Goal: Task Accomplishment & Management: Use online tool/utility

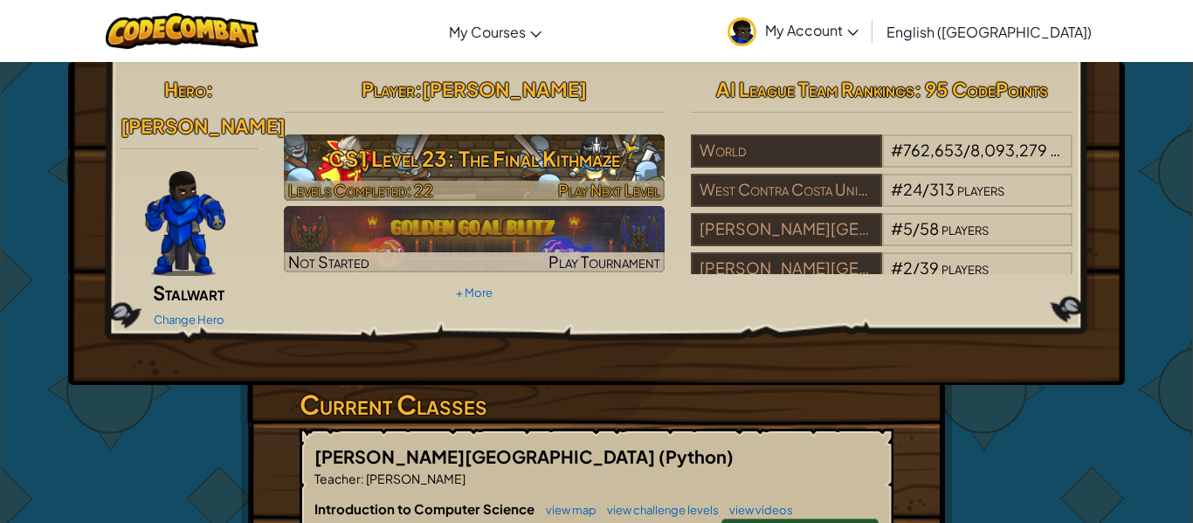
click at [405, 180] on span "Levels Completed: 22" at bounding box center [360, 190] width 145 height 20
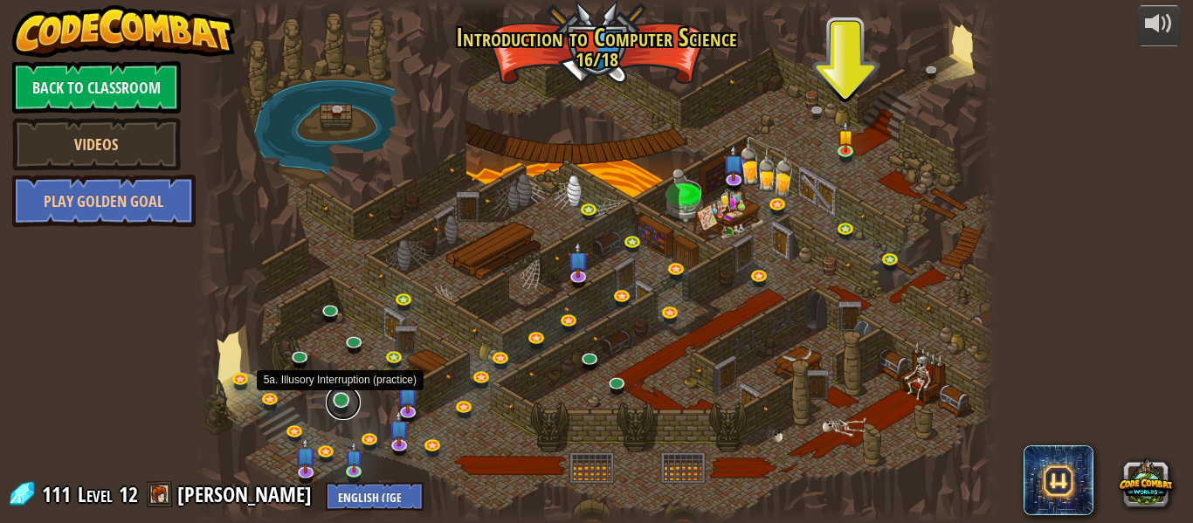
click at [344, 406] on link at bounding box center [343, 402] width 35 height 35
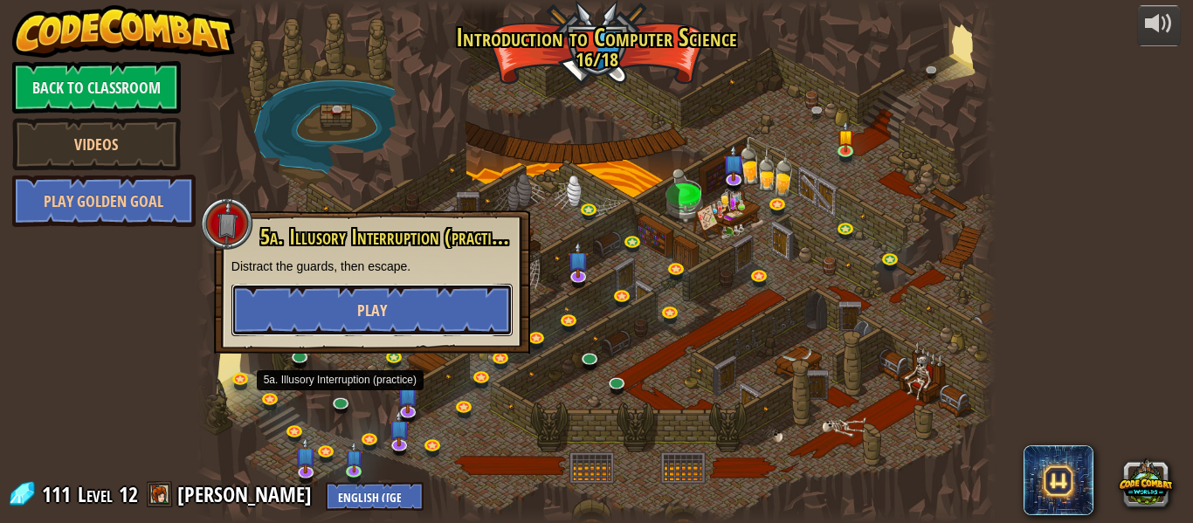
click at [372, 316] on span "Play" at bounding box center [372, 310] width 30 height 22
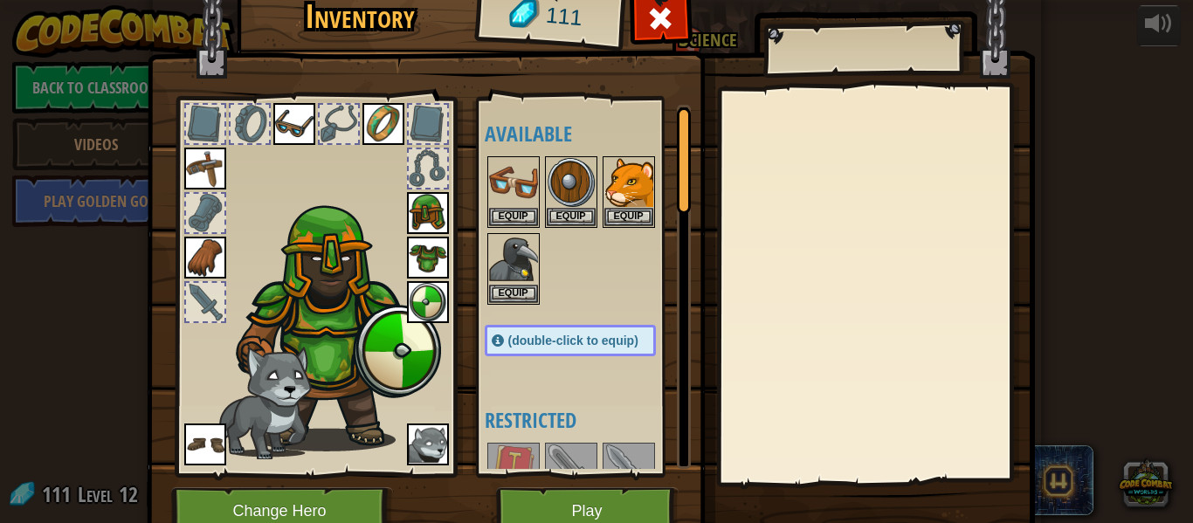
click at [210, 300] on div at bounding box center [205, 302] width 38 height 38
click at [428, 303] on img at bounding box center [428, 302] width 42 height 42
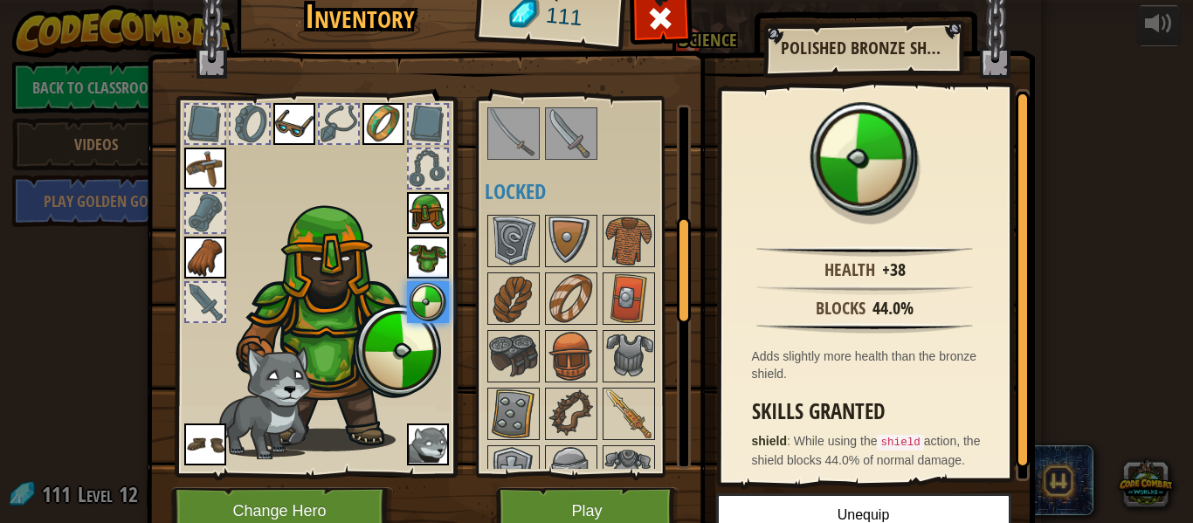
scroll to position [394, 0]
click at [622, 275] on img at bounding box center [628, 297] width 49 height 49
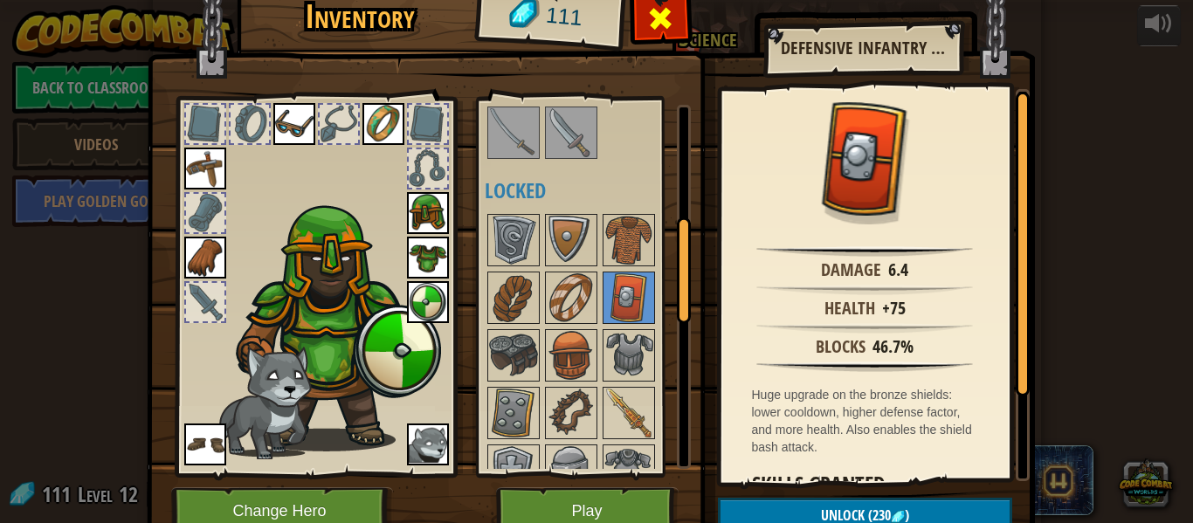
click at [663, 20] on span at bounding box center [660, 18] width 28 height 28
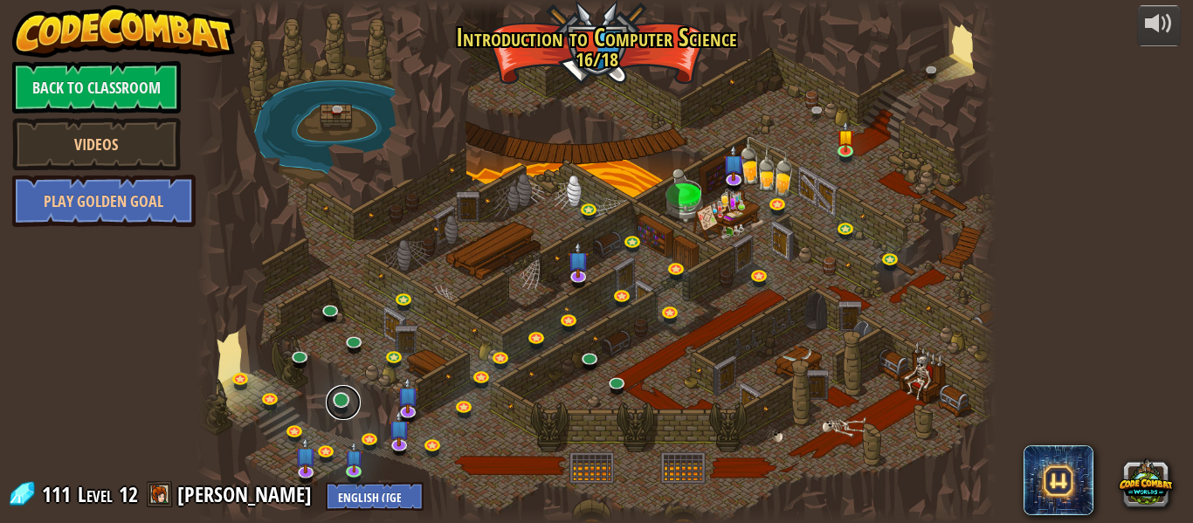
click at [340, 403] on link at bounding box center [343, 402] width 35 height 35
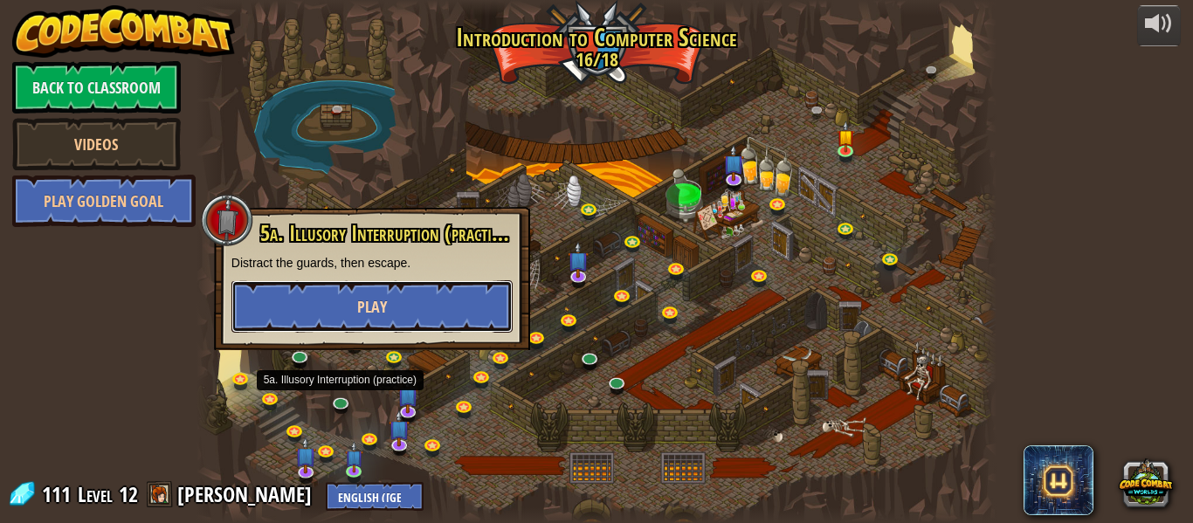
click at [463, 309] on button "Play" at bounding box center [371, 306] width 281 height 52
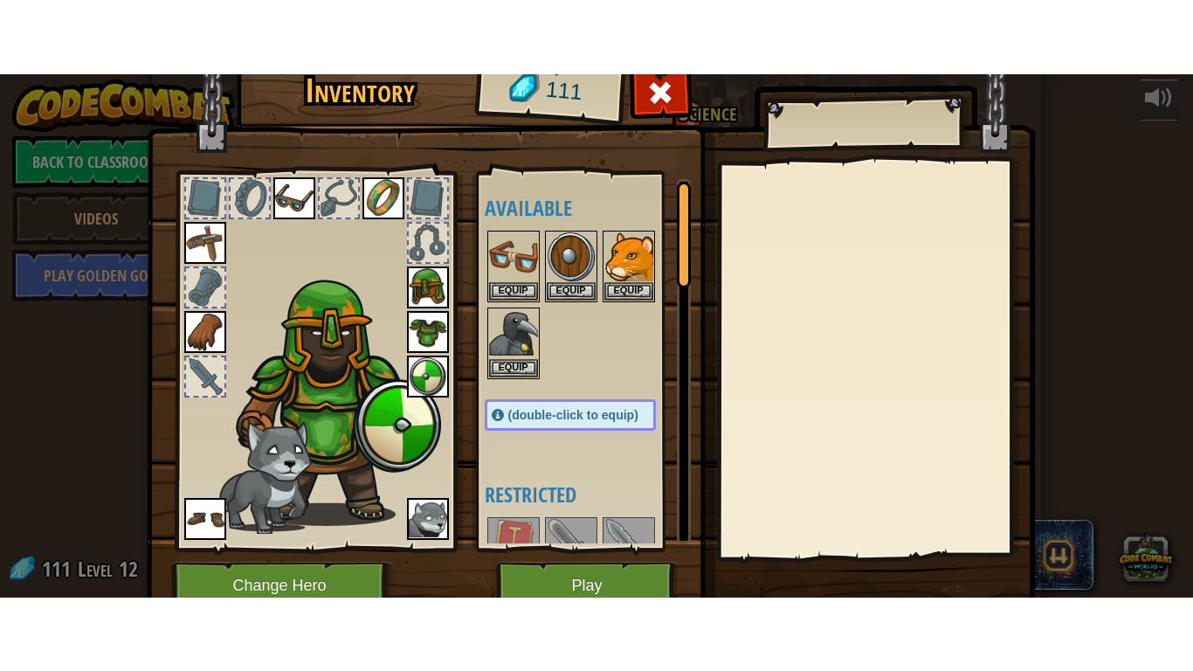
scroll to position [79, 0]
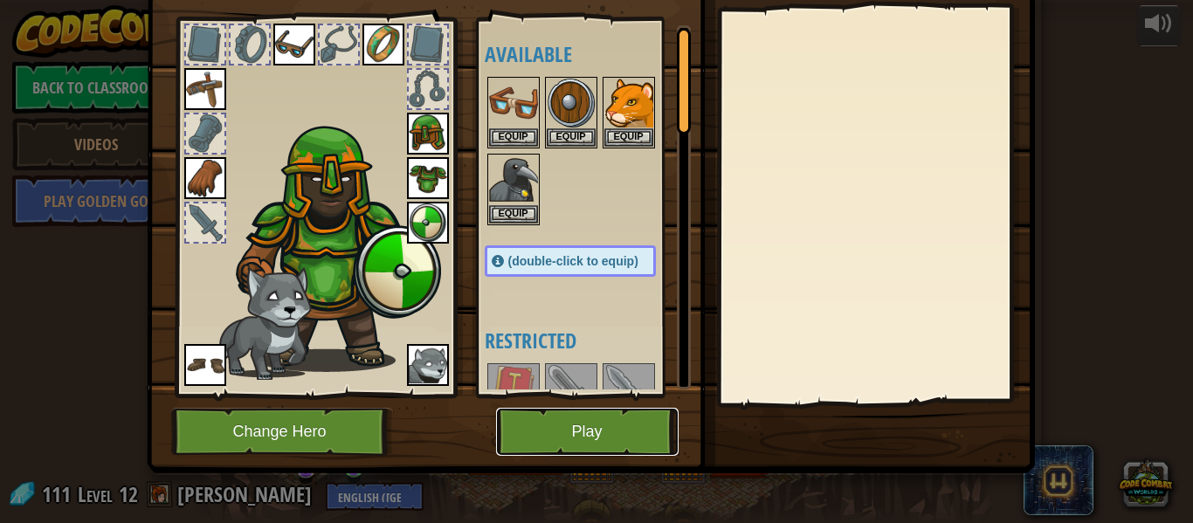
click at [613, 418] on button "Play" at bounding box center [587, 432] width 182 height 48
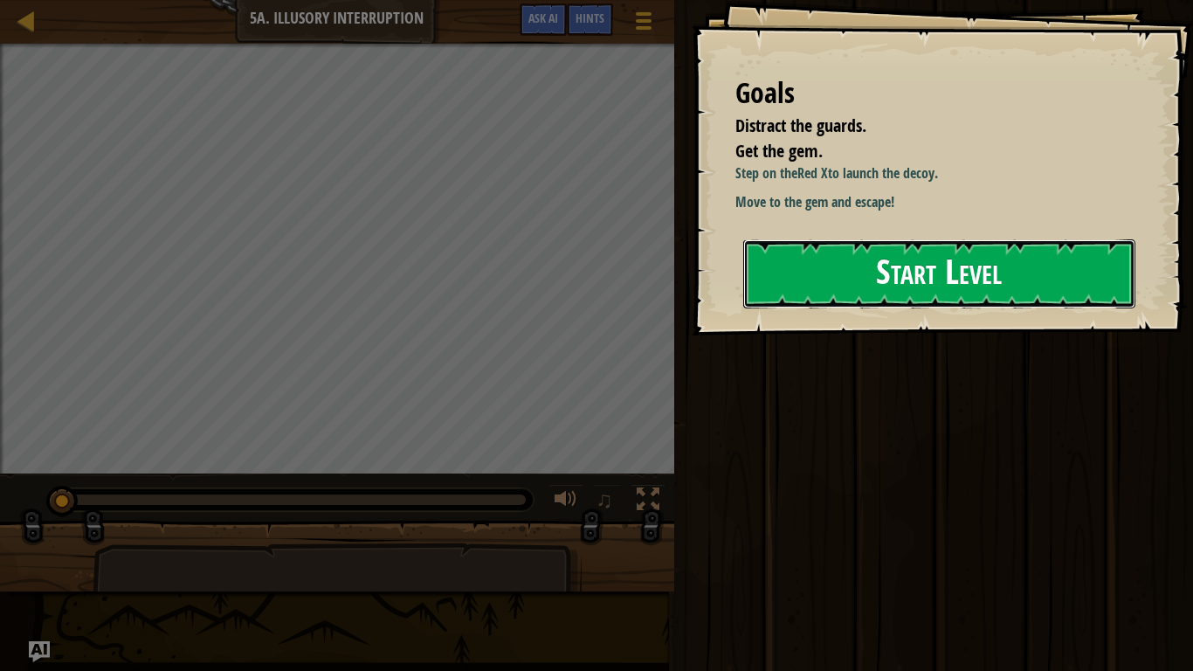
click at [1073, 272] on button "Start Level" at bounding box center [939, 273] width 392 height 69
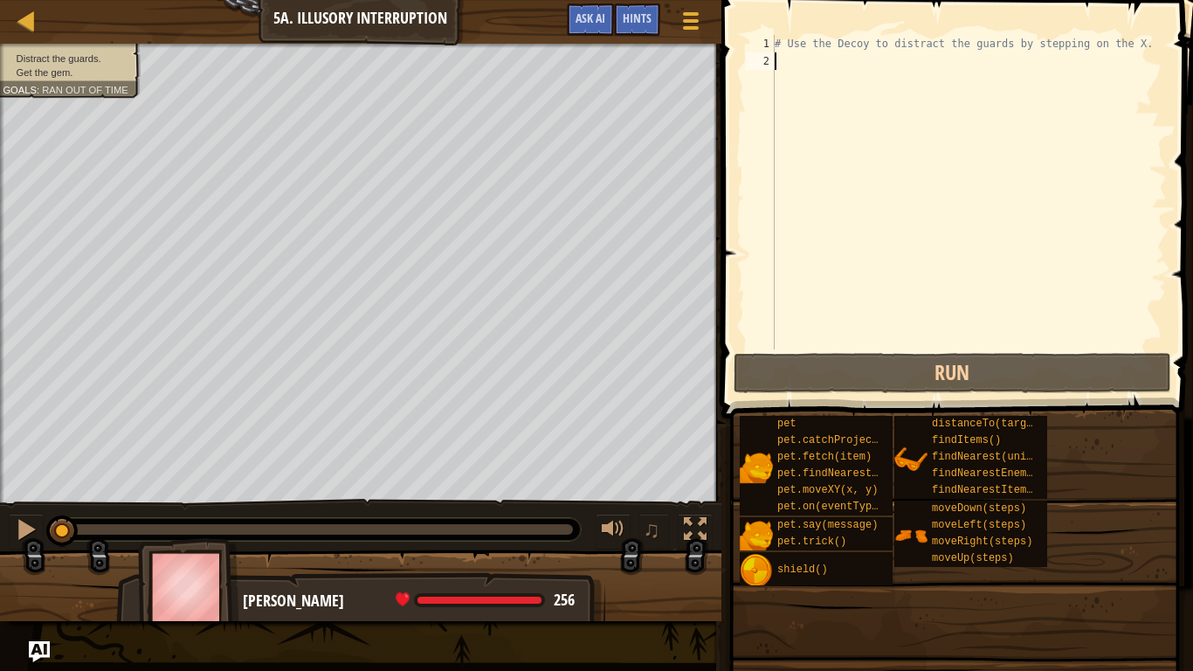
type textarea "h"
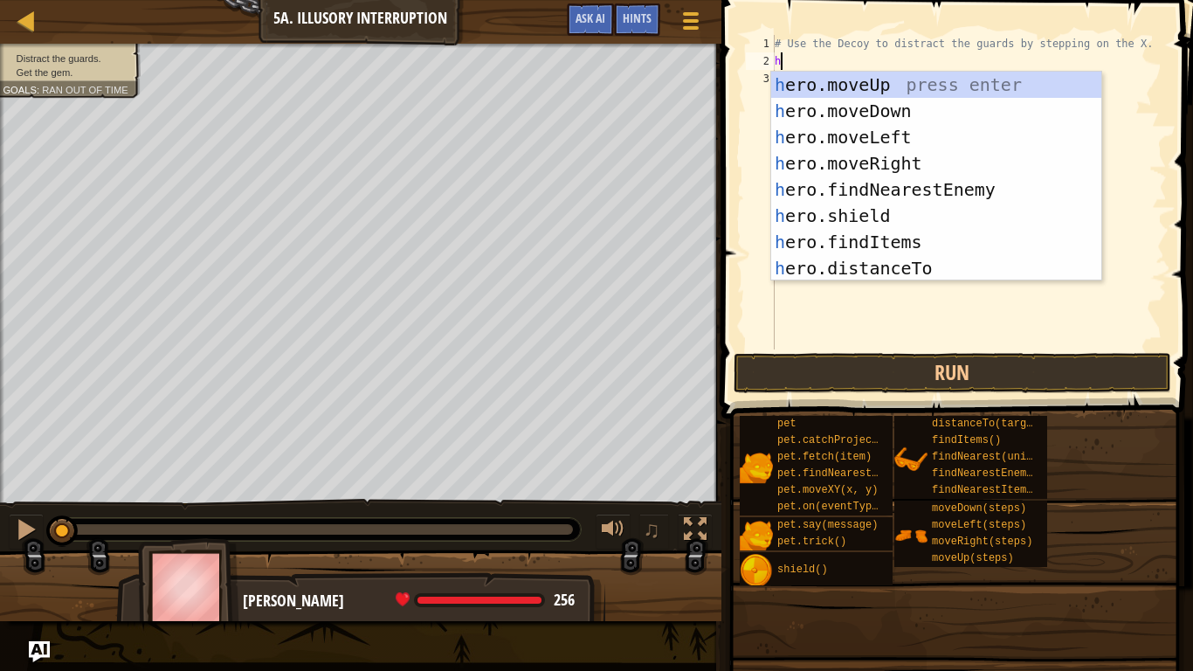
click at [939, 164] on div "h ero.moveUp press enter h ero.moveDown press enter h ero.moveLeft press enter …" at bounding box center [936, 203] width 330 height 262
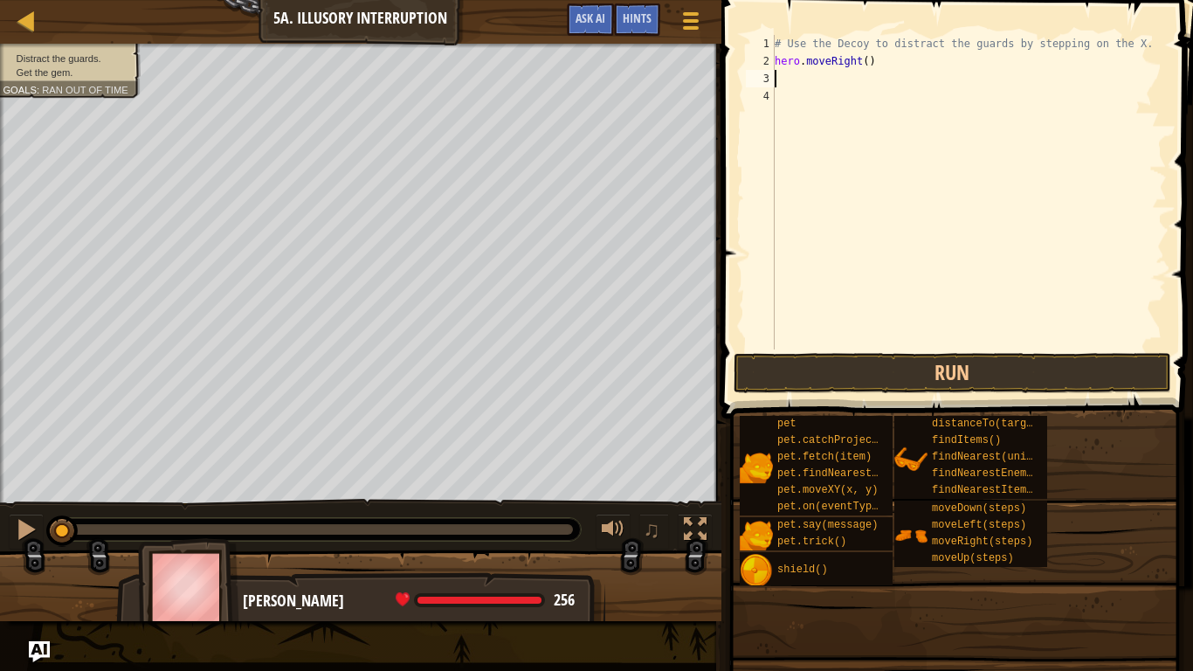
click at [870, 67] on div "# Use the Decoy to distract the guards by stepping on the X. hero . moveRight (…" at bounding box center [969, 209] width 396 height 349
type textarea "hero.moveRight(1)"
type textarea "h"
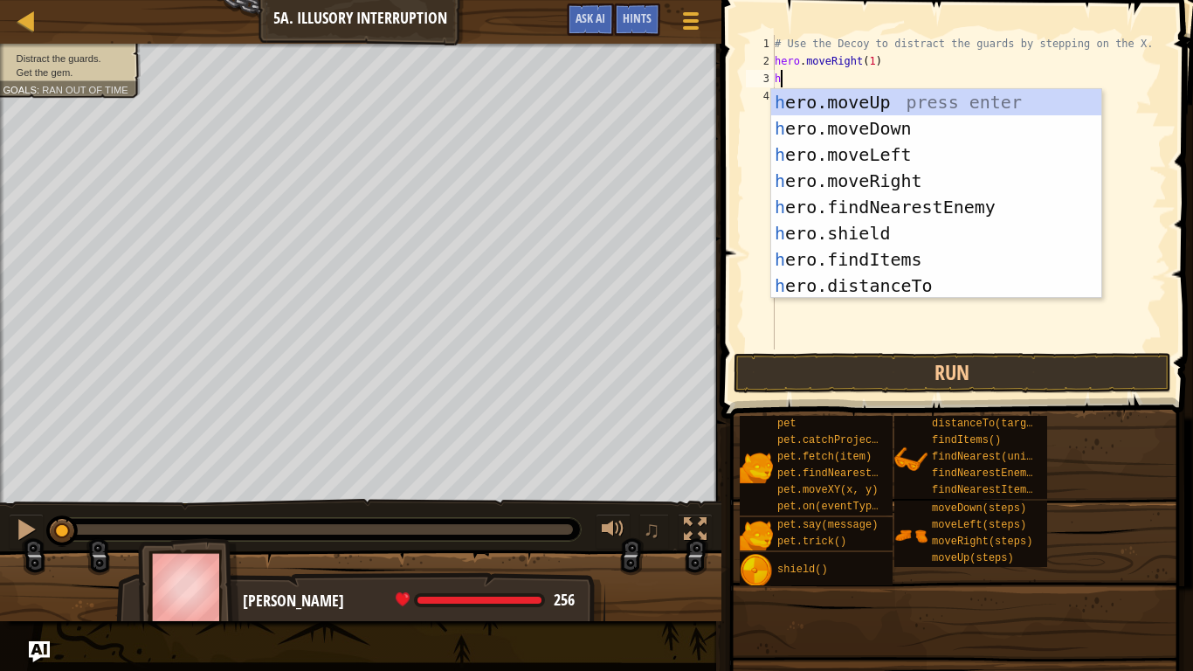
click at [940, 127] on div "h ero.moveUp press enter h ero.moveDown press enter h ero.moveLeft press enter …" at bounding box center [936, 220] width 330 height 262
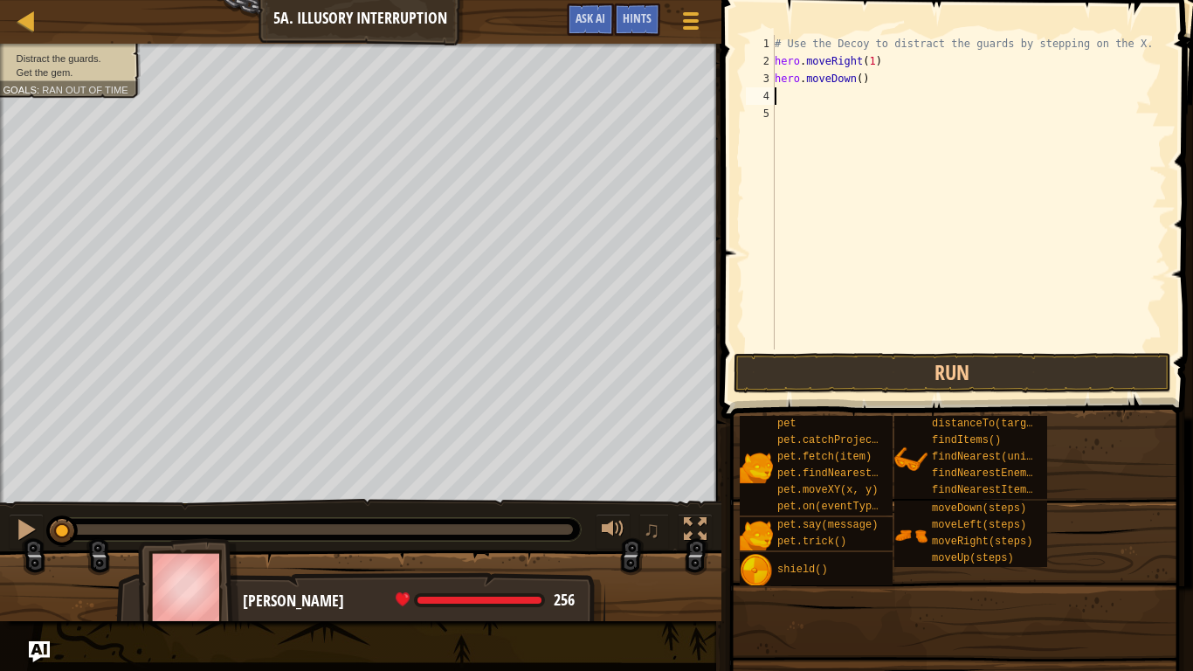
click at [858, 79] on div "# Use the Decoy to distract the guards by stepping on the X. hero . moveRight (…" at bounding box center [969, 209] width 396 height 349
type textarea "hero.moveDown(2)"
click at [1054, 372] on button "Run" at bounding box center [951, 373] width 437 height 40
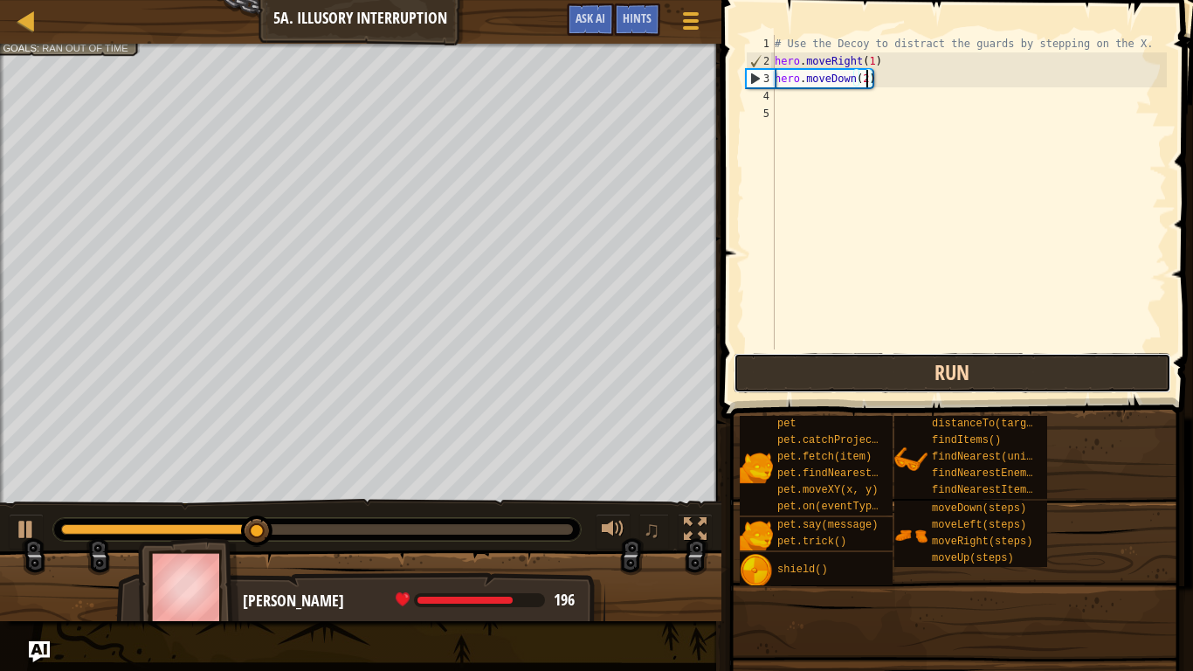
click at [1043, 366] on button "Run" at bounding box center [951, 373] width 437 height 40
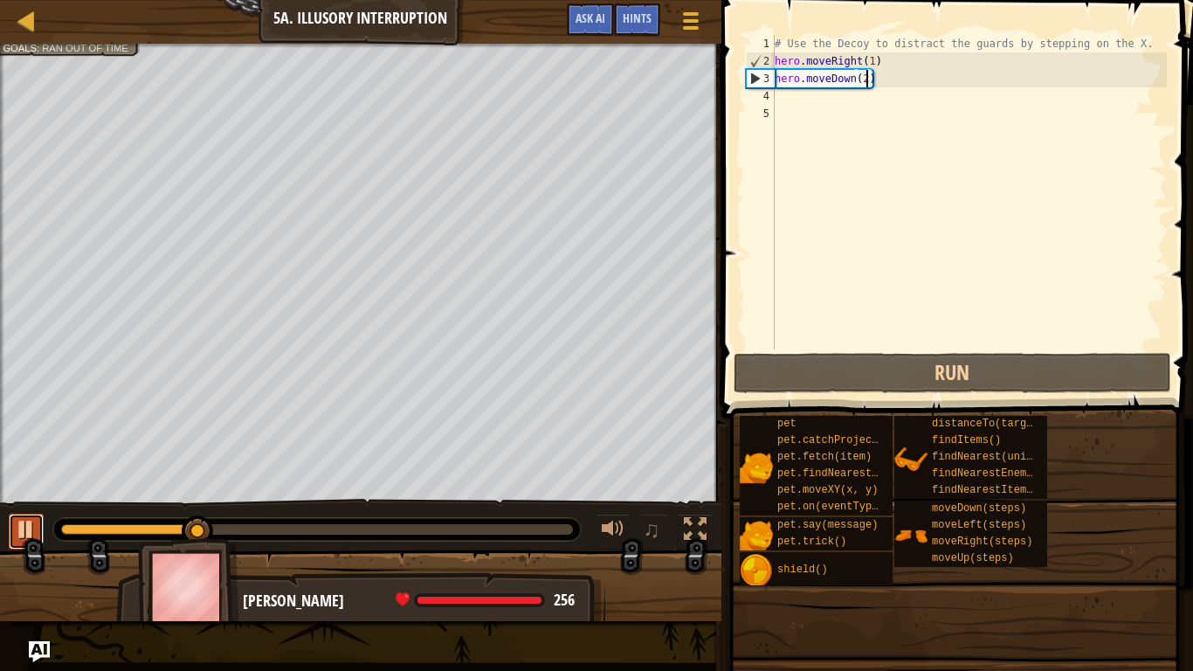
click at [22, 522] on div at bounding box center [26, 529] width 23 height 23
click at [796, 107] on div "# Use the Decoy to distract the guards by stepping on the X. hero . moveRight (…" at bounding box center [969, 209] width 396 height 349
type textarea "h"
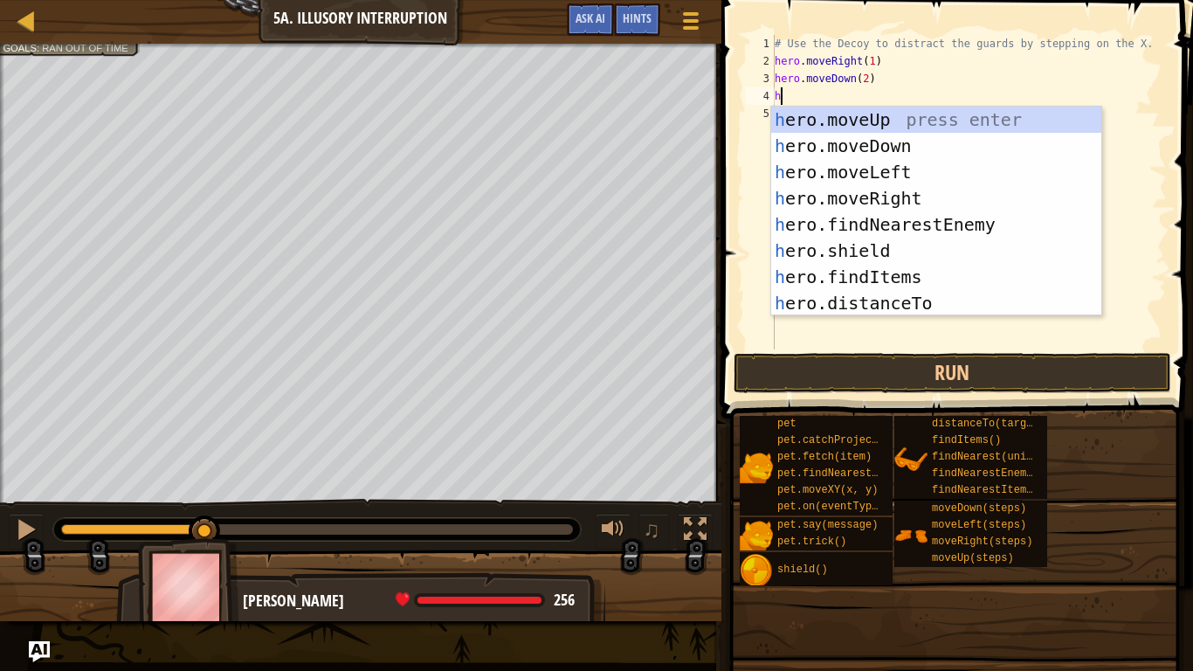
click at [938, 122] on div "h ero.moveUp press enter h ero.moveDown press enter h ero.moveLeft press enter …" at bounding box center [936, 238] width 330 height 262
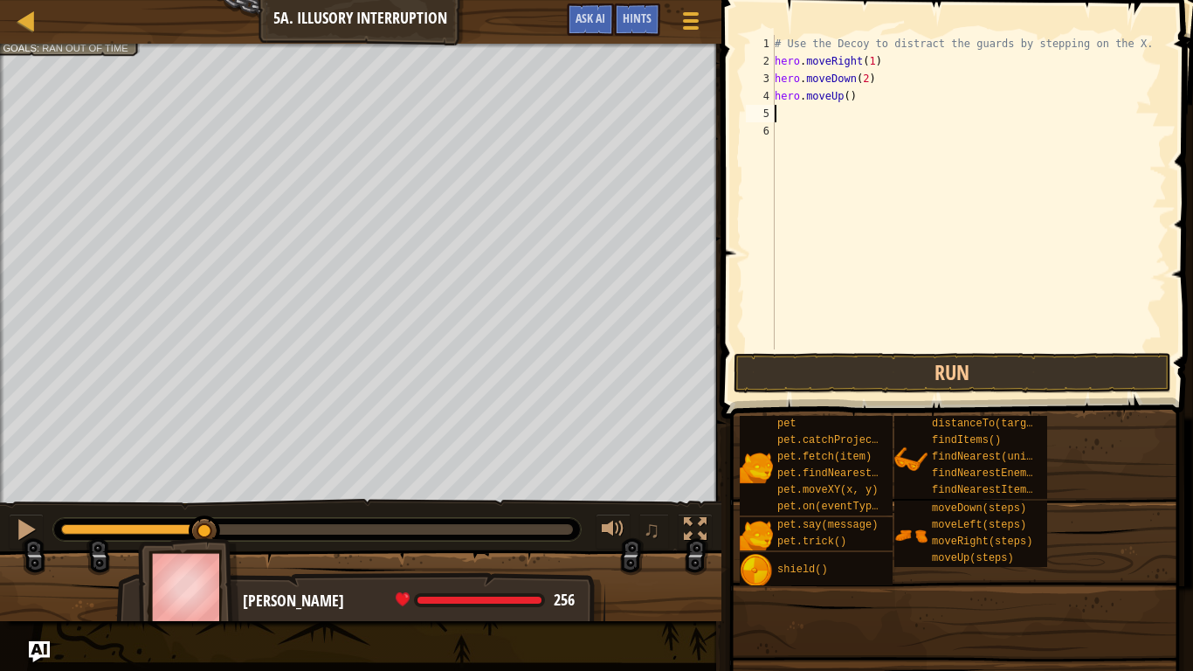
click at [848, 100] on div "# Use the Decoy to distract the guards by stepping on the X. hero . moveRight (…" at bounding box center [969, 209] width 396 height 349
type textarea "hero.moveUp(2)"
click at [884, 120] on div "# Use the Decoy to distract the guards by stepping on the X. hero . moveRight (…" at bounding box center [969, 209] width 396 height 349
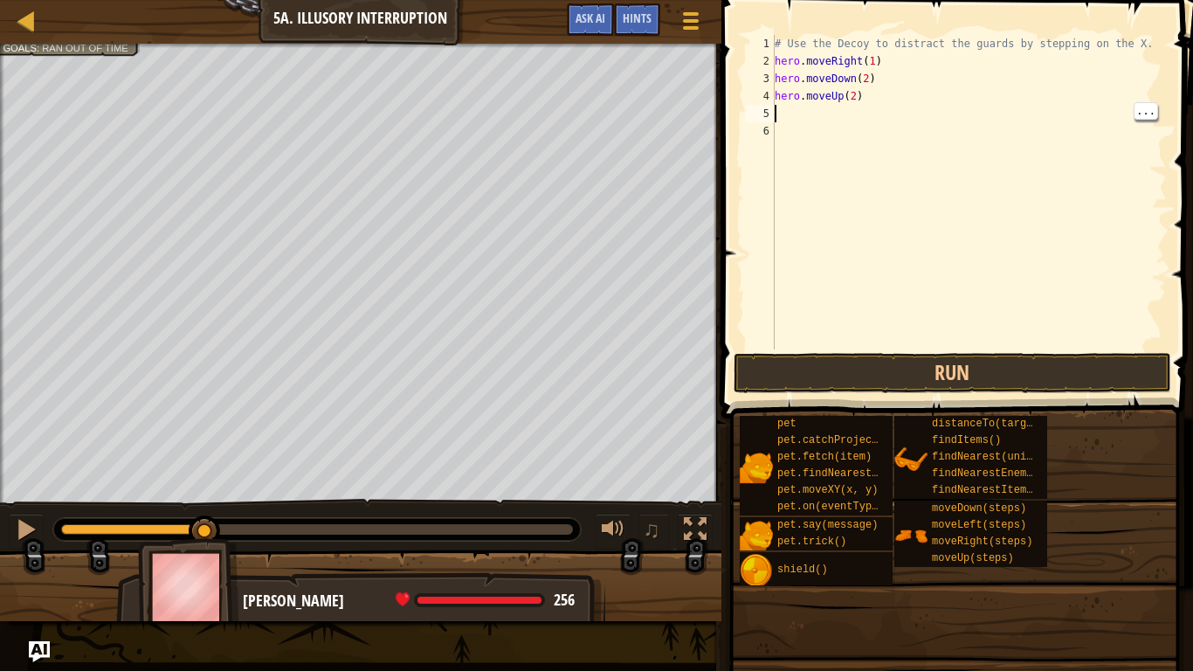
type textarea "h"
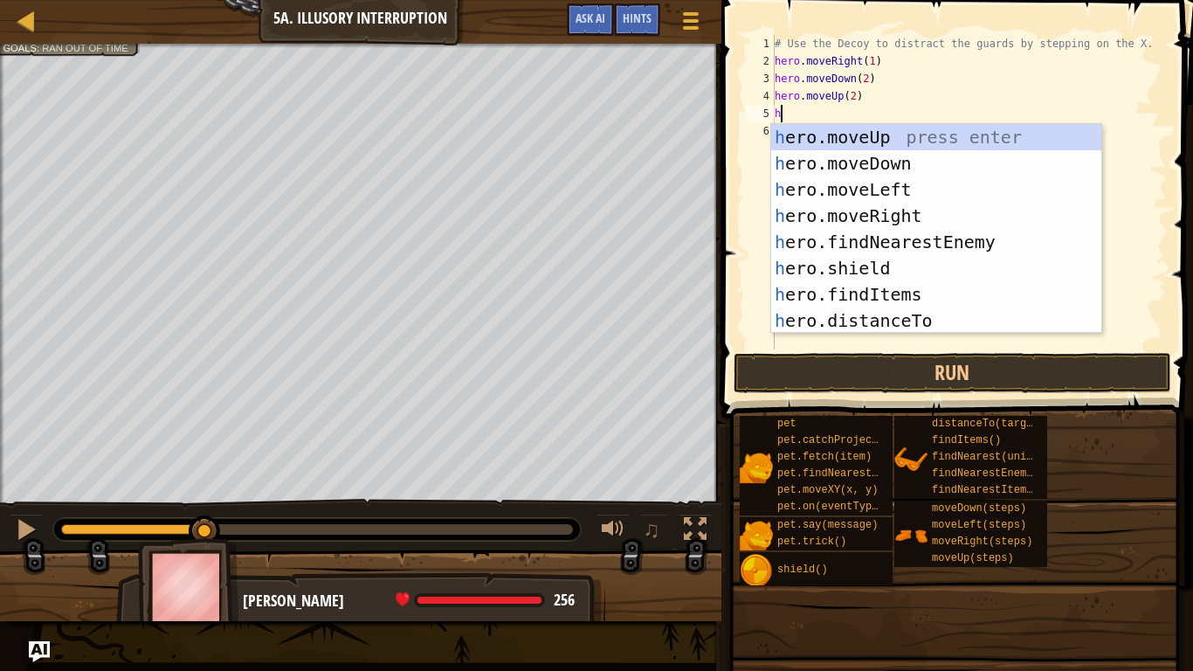
click at [944, 211] on div "h ero.moveUp press enter h ero.moveDown press enter h ero.moveLeft press enter …" at bounding box center [936, 255] width 330 height 262
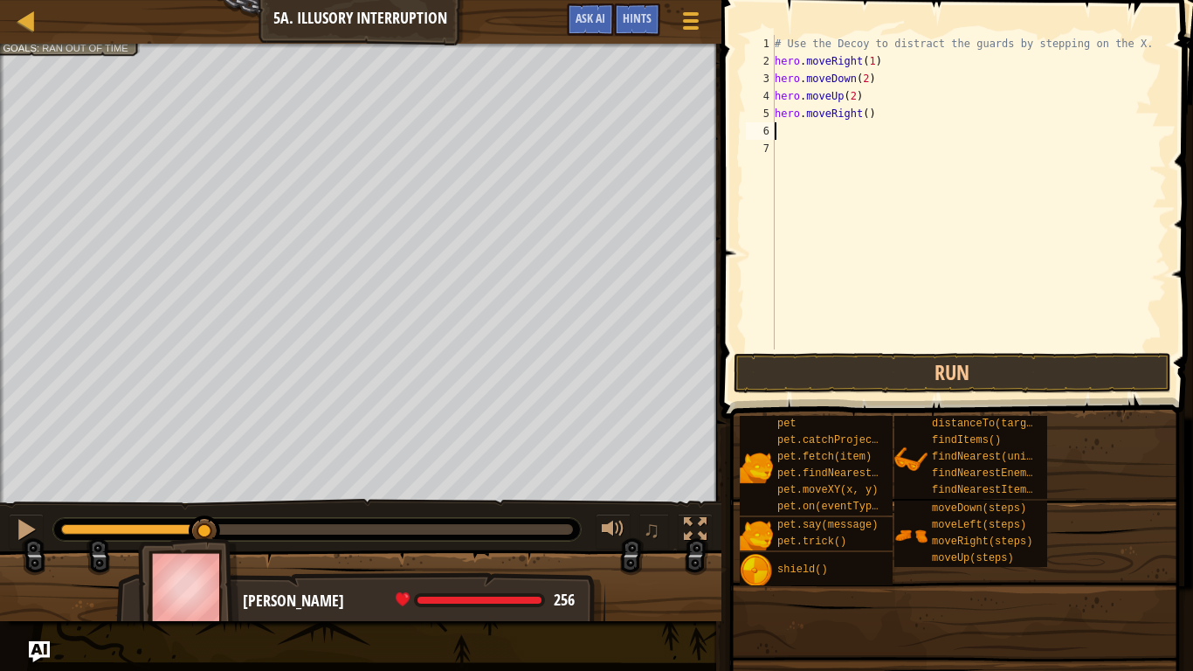
click at [864, 111] on div "# Use the Decoy to distract the guards by stepping on the X. hero . moveRight (…" at bounding box center [969, 209] width 396 height 349
type textarea "hero.moveRight(3)"
click at [1038, 369] on button "Run" at bounding box center [951, 373] width 437 height 40
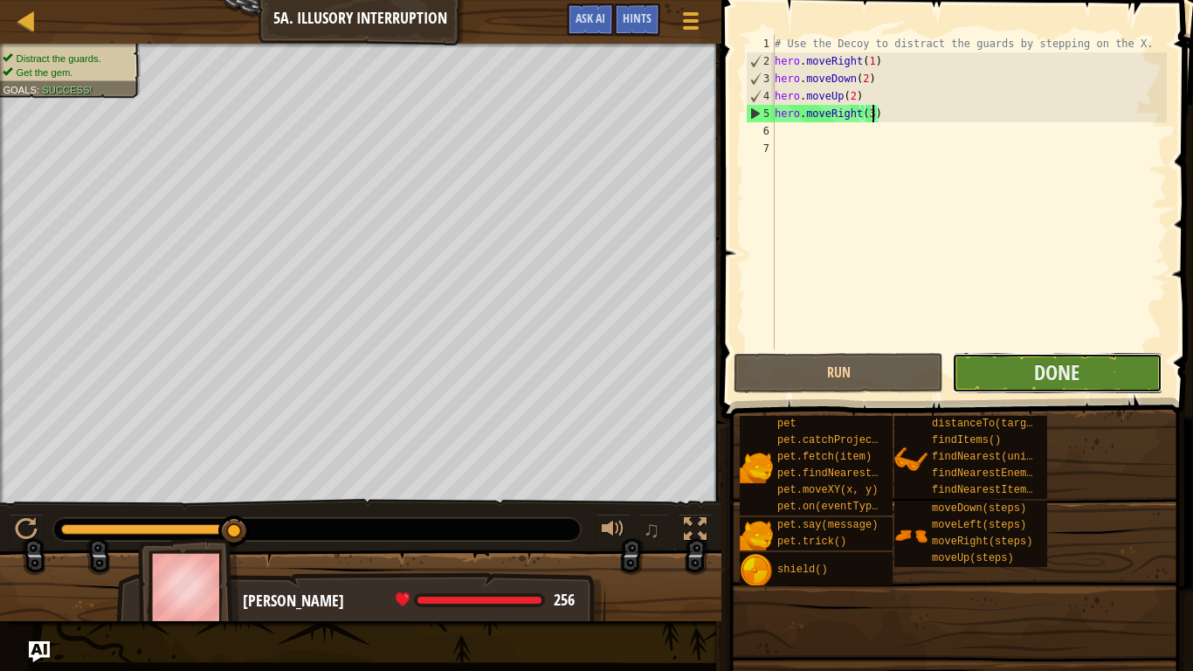
click at [1093, 366] on button "Done" at bounding box center [1057, 373] width 210 height 40
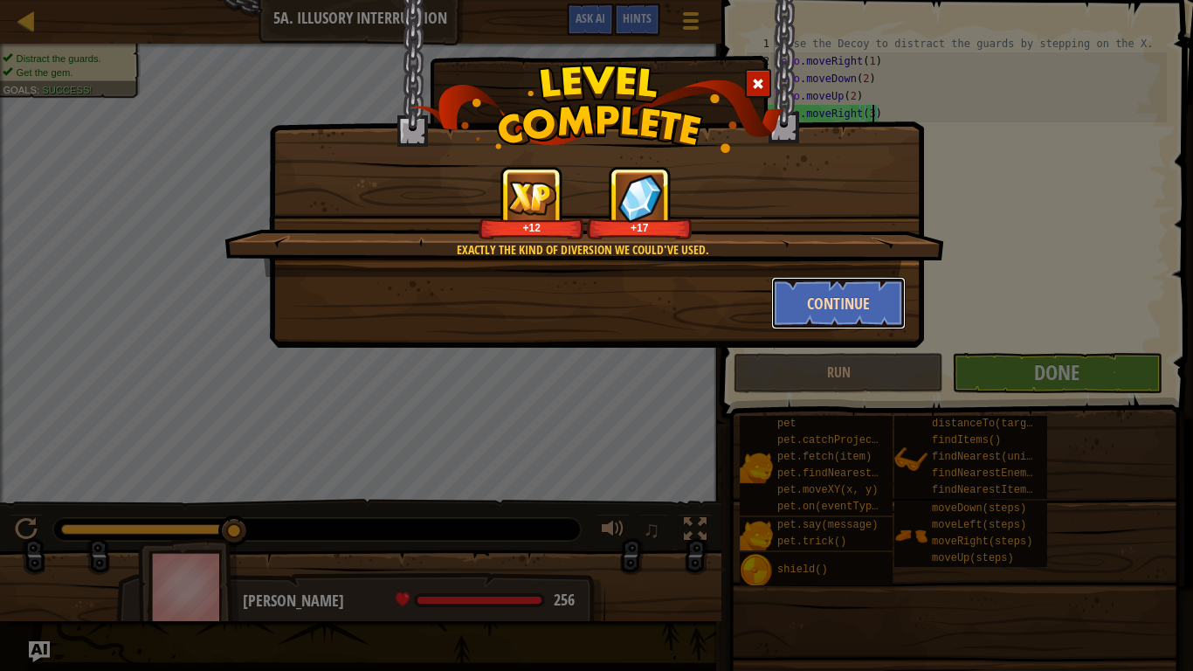
click at [858, 300] on button "Continue" at bounding box center [838, 303] width 135 height 52
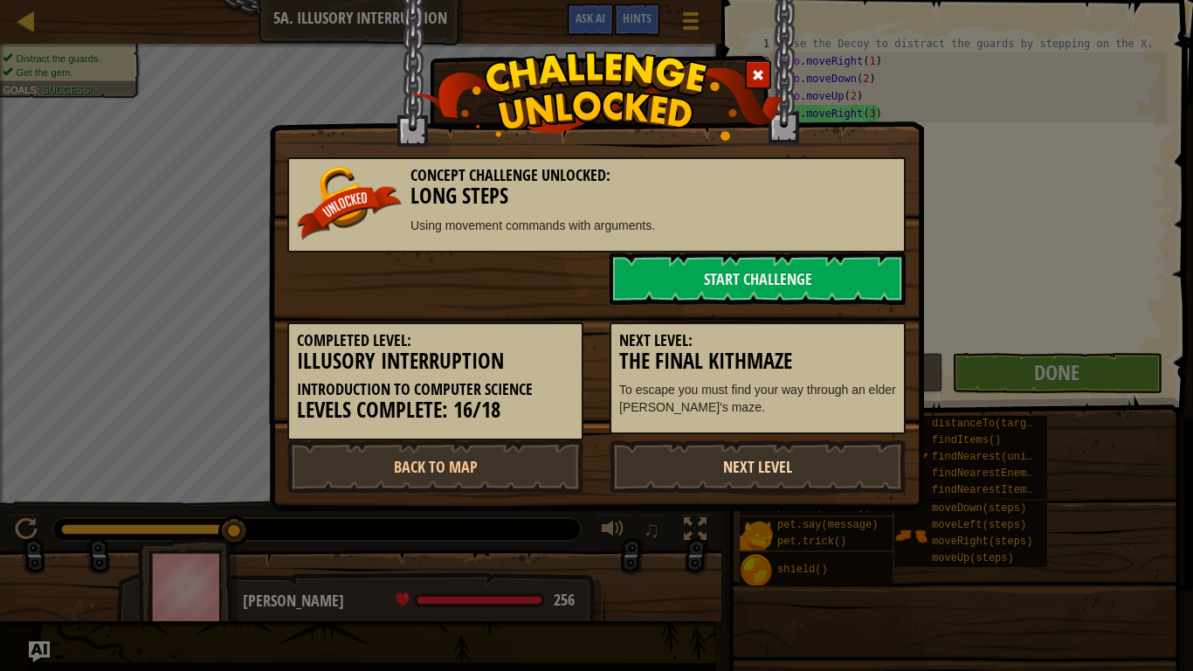
click at [809, 451] on link "Next Level" at bounding box center [757, 466] width 296 height 52
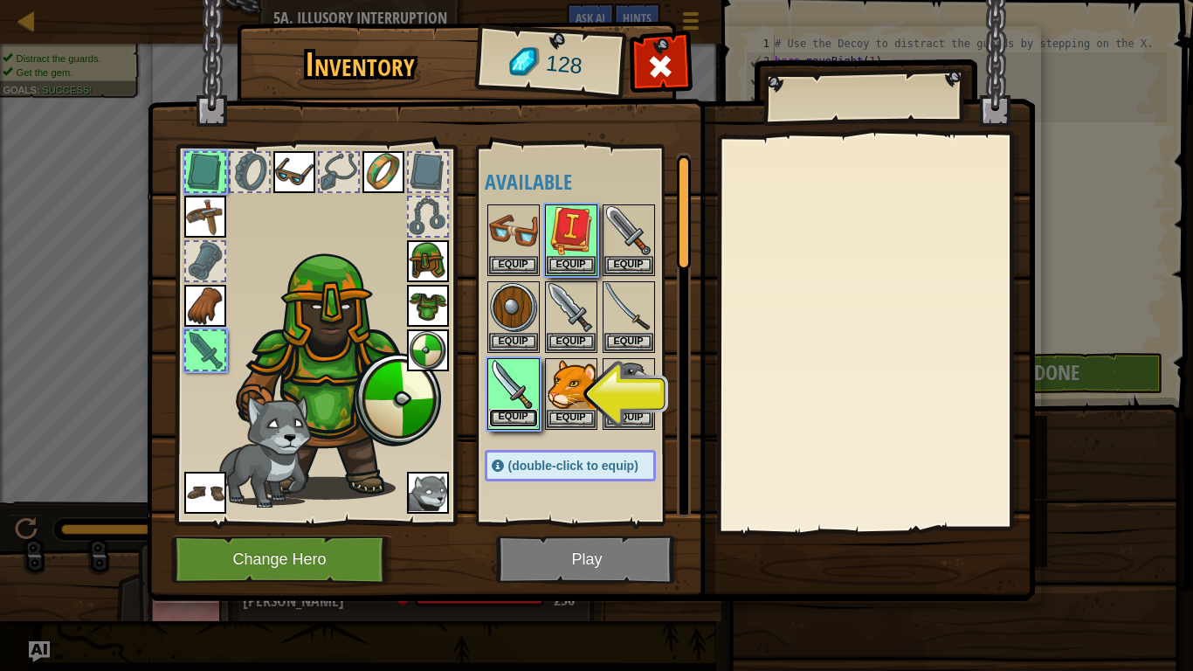
click at [513, 413] on button "Equip" at bounding box center [513, 418] width 49 height 18
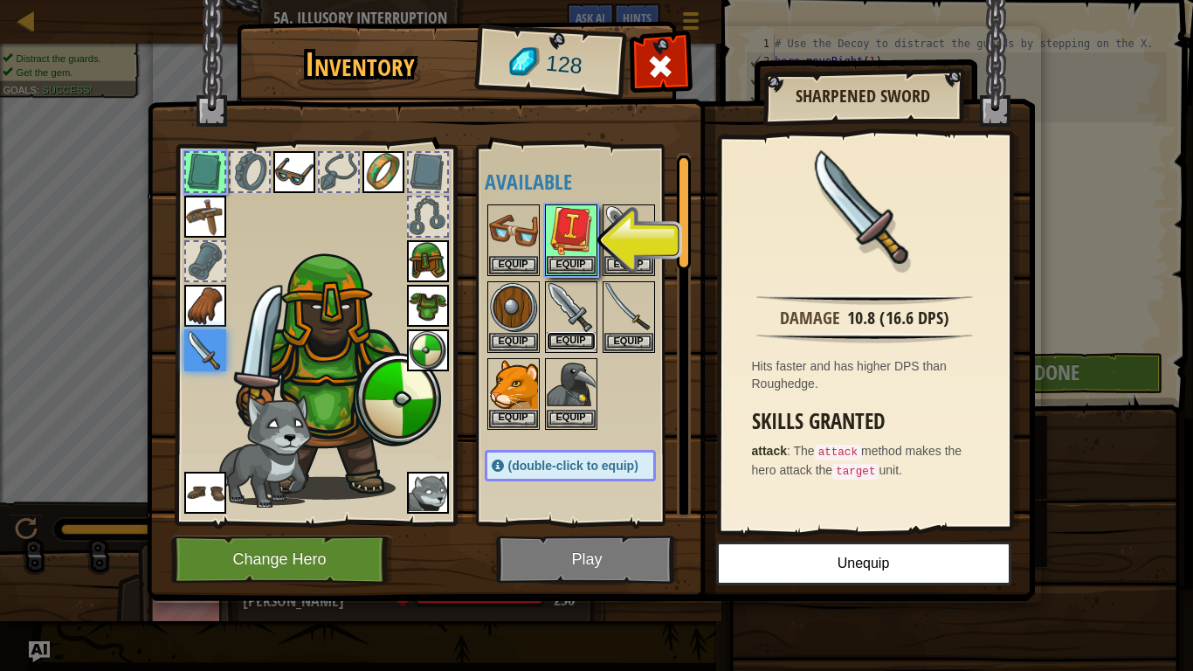
click at [569, 338] on button "Equip" at bounding box center [571, 341] width 49 height 18
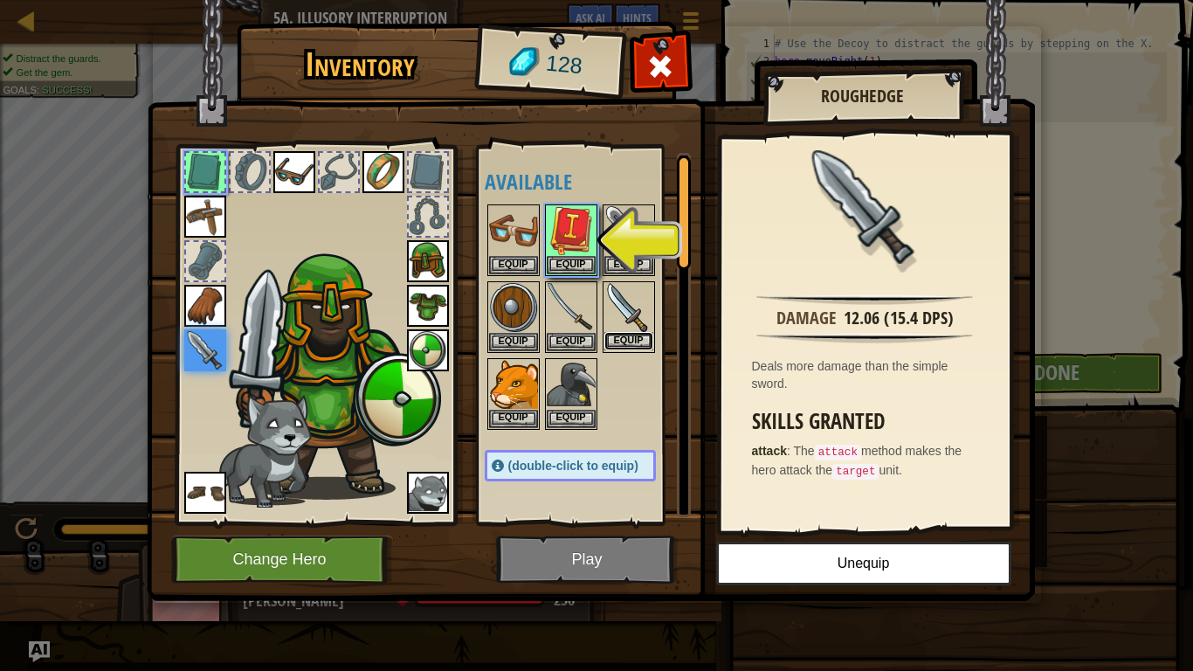
click at [637, 332] on button "Equip" at bounding box center [628, 341] width 49 height 18
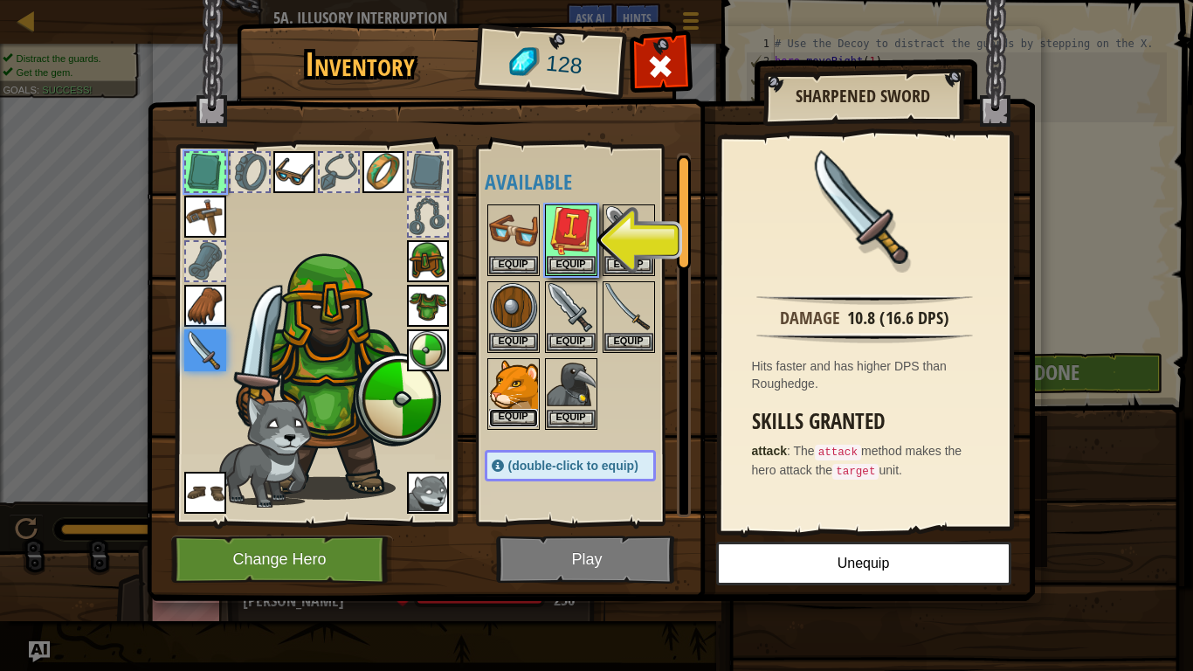
click at [522, 409] on button "Equip" at bounding box center [513, 418] width 49 height 18
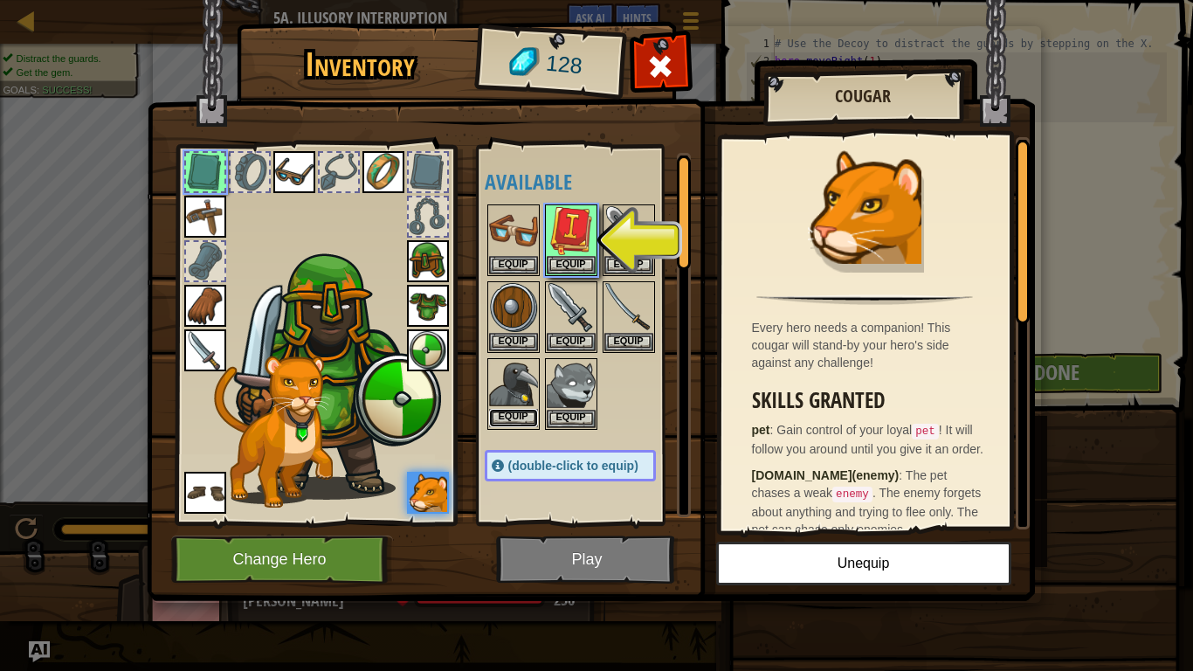
click at [526, 409] on button "Equip" at bounding box center [513, 418] width 49 height 18
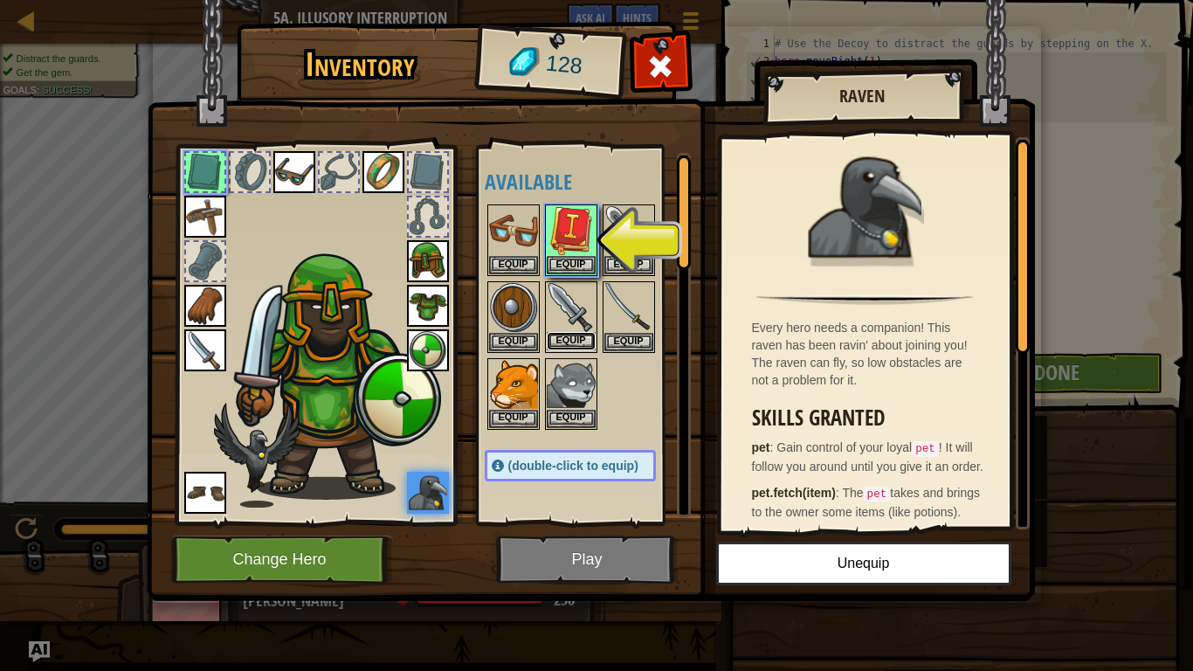
click at [576, 333] on button "Equip" at bounding box center [571, 341] width 49 height 18
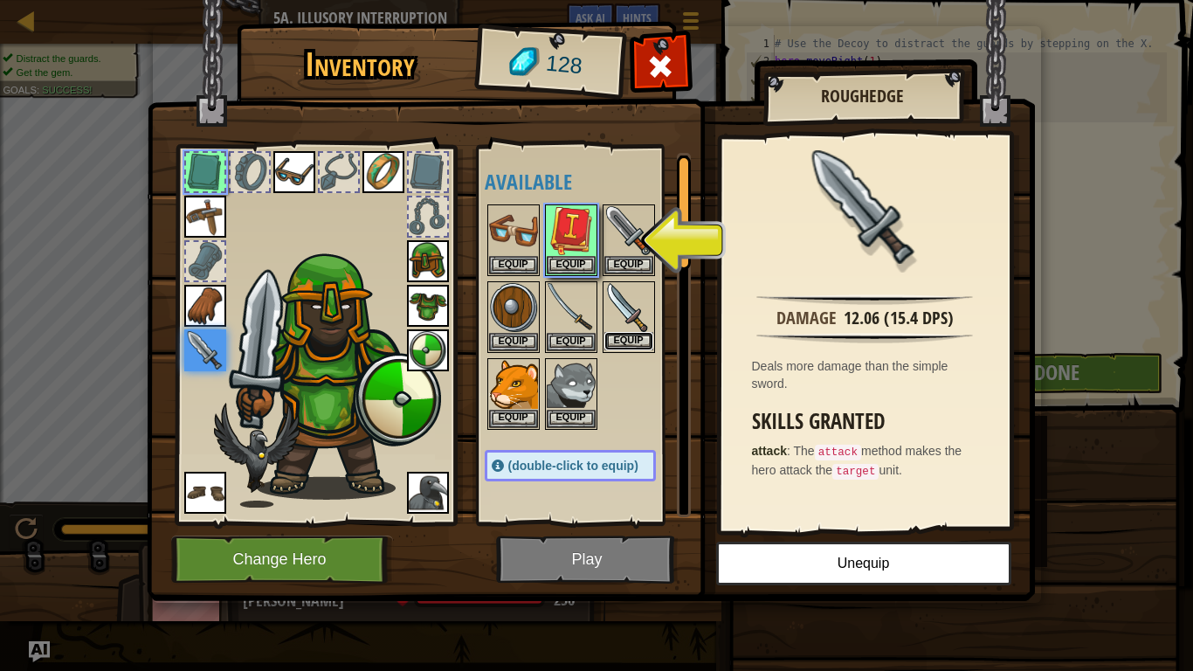
click at [646, 343] on button "Equip" at bounding box center [628, 341] width 49 height 18
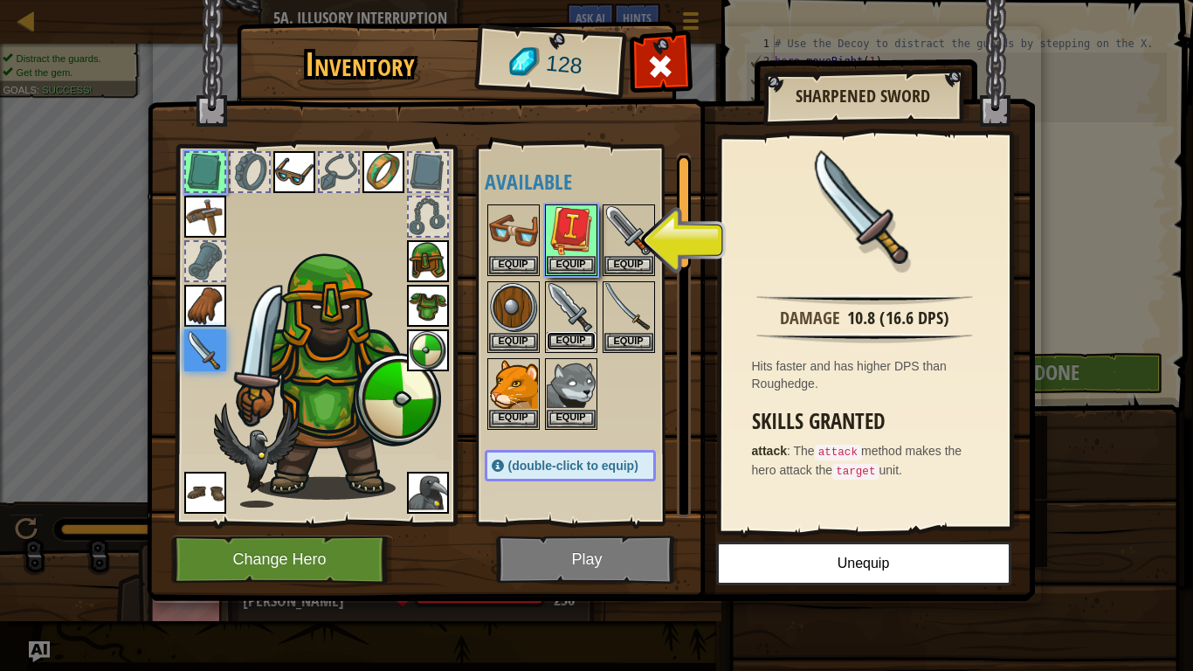
click at [583, 333] on button "Equip" at bounding box center [571, 341] width 49 height 18
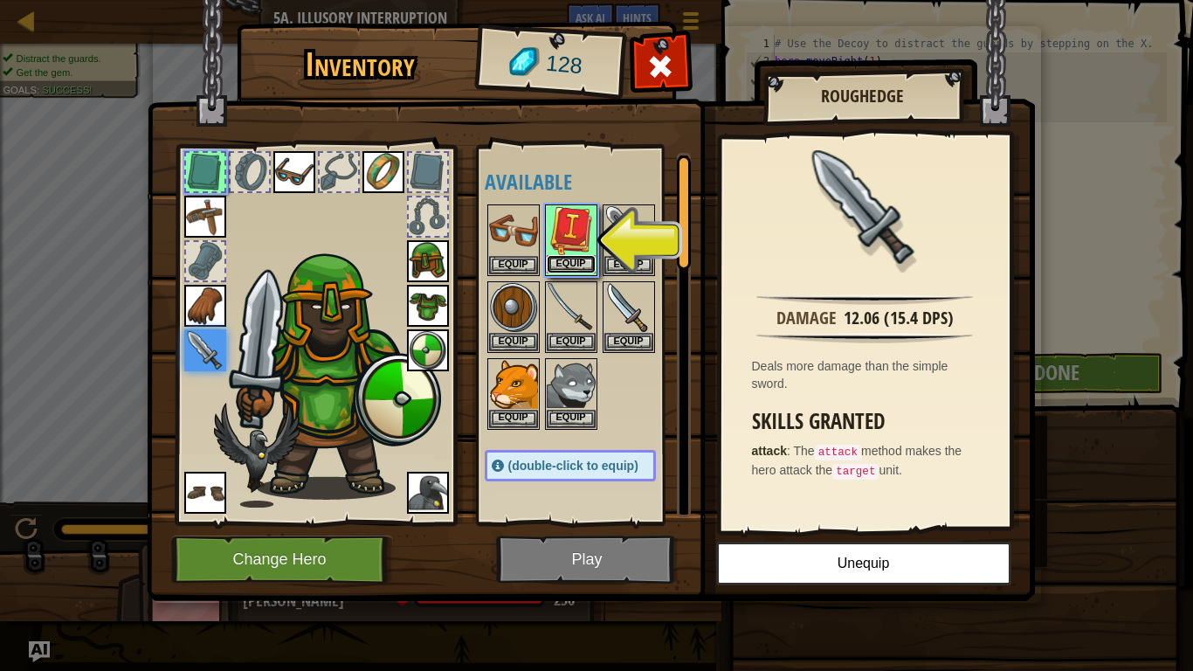
click at [584, 263] on button "Equip" at bounding box center [571, 264] width 49 height 18
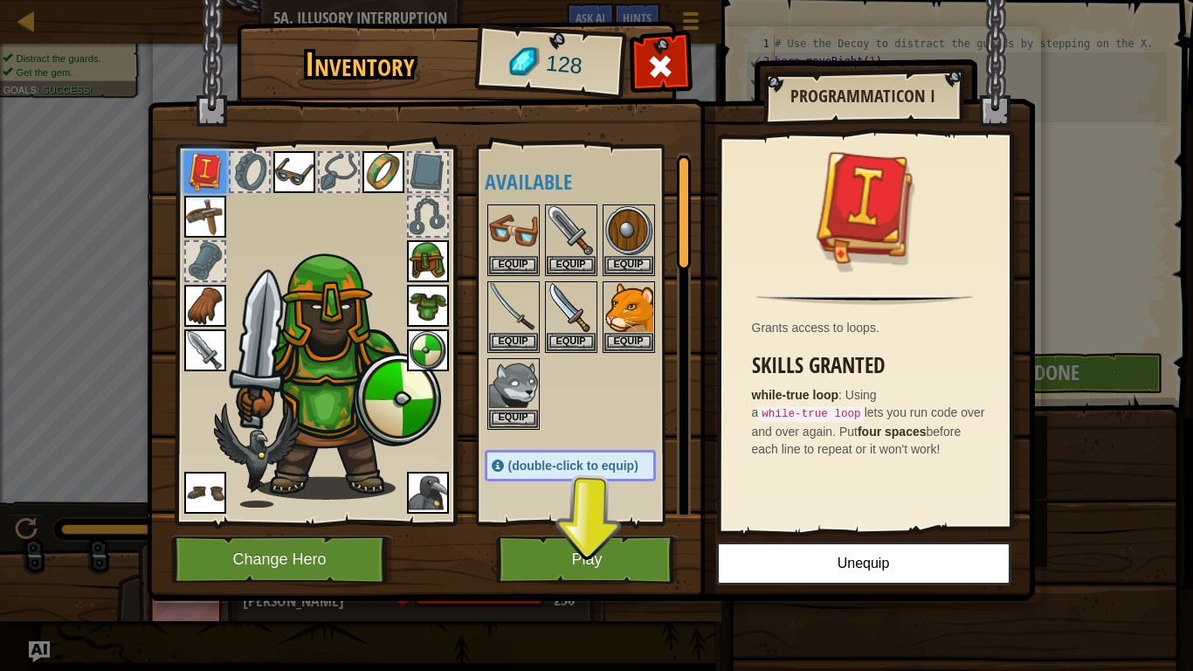
click at [201, 344] on img at bounding box center [205, 350] width 42 height 42
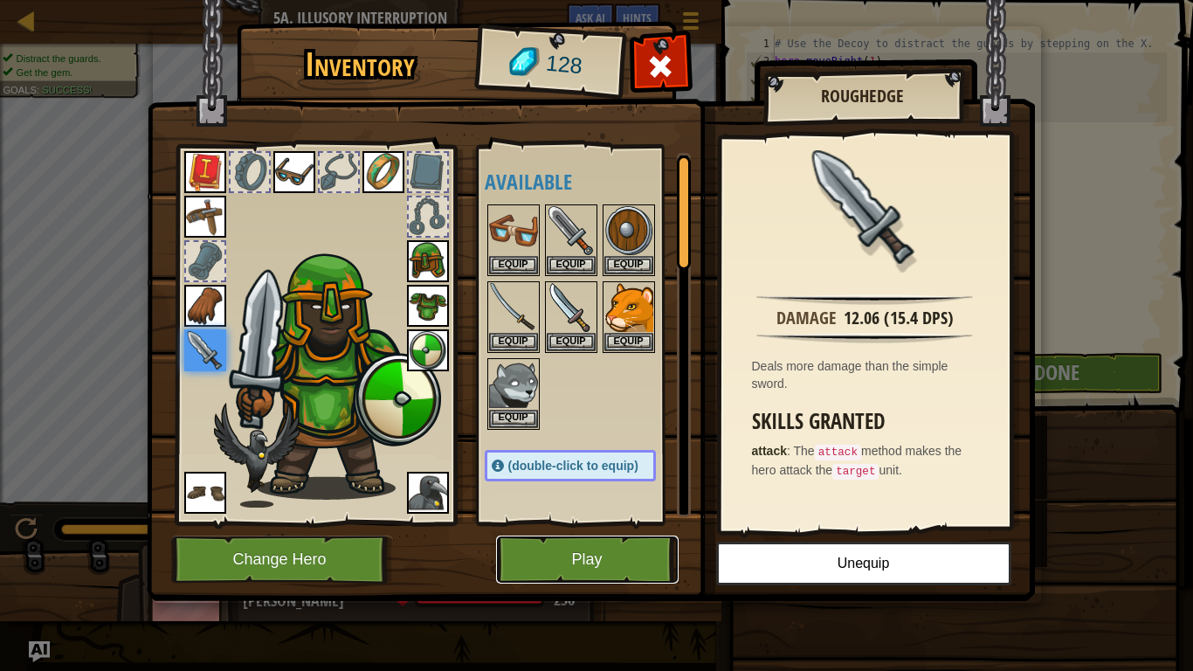
click at [562, 522] on button "Play" at bounding box center [587, 559] width 182 height 48
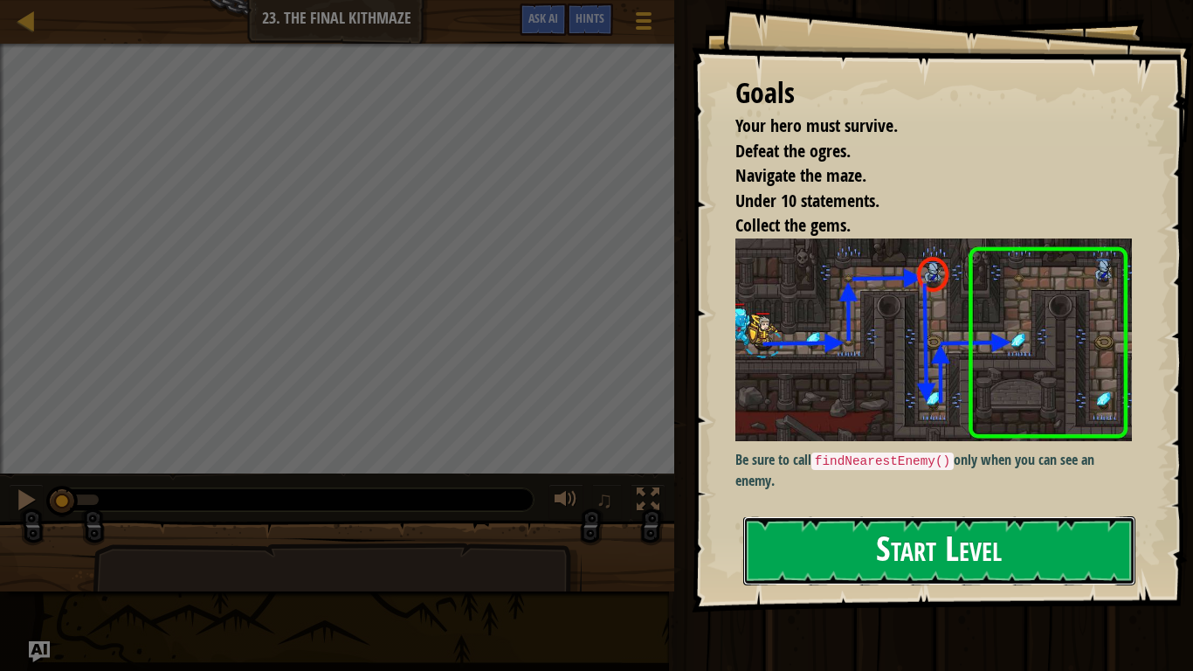
click at [1028, 522] on button "Start Level" at bounding box center [939, 550] width 392 height 69
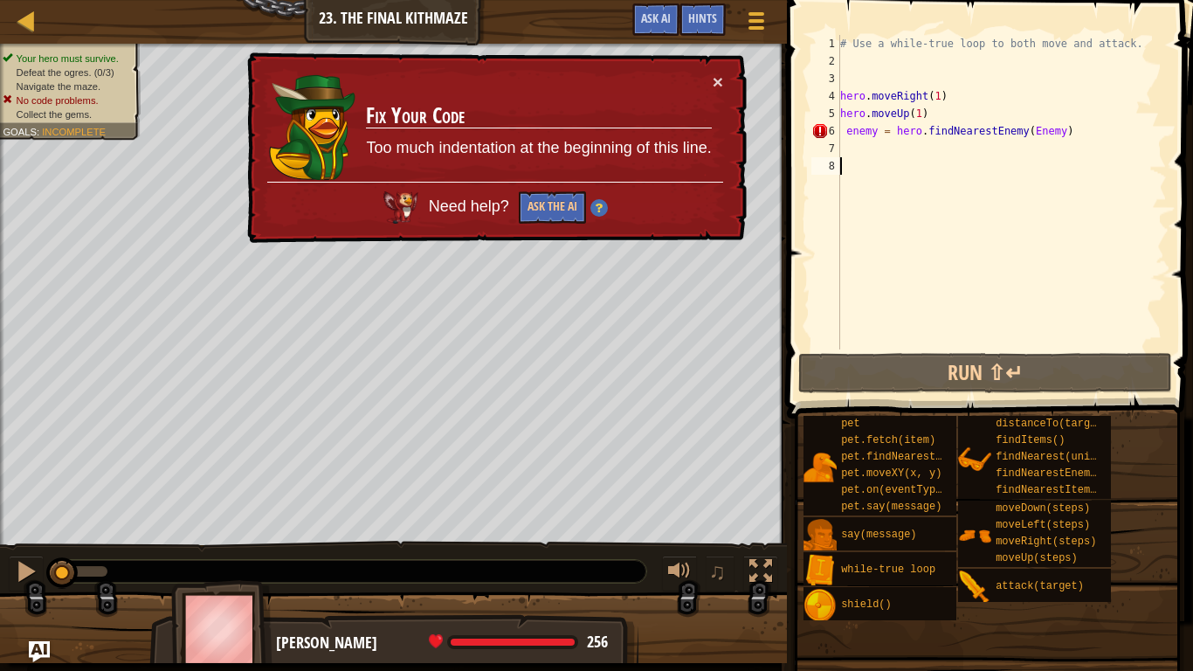
click at [1056, 135] on div "# Use a while-true loop to both move and attack. hero . moveRight ( 1 ) hero . …" at bounding box center [1001, 209] width 330 height 349
click at [1064, 131] on div "# Use a while-true loop to both move and attack. hero . moveRight ( 1 ) hero . …" at bounding box center [1001, 209] width 330 height 349
click at [714, 82] on button "×" at bounding box center [717, 81] width 10 height 18
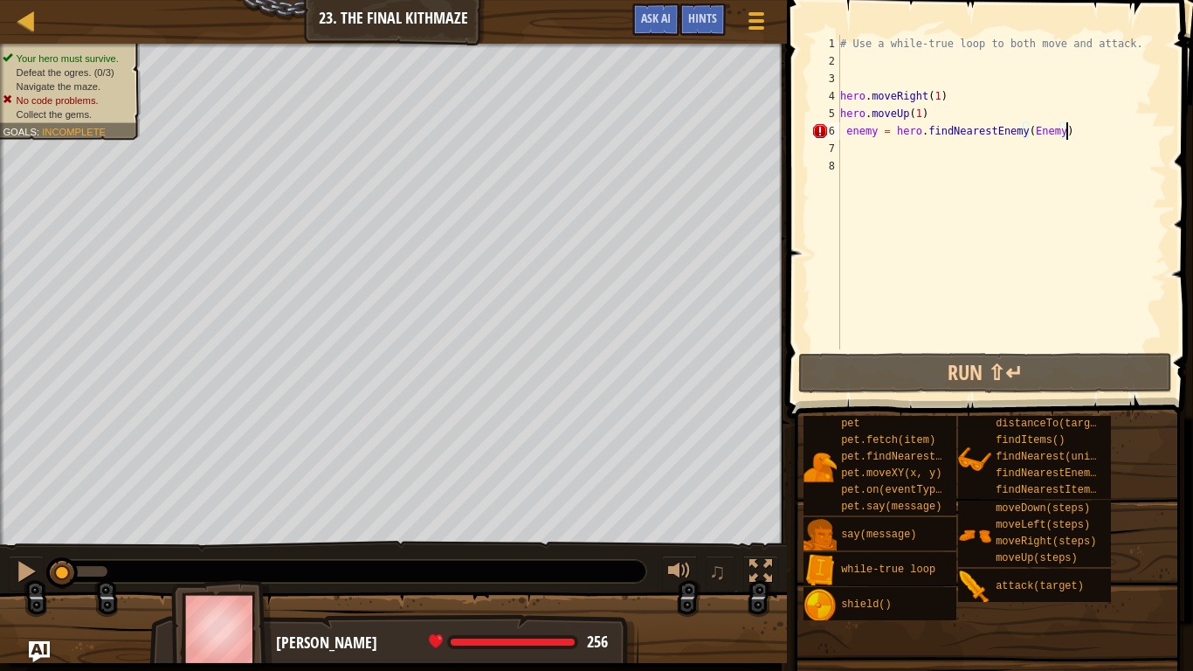
click at [1057, 133] on div "# Use a while-true loop to both move and attack. hero . moveRight ( 1 ) hero . …" at bounding box center [1001, 209] width 330 height 349
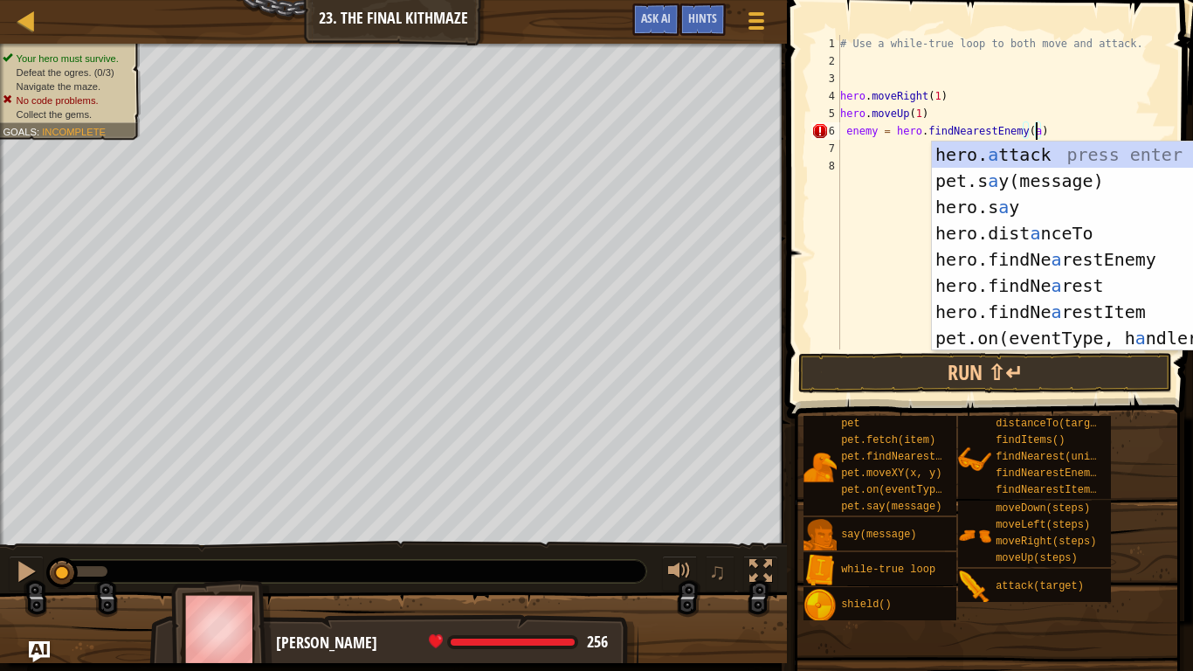
scroll to position [8, 28]
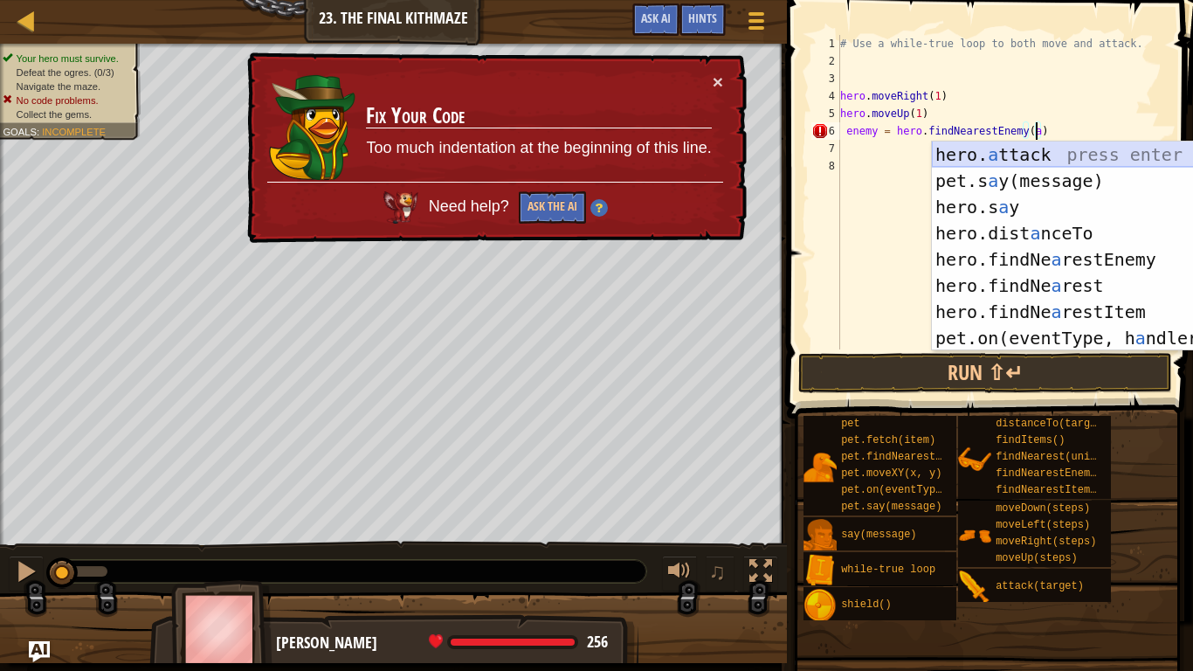
click at [954, 153] on div "hero. a ttack press enter pet.s a y(message) press enter hero.s a y press enter…" at bounding box center [1097, 272] width 330 height 262
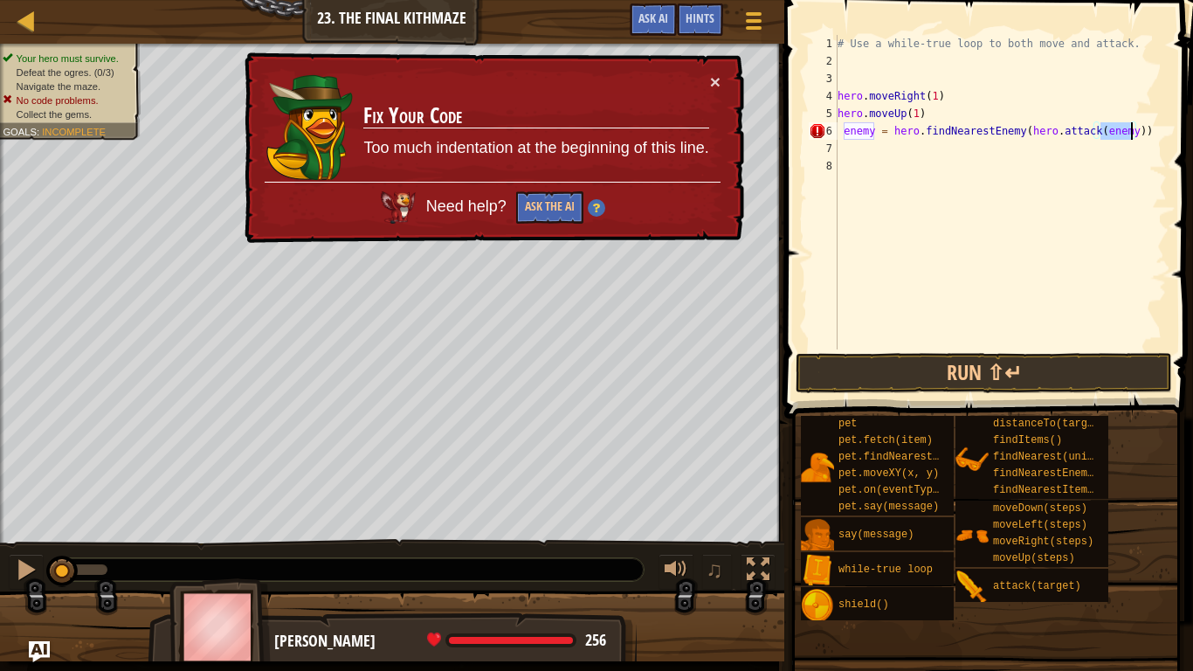
click at [725, 86] on div "× Fix Your Code Too much indentation at the beginning of this line. Need help? …" at bounding box center [492, 147] width 503 height 191
click at [719, 83] on button "×" at bounding box center [715, 81] width 10 height 18
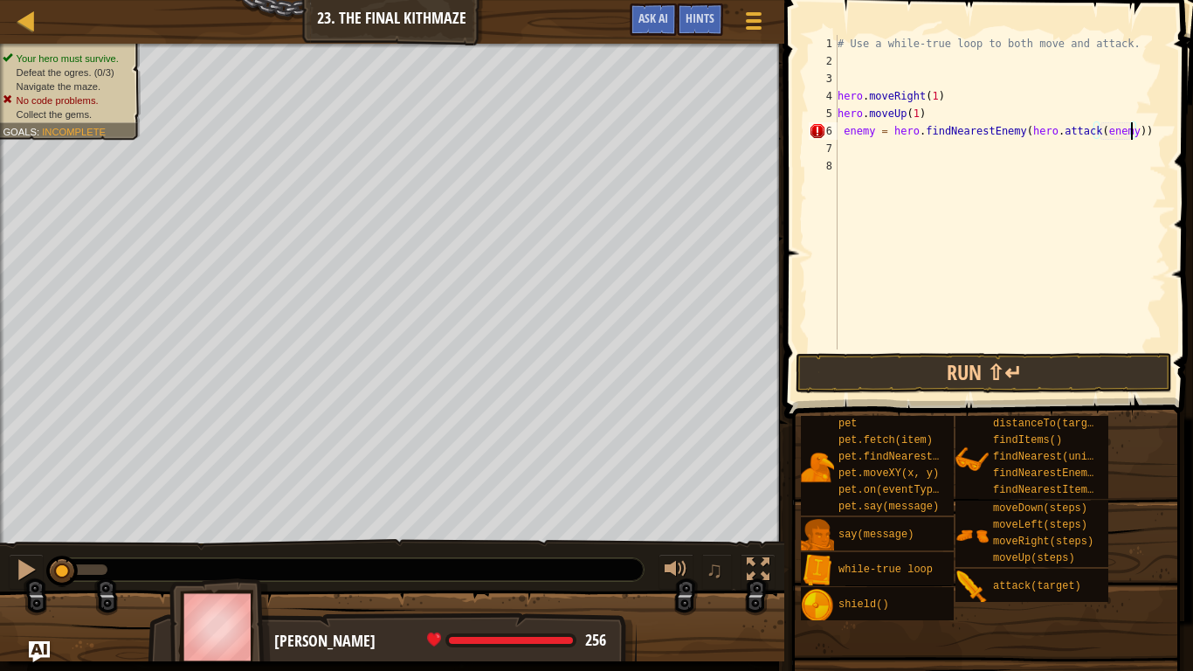
click at [1151, 129] on div "# Use a while-true loop to both move and attack. hero . moveRight ( 1 ) hero . …" at bounding box center [1000, 209] width 333 height 349
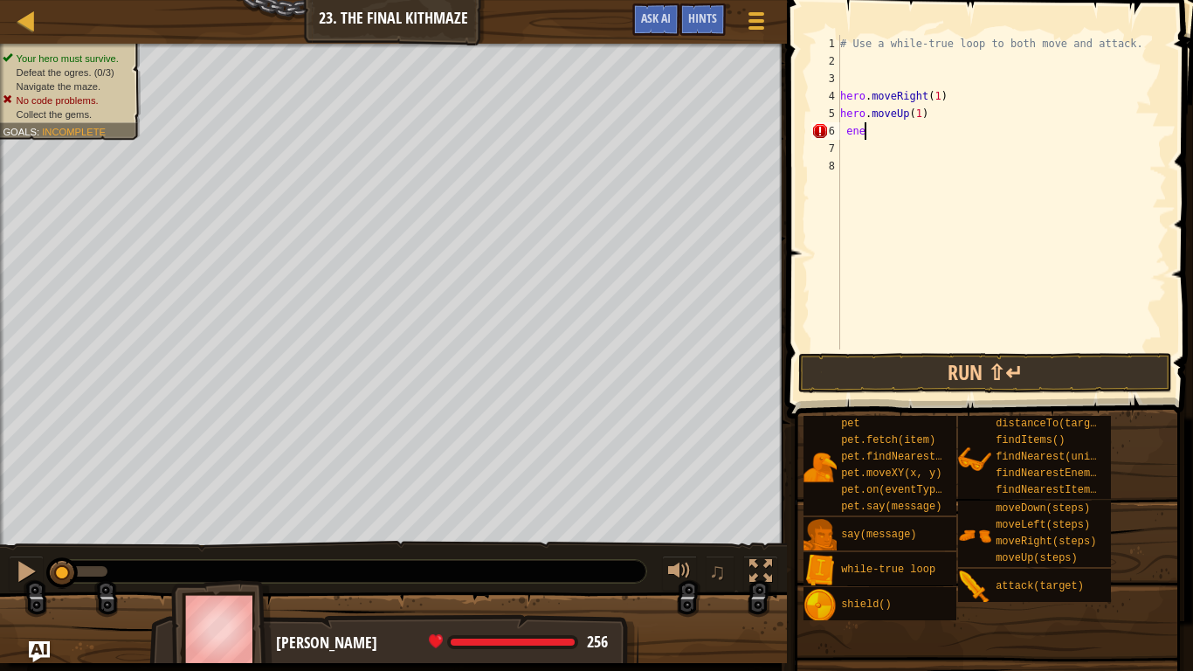
type textarea "e"
click at [1074, 376] on button "Run ⇧↵" at bounding box center [985, 373] width 374 height 40
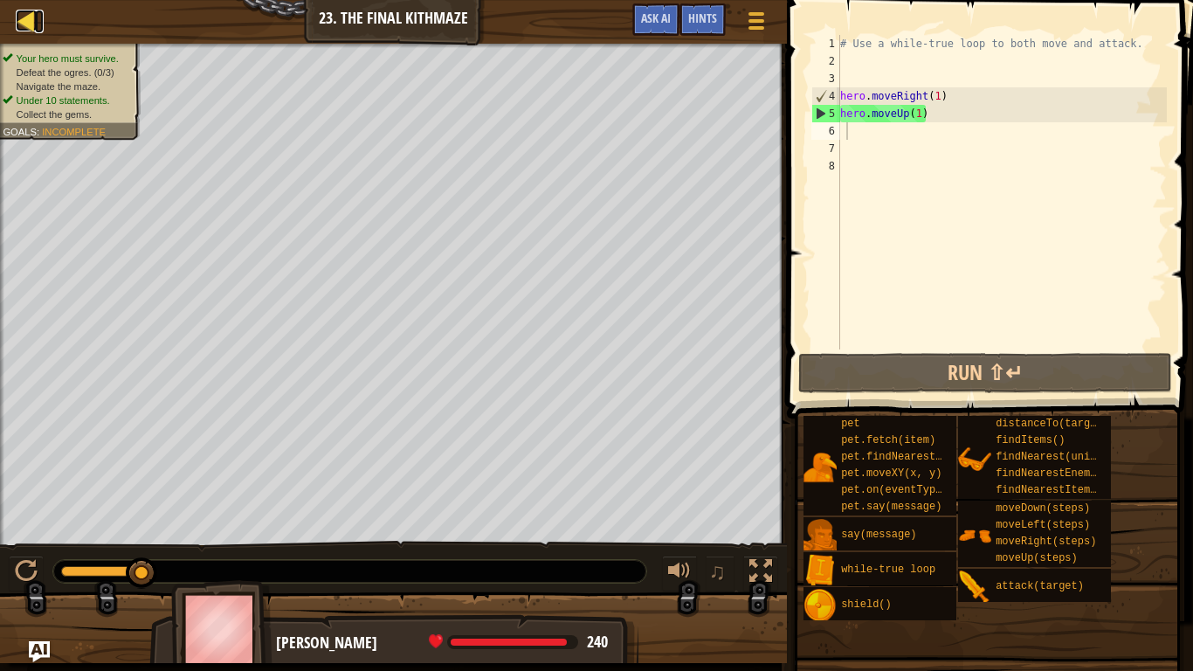
click at [28, 21] on div at bounding box center [27, 21] width 22 height 22
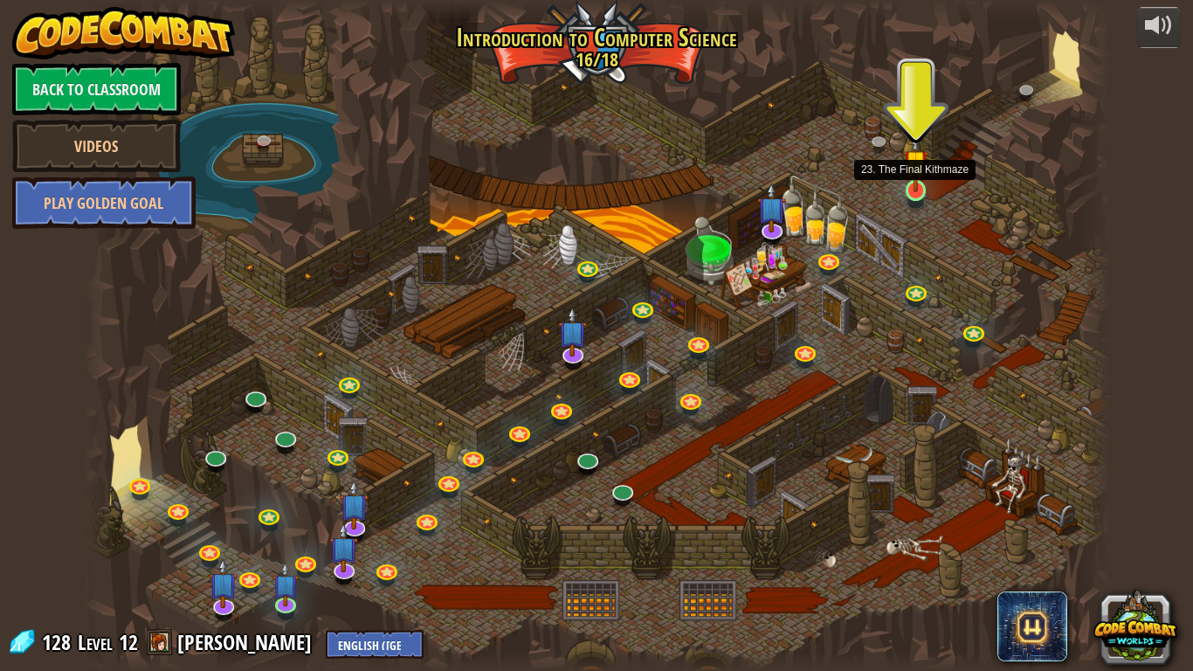
click at [919, 189] on img at bounding box center [916, 162] width 26 height 59
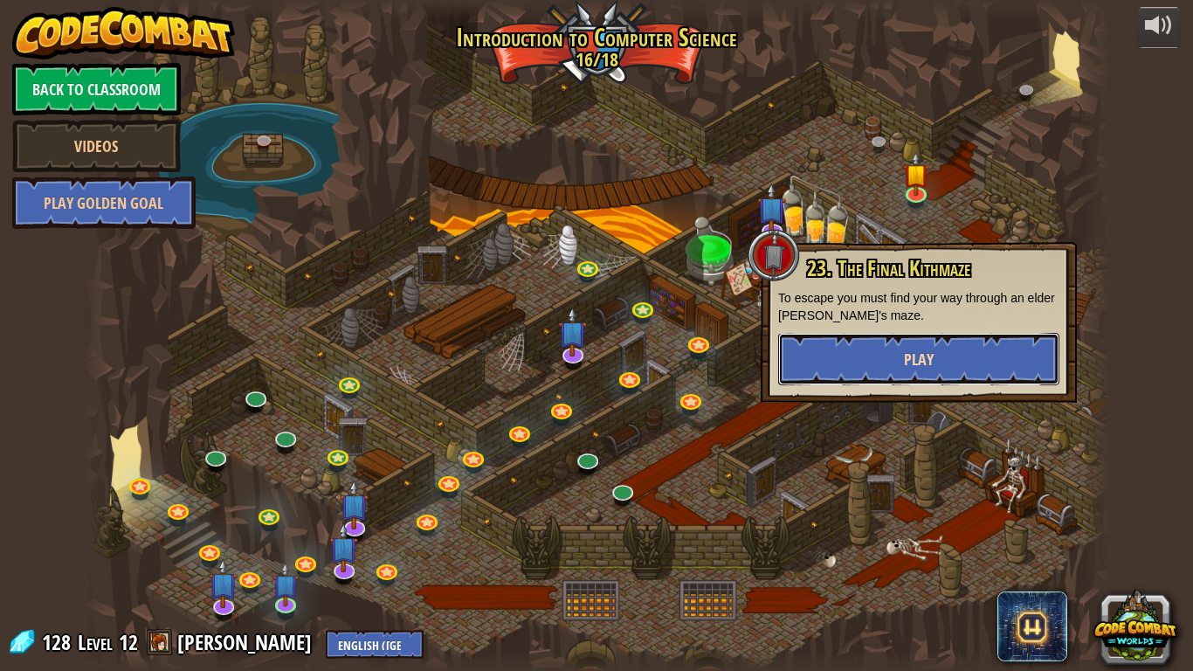
click at [897, 367] on button "Play" at bounding box center [918, 359] width 281 height 52
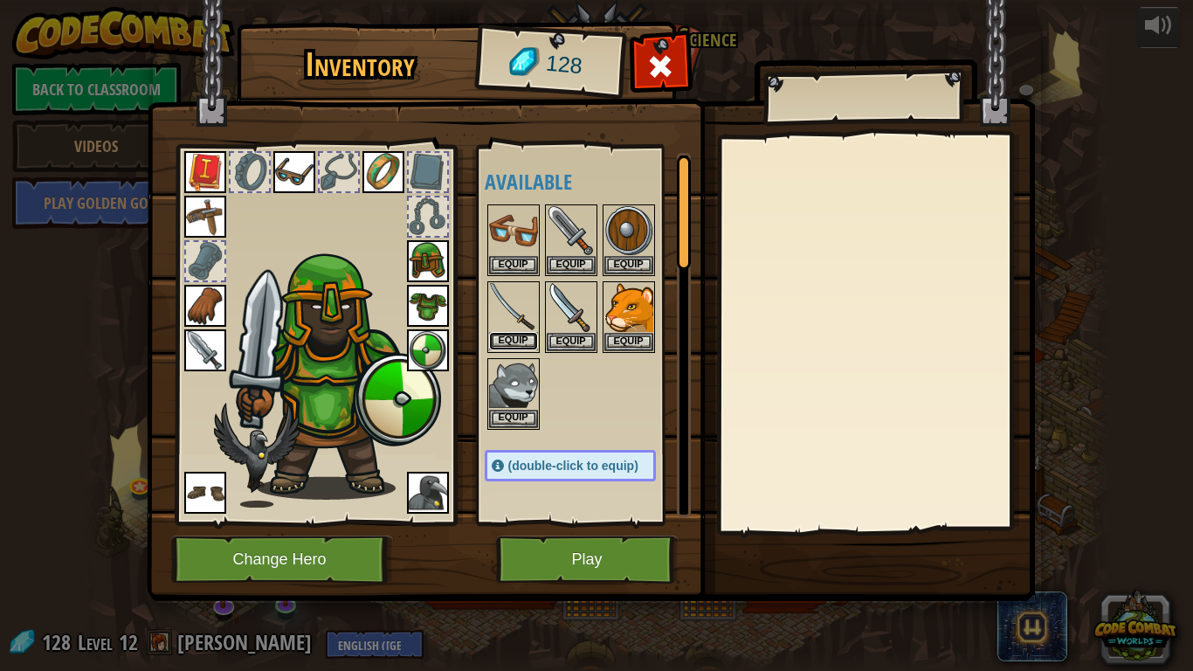
click at [513, 338] on button "Equip" at bounding box center [513, 341] width 49 height 18
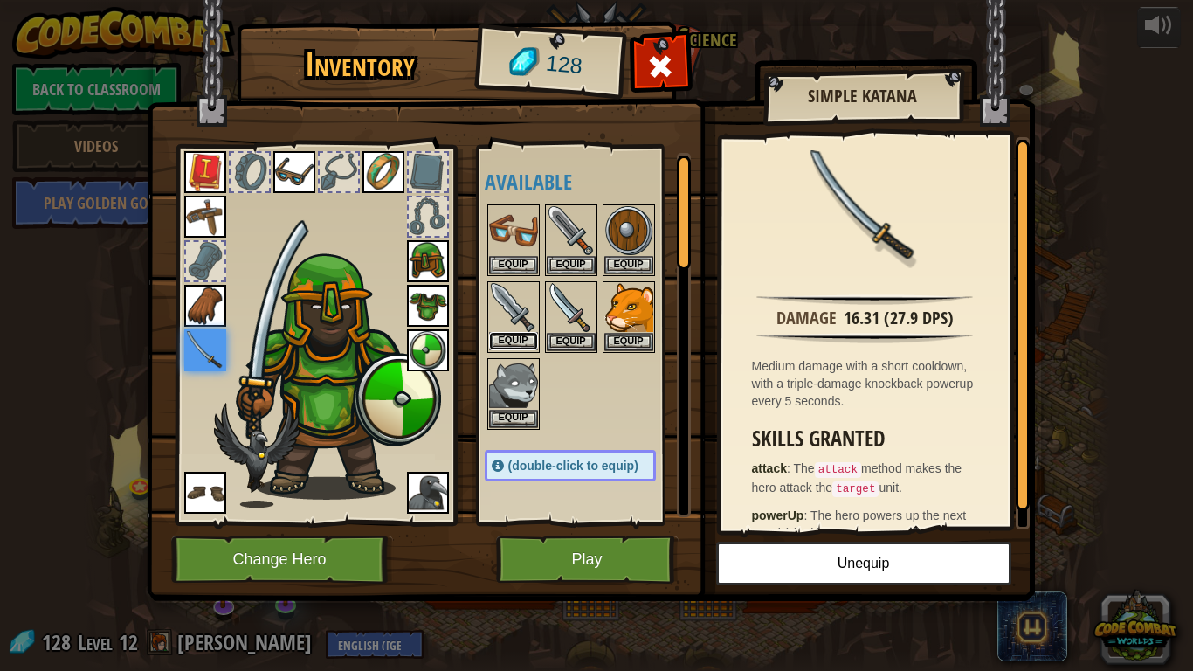
click at [506, 334] on button "Equip" at bounding box center [513, 341] width 49 height 18
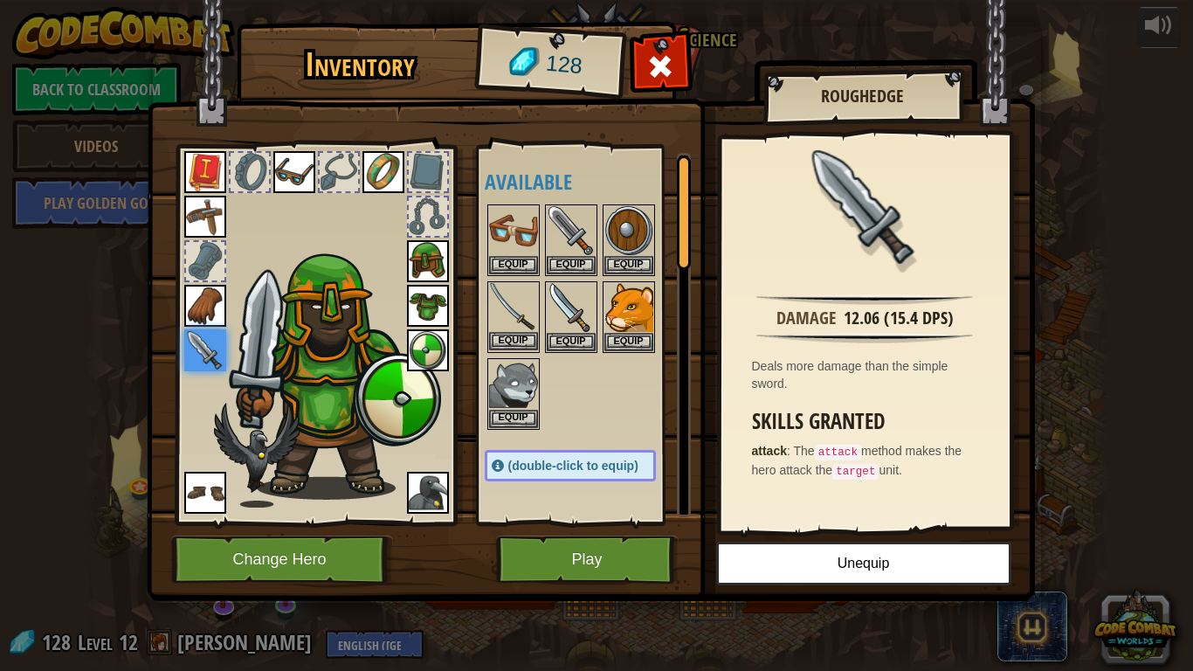
click at [516, 325] on img at bounding box center [513, 307] width 49 height 49
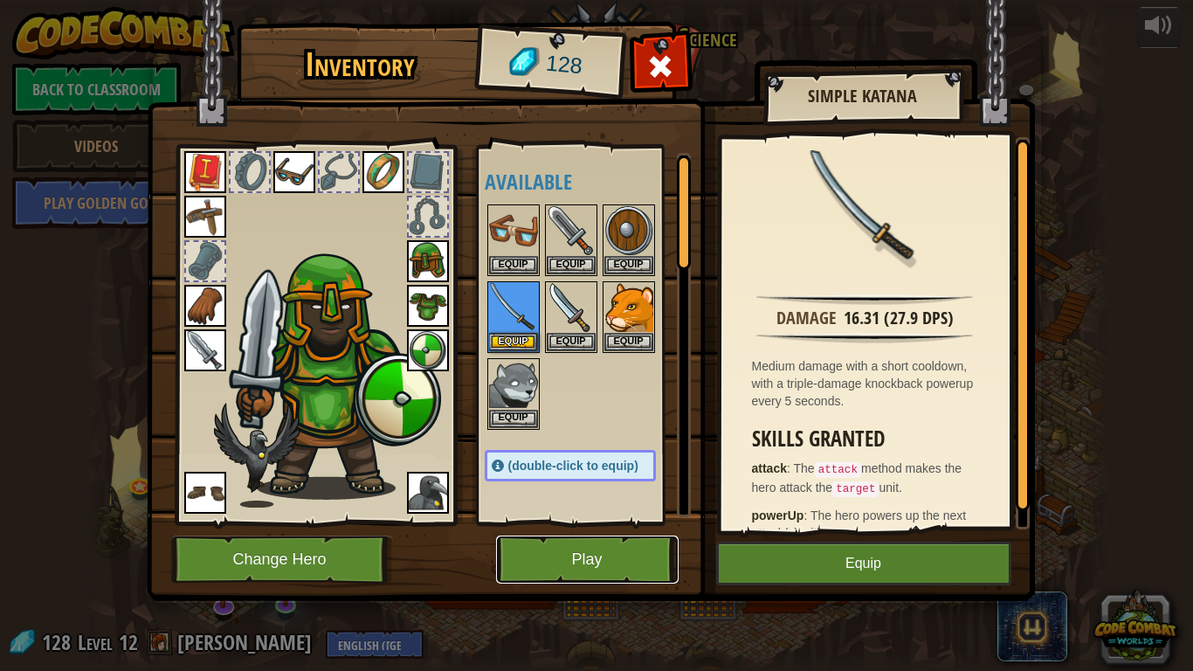
click at [569, 522] on button "Play" at bounding box center [587, 559] width 182 height 48
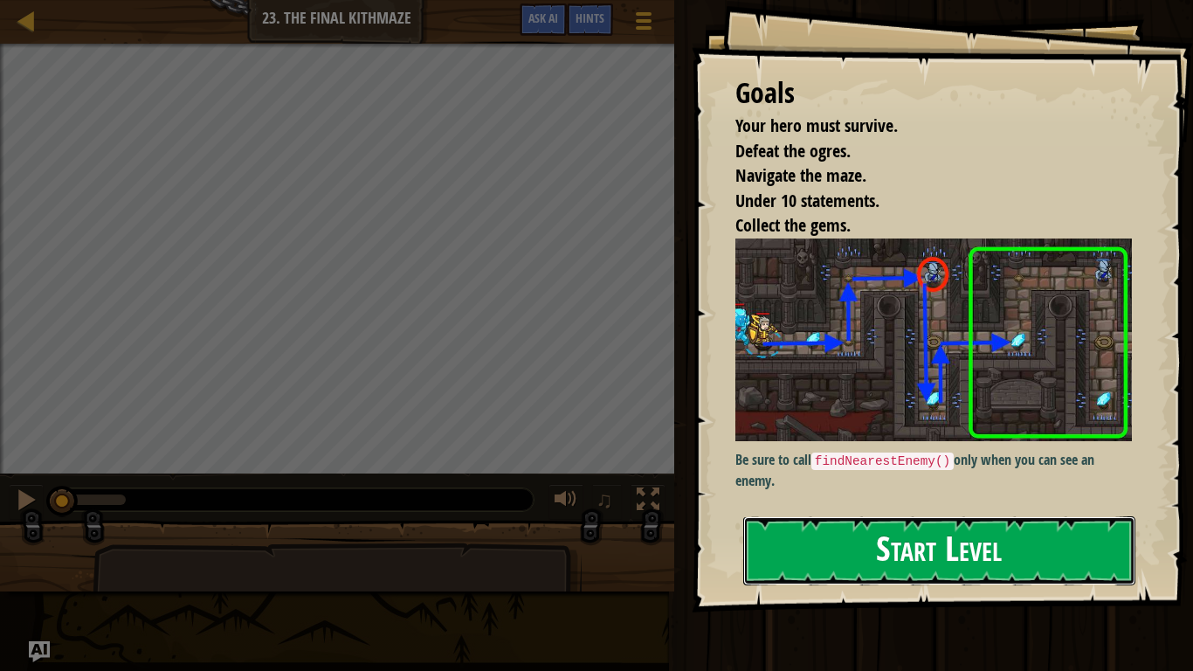
click at [1010, 522] on button "Start Level" at bounding box center [939, 550] width 392 height 69
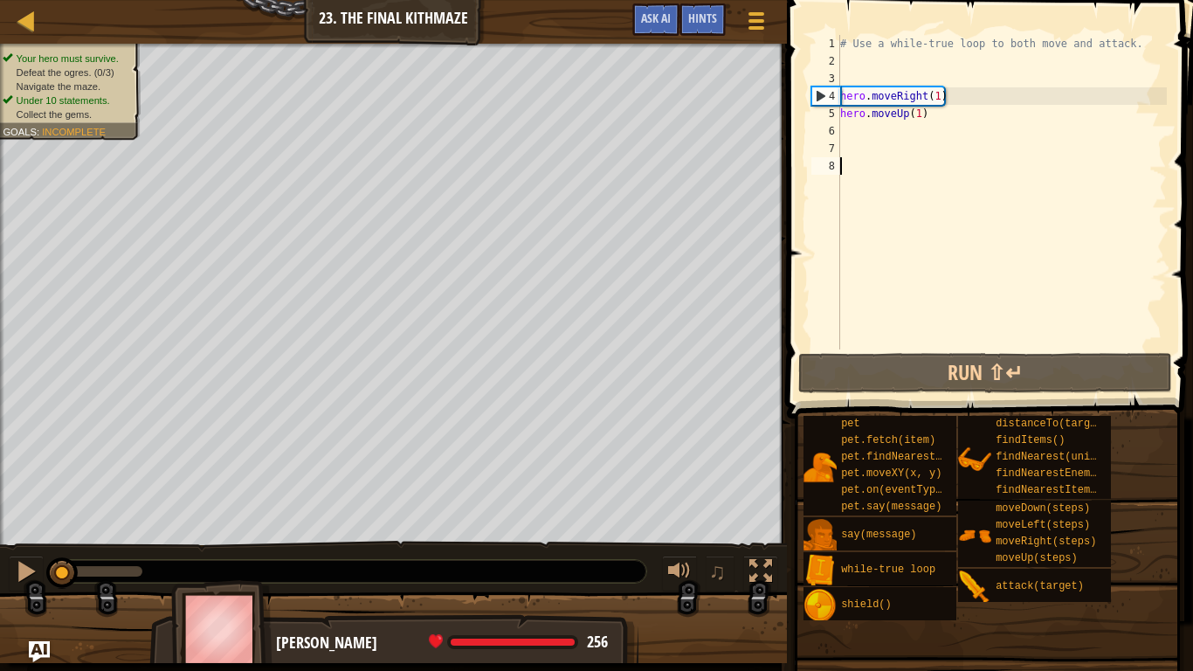
click at [912, 137] on div "# Use a while-true loop to both move and attack. hero . moveRight ( 1 ) hero . …" at bounding box center [1001, 209] width 330 height 349
type textarea "e"
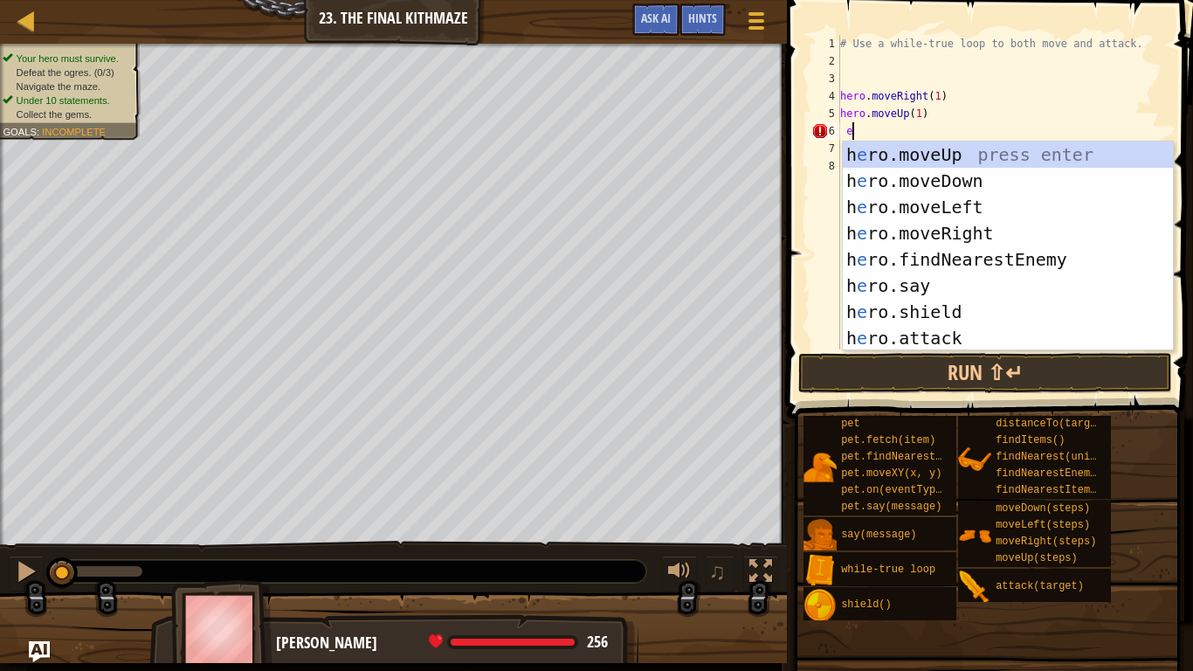
scroll to position [8, 0]
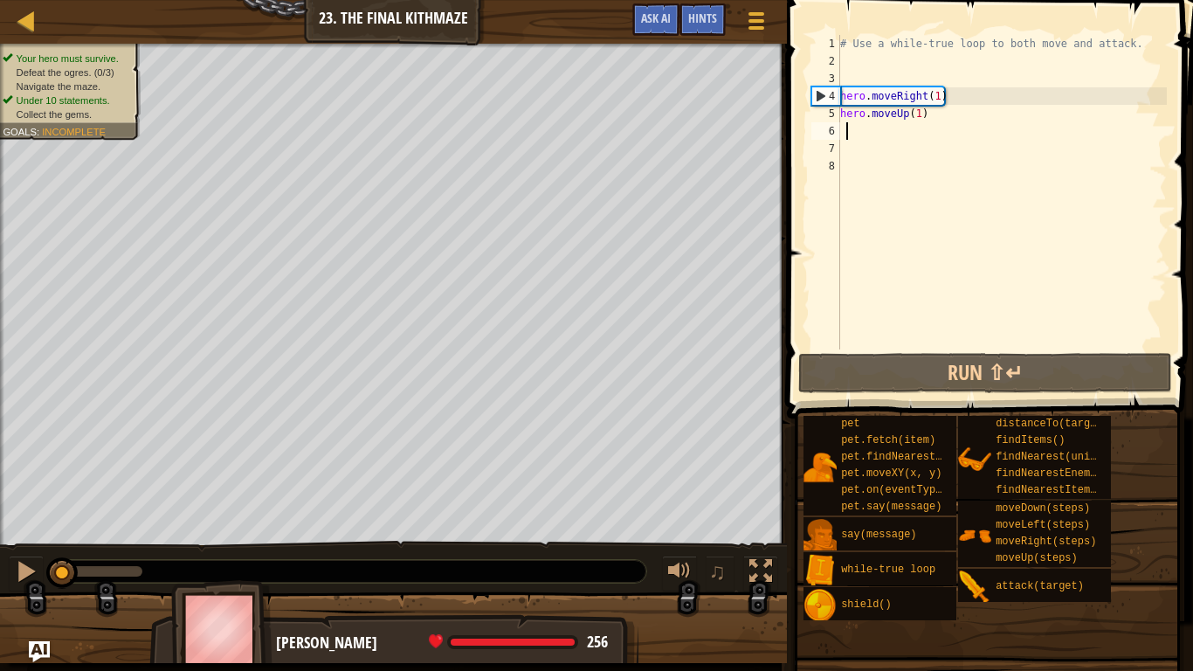
type textarea "f"
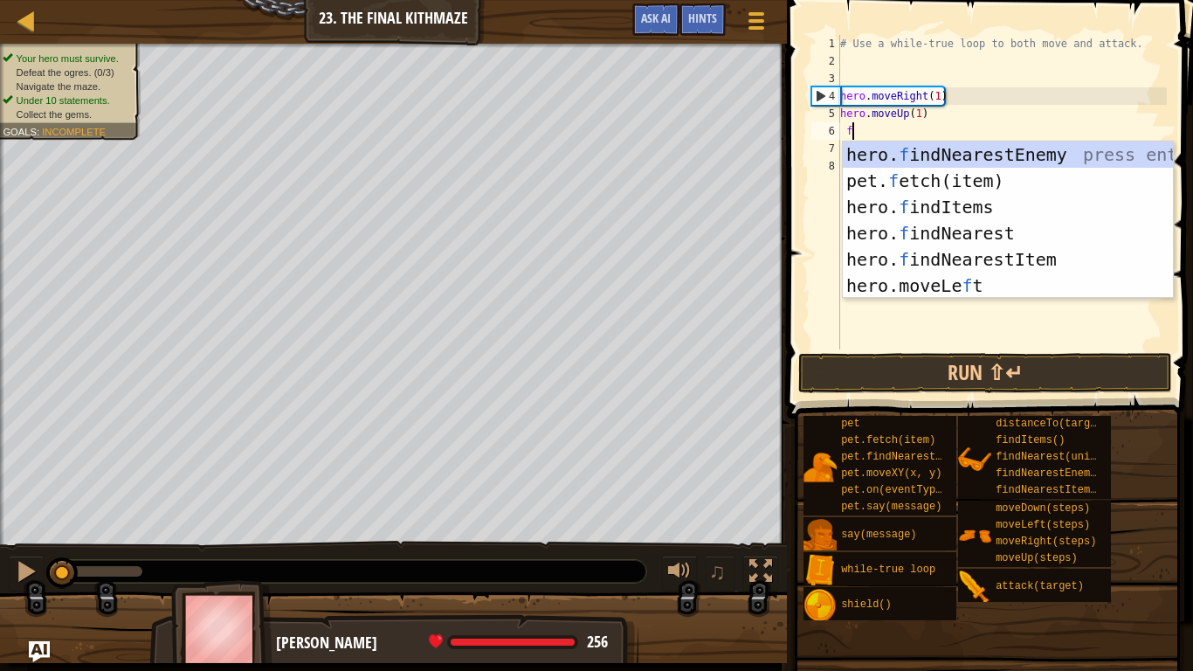
scroll to position [8, 1]
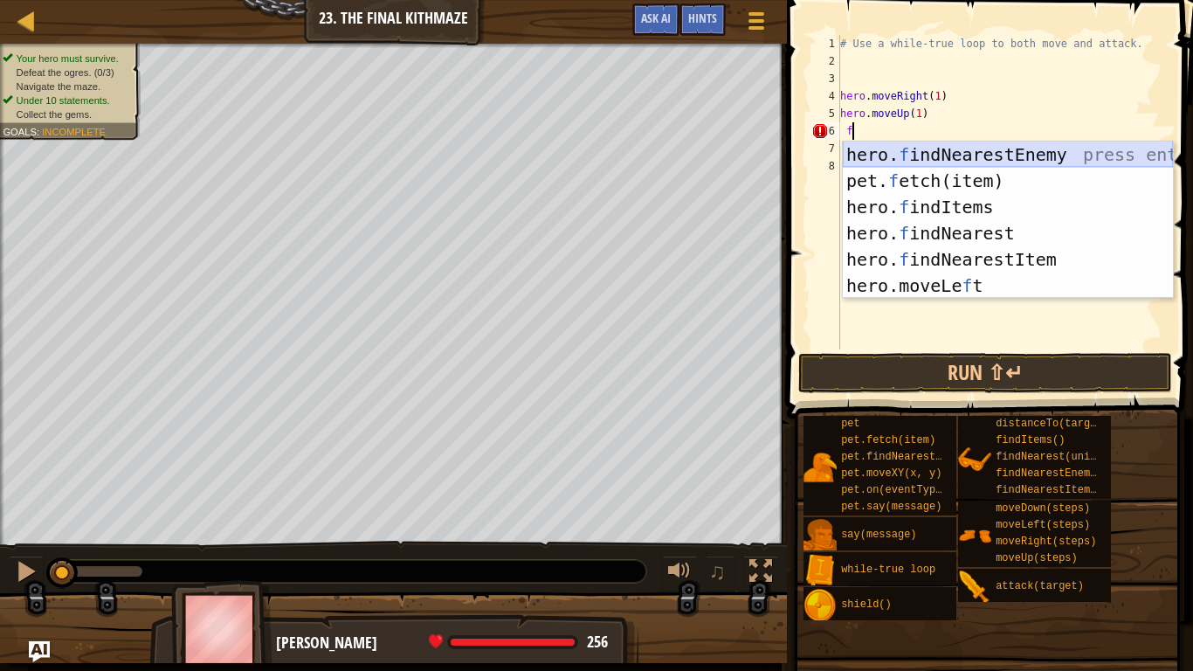
click at [1035, 151] on div "hero. f indNearestEnemy press enter pet. f etch(item) press enter hero. f indIt…" at bounding box center [1008, 246] width 330 height 210
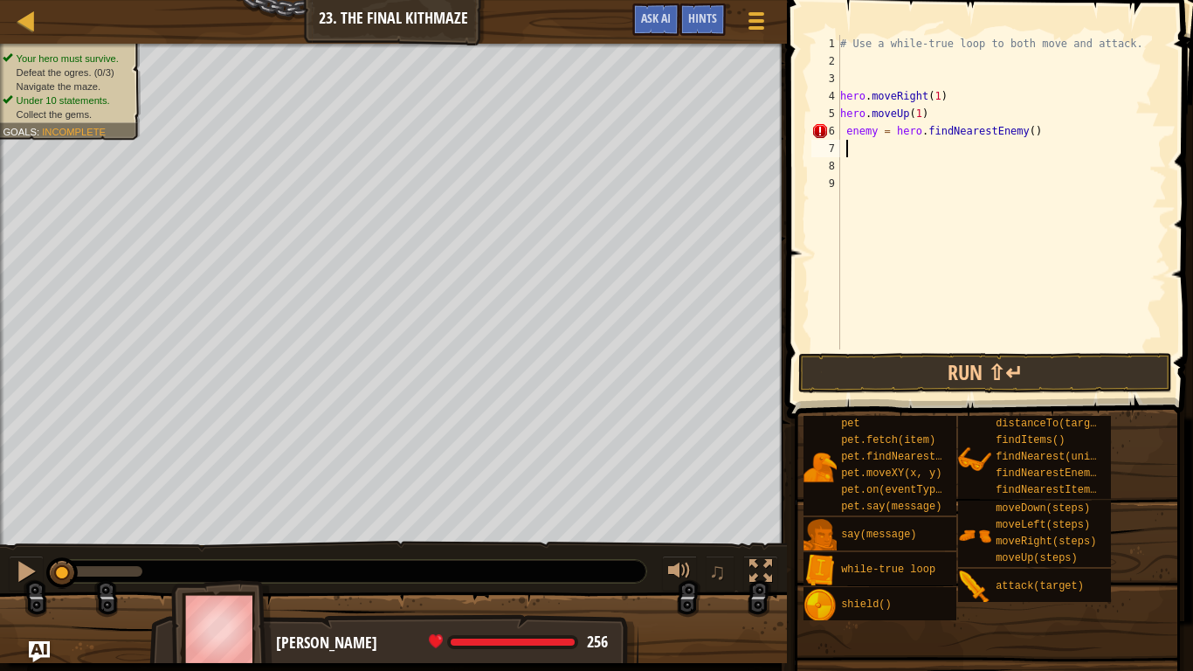
click at [1029, 133] on div "# Use a while-true loop to both move and attack. hero . moveRight ( 1 ) hero . …" at bounding box center [1001, 209] width 330 height 349
click at [994, 377] on button "Run ⇧↵" at bounding box center [985, 373] width 374 height 40
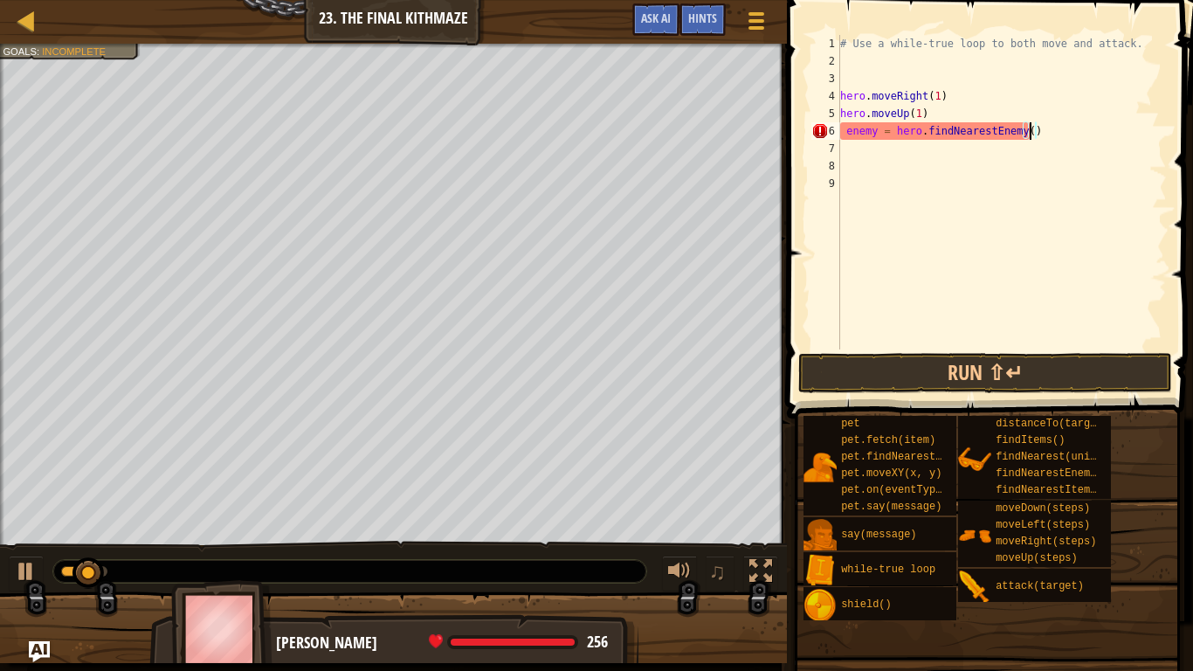
scroll to position [8, 27]
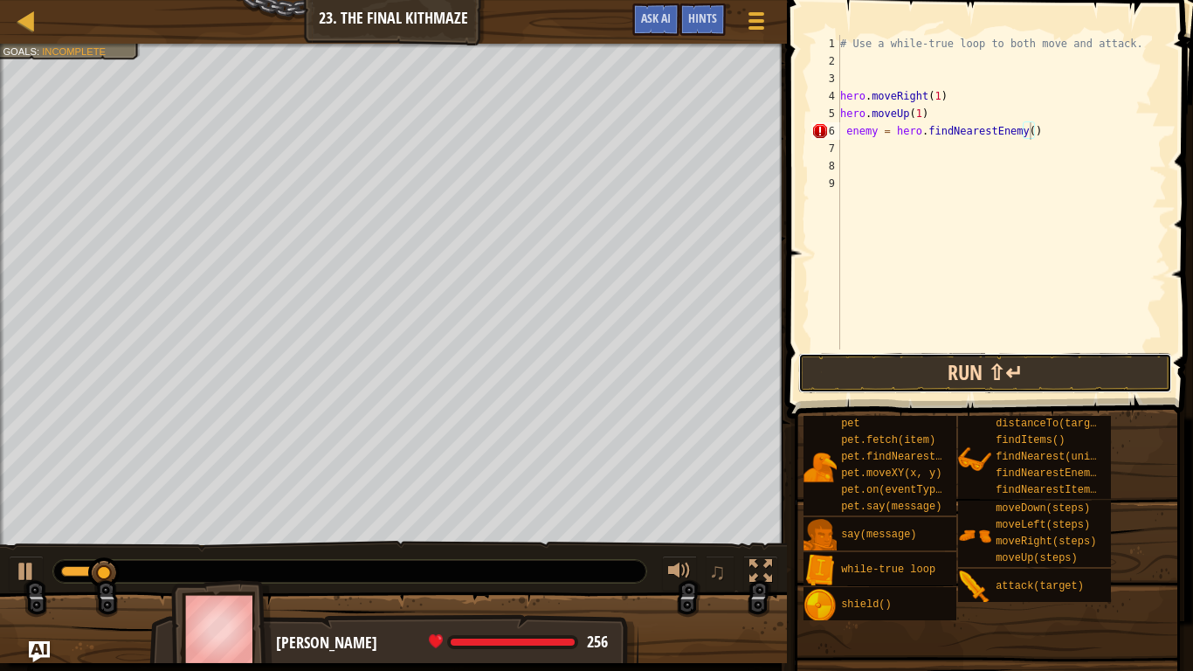
click at [974, 373] on button "Run ⇧↵" at bounding box center [985, 373] width 374 height 40
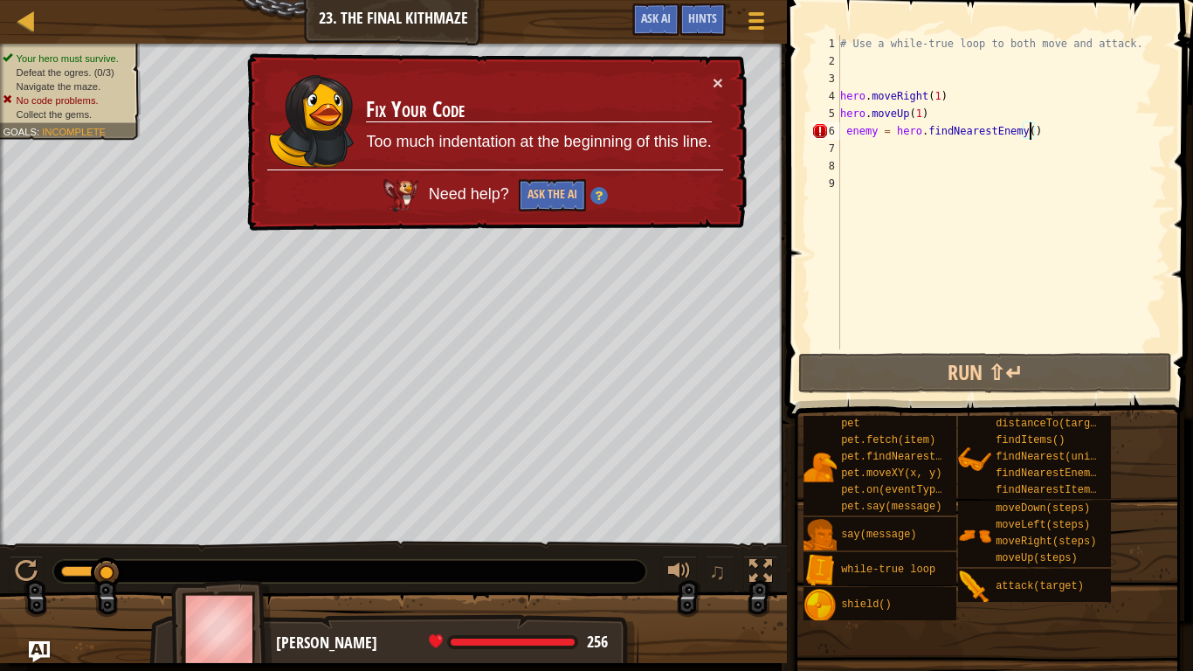
click at [730, 71] on div "× Fix Your Code Too much indentation at the beginning of this line. Need help? …" at bounding box center [495, 142] width 503 height 178
click at [715, 85] on button "×" at bounding box center [717, 82] width 10 height 18
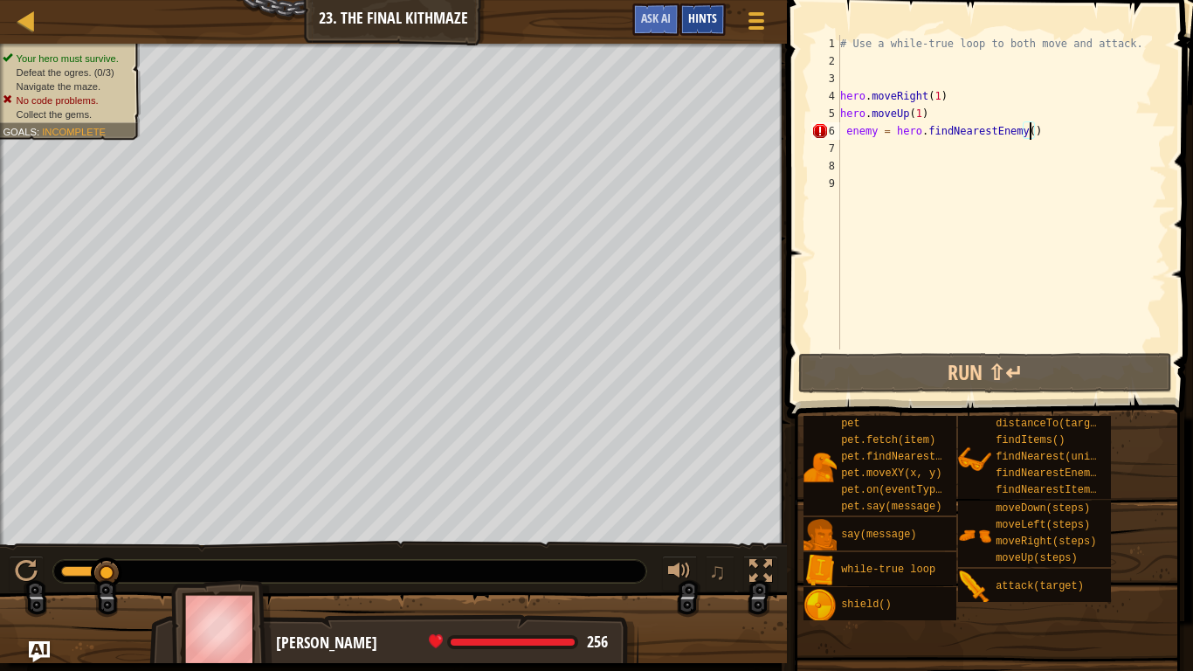
click at [708, 13] on span "Hints" at bounding box center [702, 18] width 29 height 17
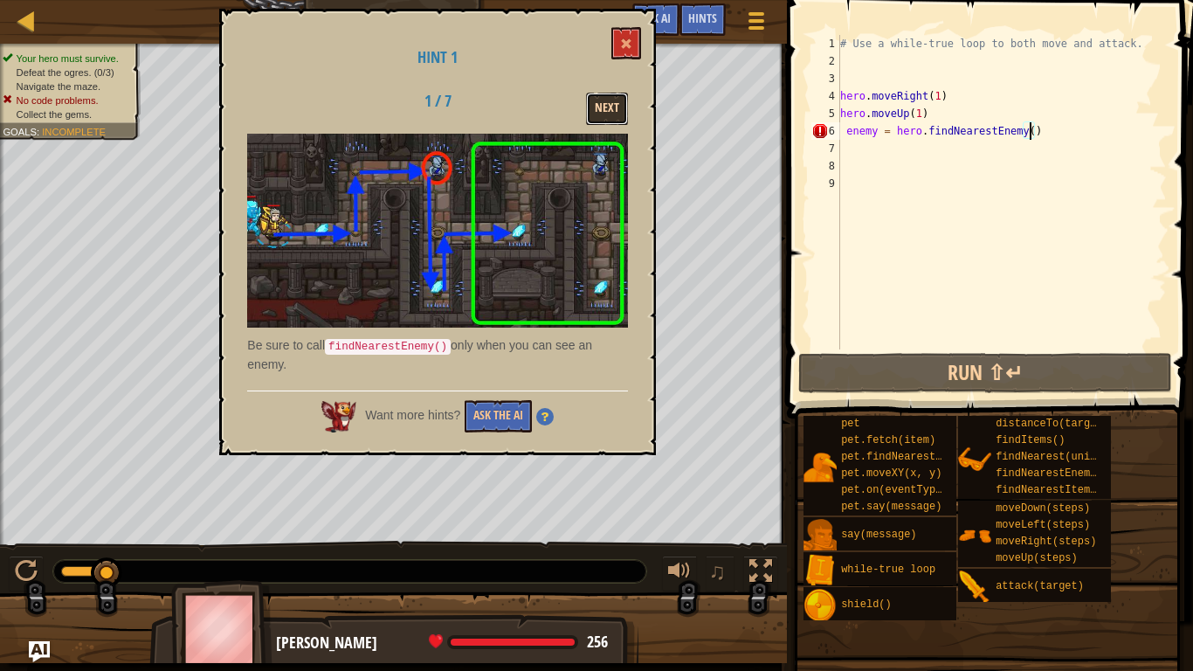
click at [619, 107] on button "Next" at bounding box center [607, 109] width 42 height 32
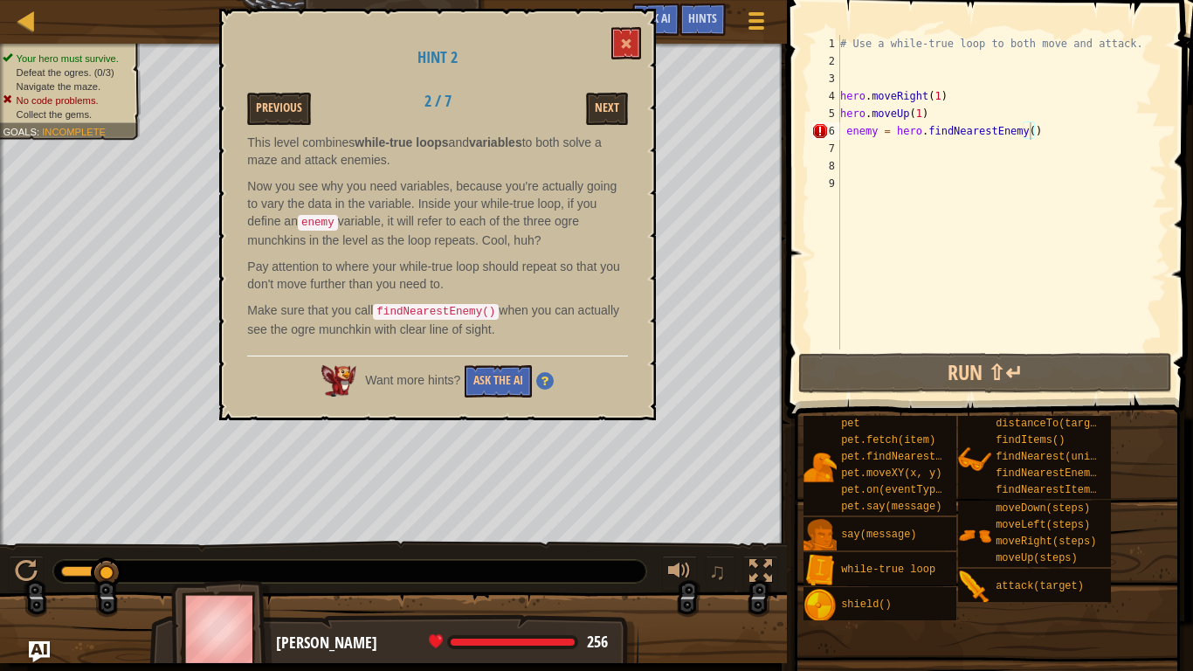
click at [642, 38] on div "Hint 2 Previous 2 / 7 Next This level combines while-true loops and variables t…" at bounding box center [437, 214] width 437 height 411
click at [630, 39] on span at bounding box center [626, 44] width 12 height 12
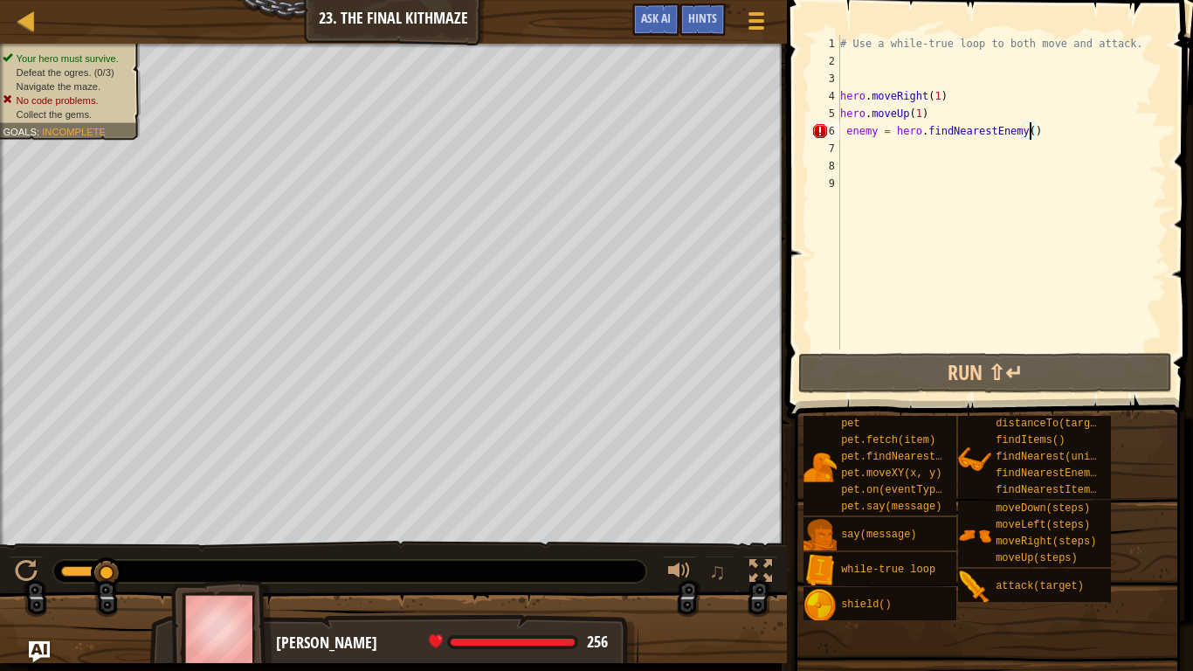
click at [1029, 133] on div "# Use a while-true loop to both move and attack. hero . moveRight ( 1 ) hero . …" at bounding box center [1001, 209] width 330 height 349
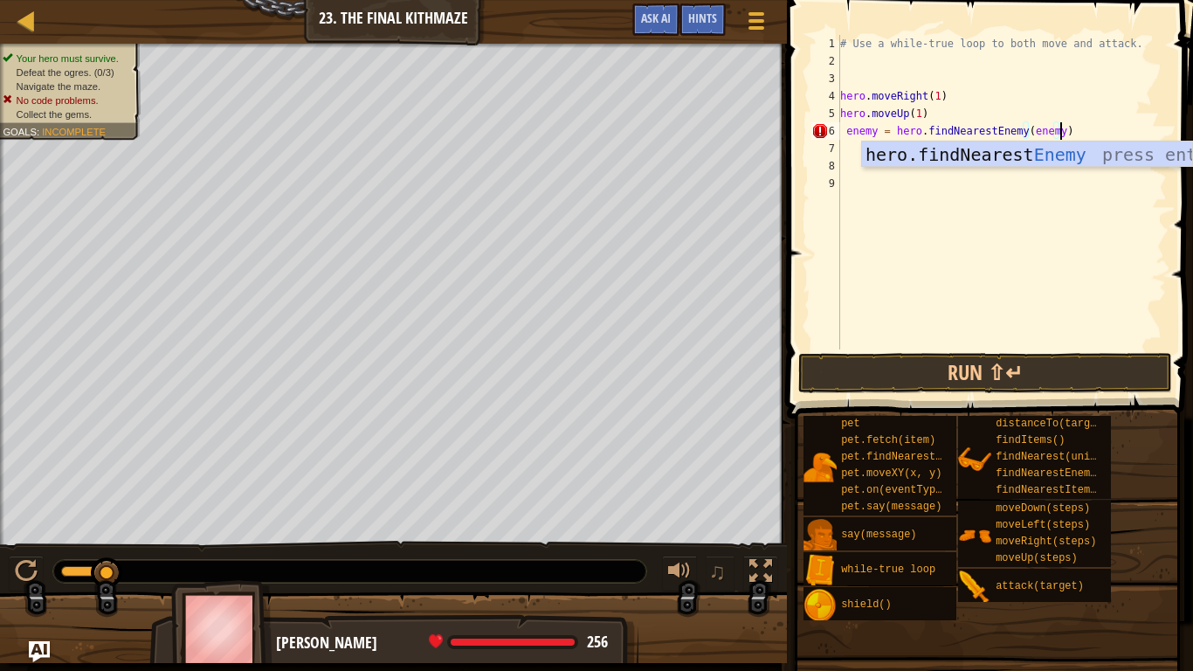
scroll to position [8, 31]
type textarea "enemy = hero.findNearestEnemy()"
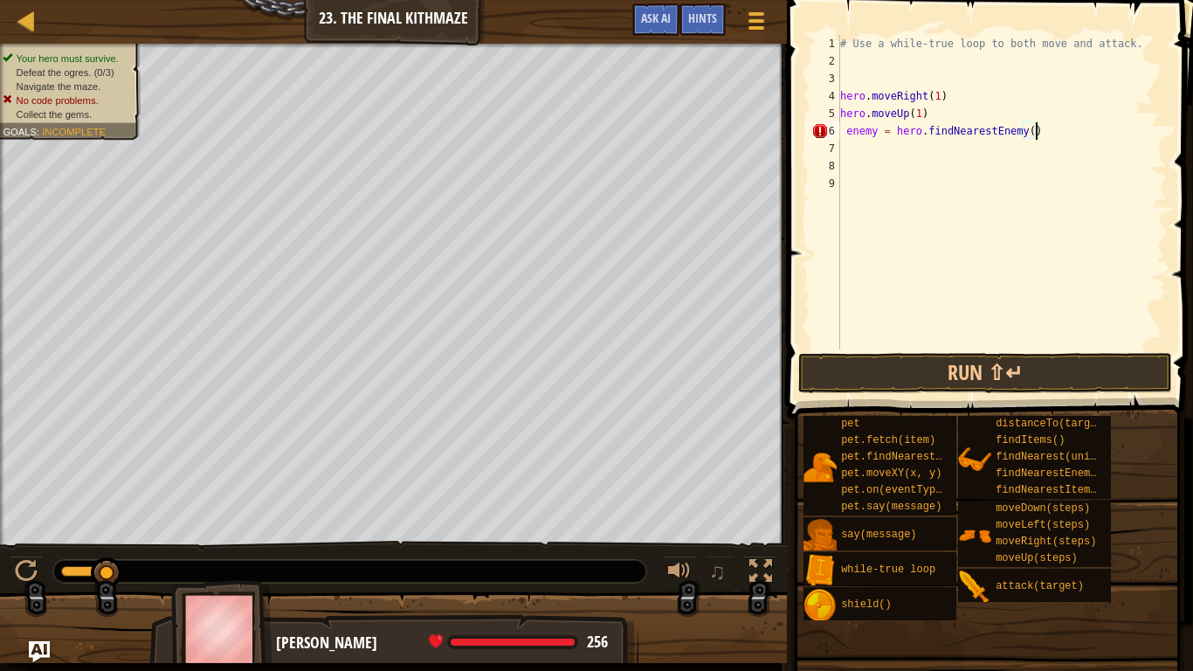
scroll to position [8, 27]
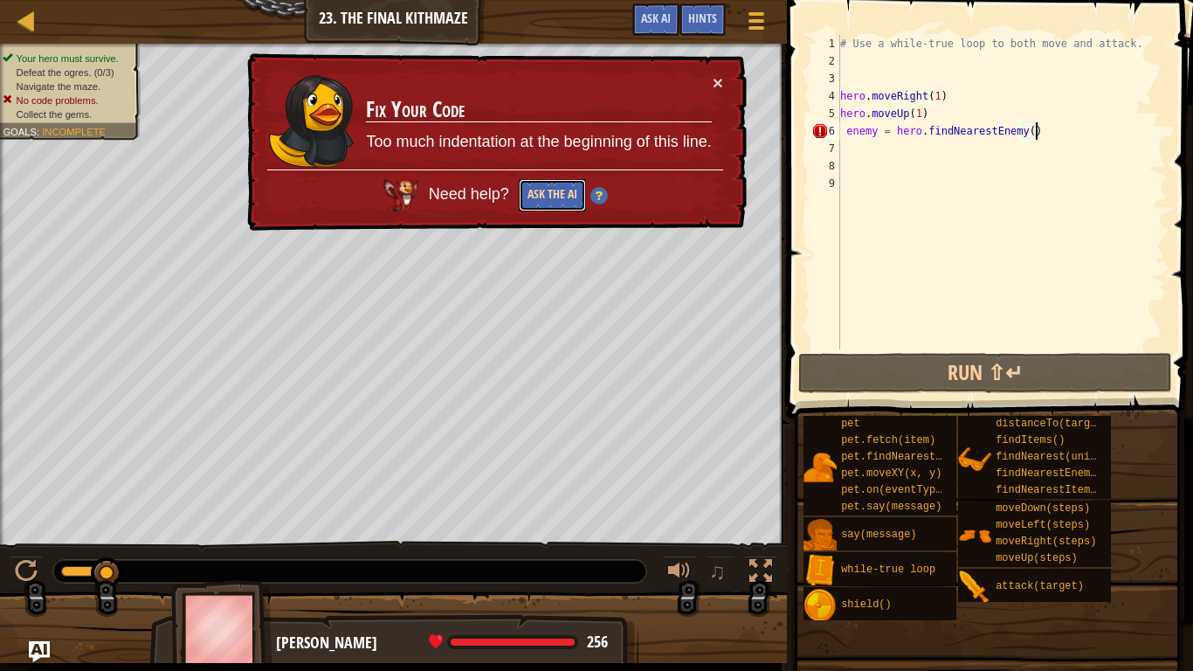
click at [567, 188] on button "Ask the AI" at bounding box center [552, 195] width 67 height 32
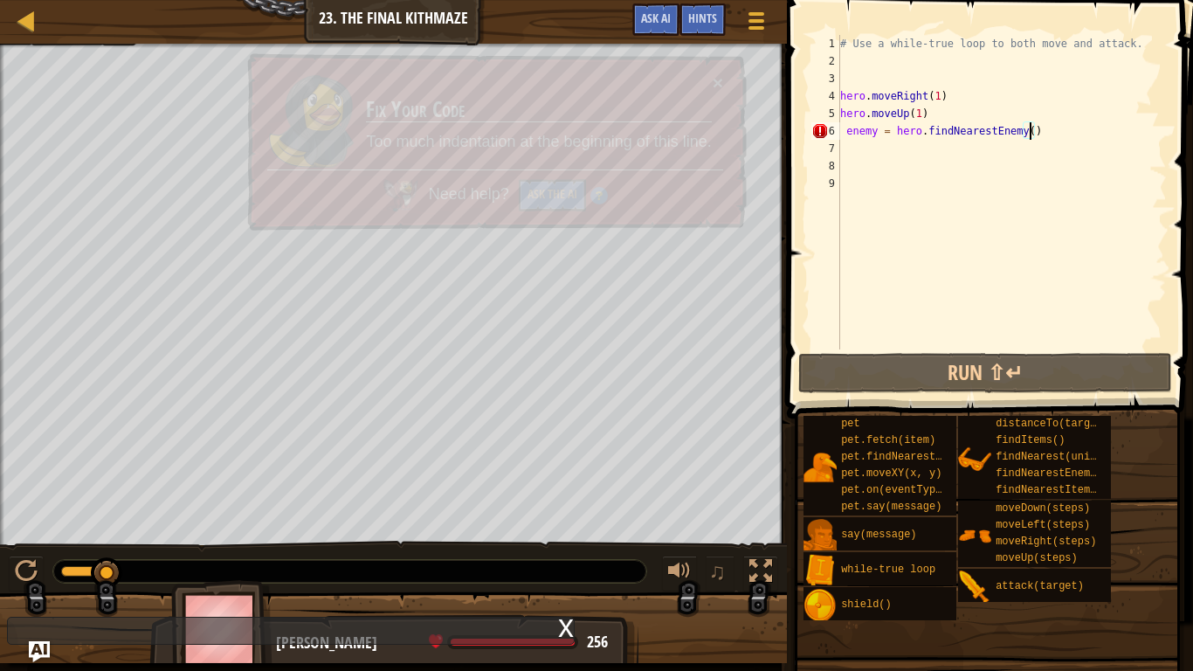
click at [1030, 135] on div "# Use a while-true loop to both move and attack. hero . moveRight ( 1 ) hero . …" at bounding box center [1001, 209] width 330 height 349
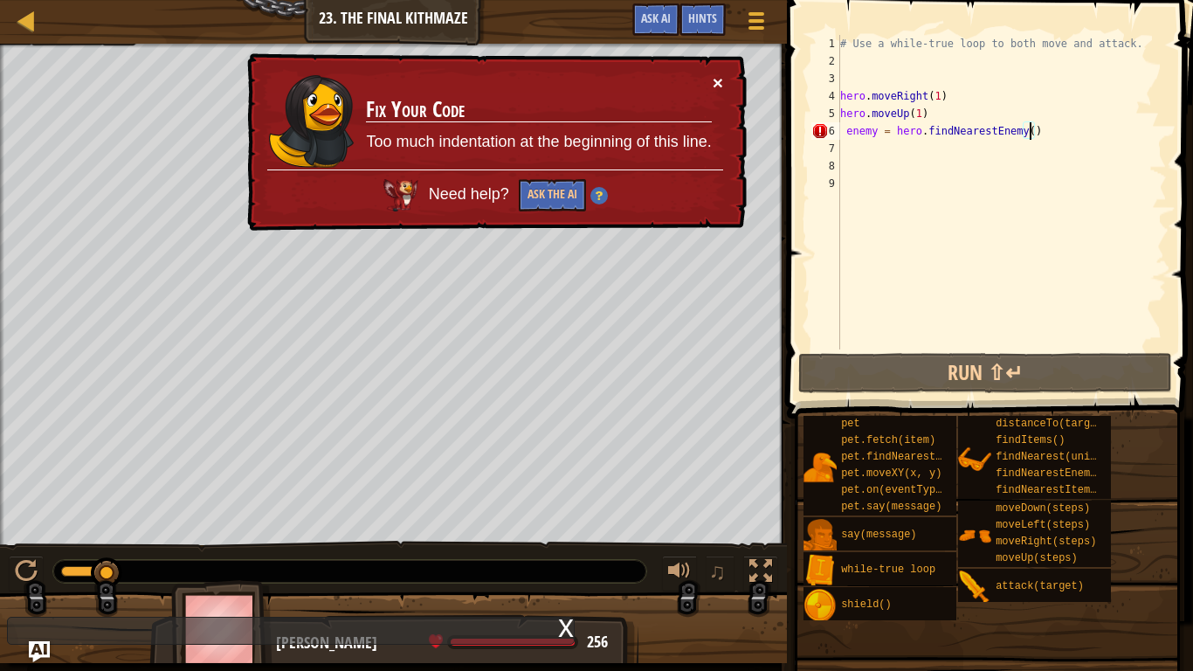
click at [718, 81] on button "×" at bounding box center [717, 82] width 10 height 18
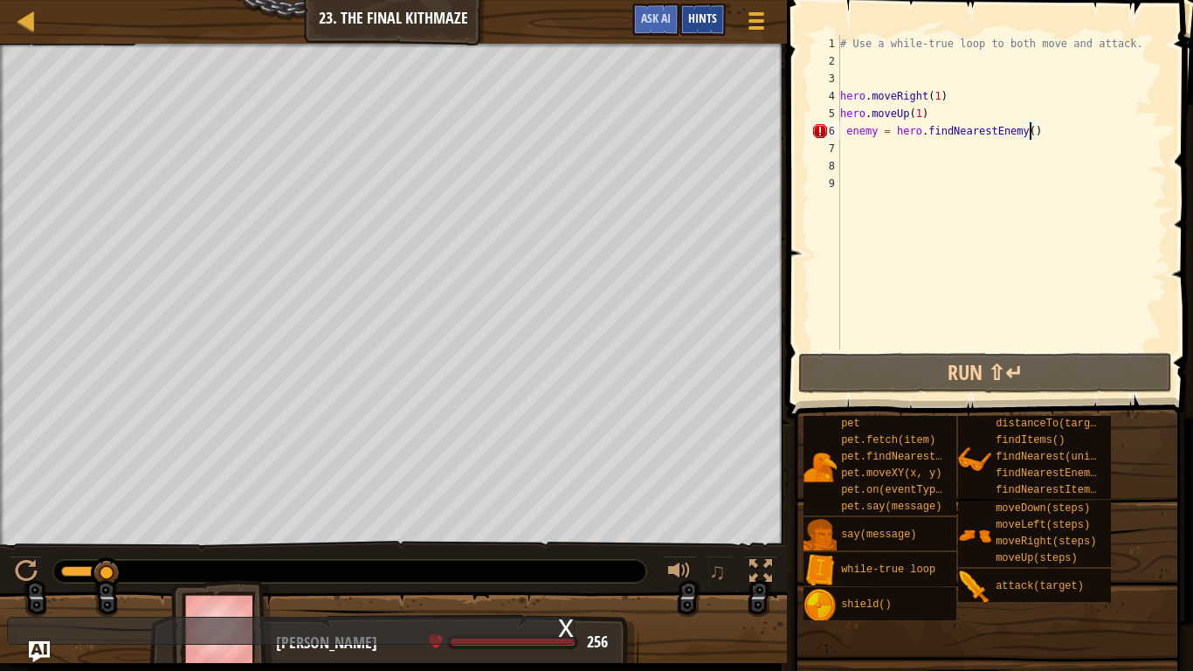
click at [709, 24] on span "Hints" at bounding box center [702, 18] width 29 height 17
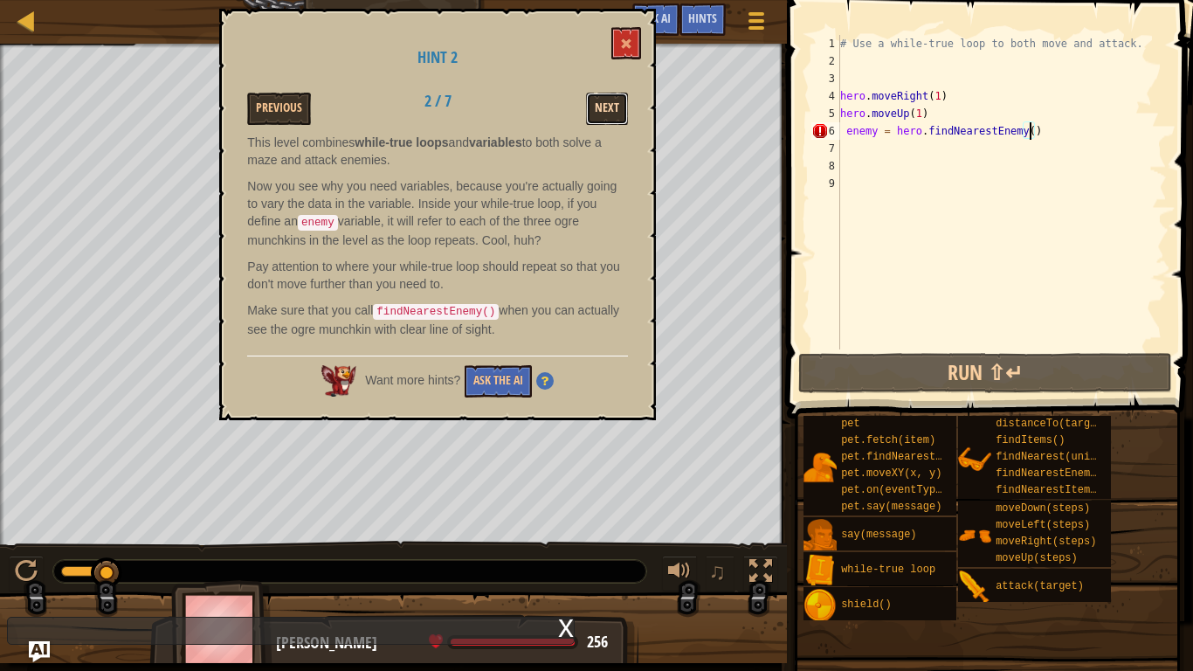
click at [601, 117] on button "Next" at bounding box center [607, 109] width 42 height 32
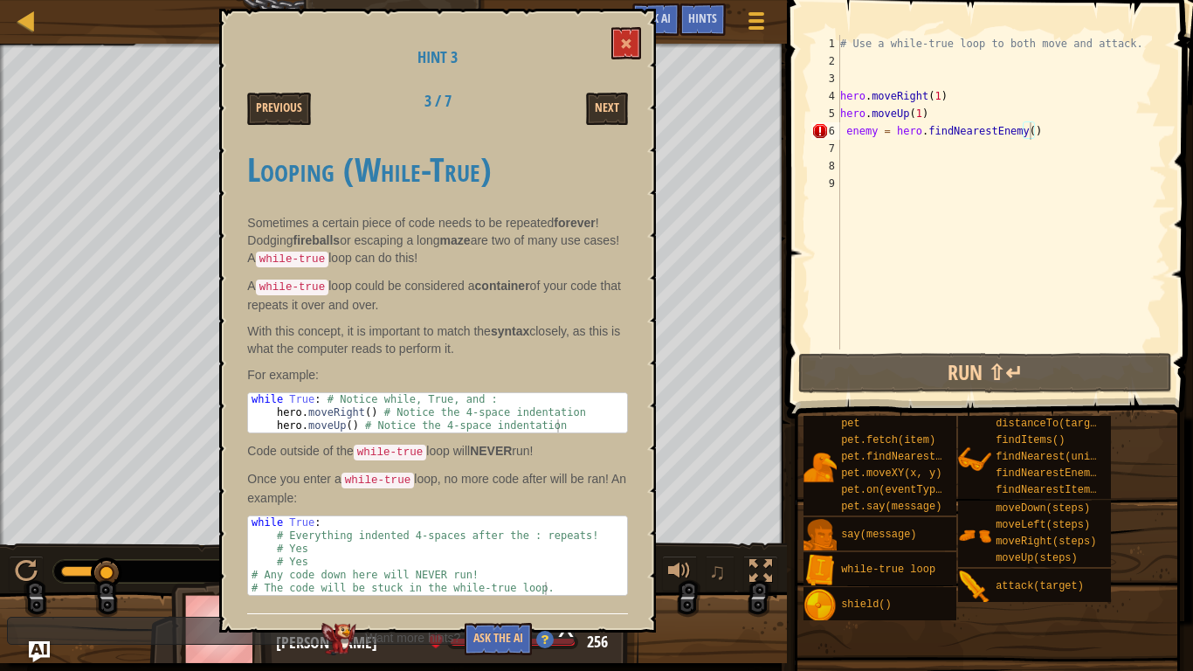
click at [595, 130] on div "Hint 3 Previous 3 / 7 Next Looping (While-True) Sometimes a certain piece of co…" at bounding box center [437, 320] width 437 height 623
click at [600, 116] on button "Next" at bounding box center [607, 109] width 42 height 32
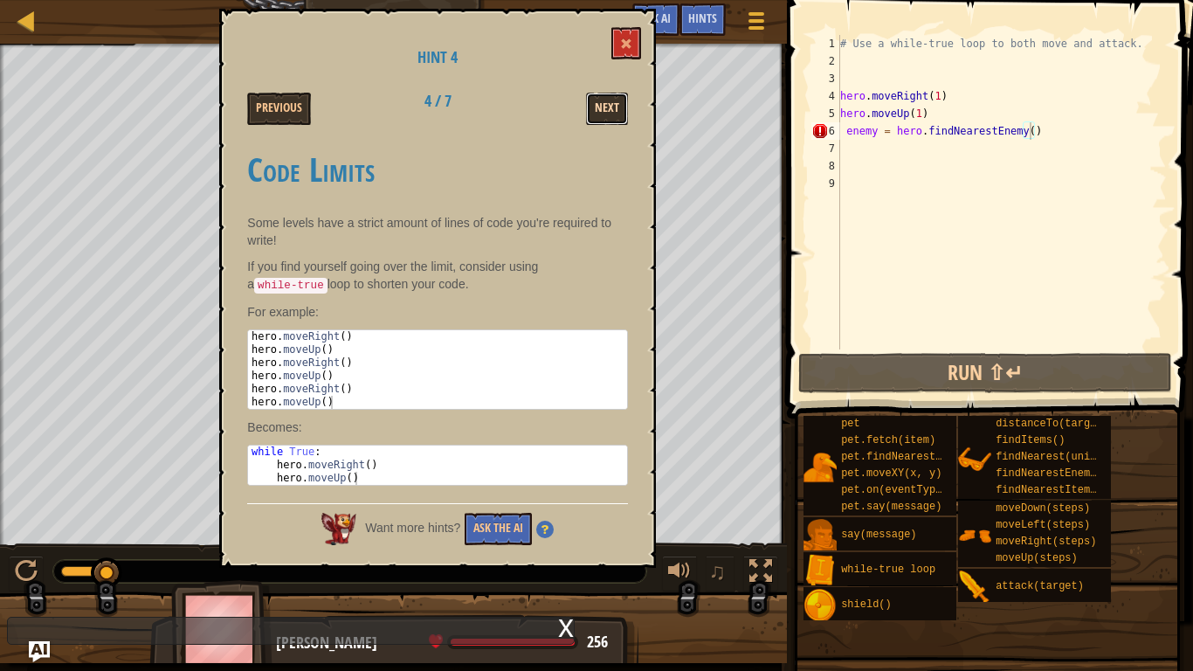
click at [610, 117] on button "Next" at bounding box center [607, 109] width 42 height 32
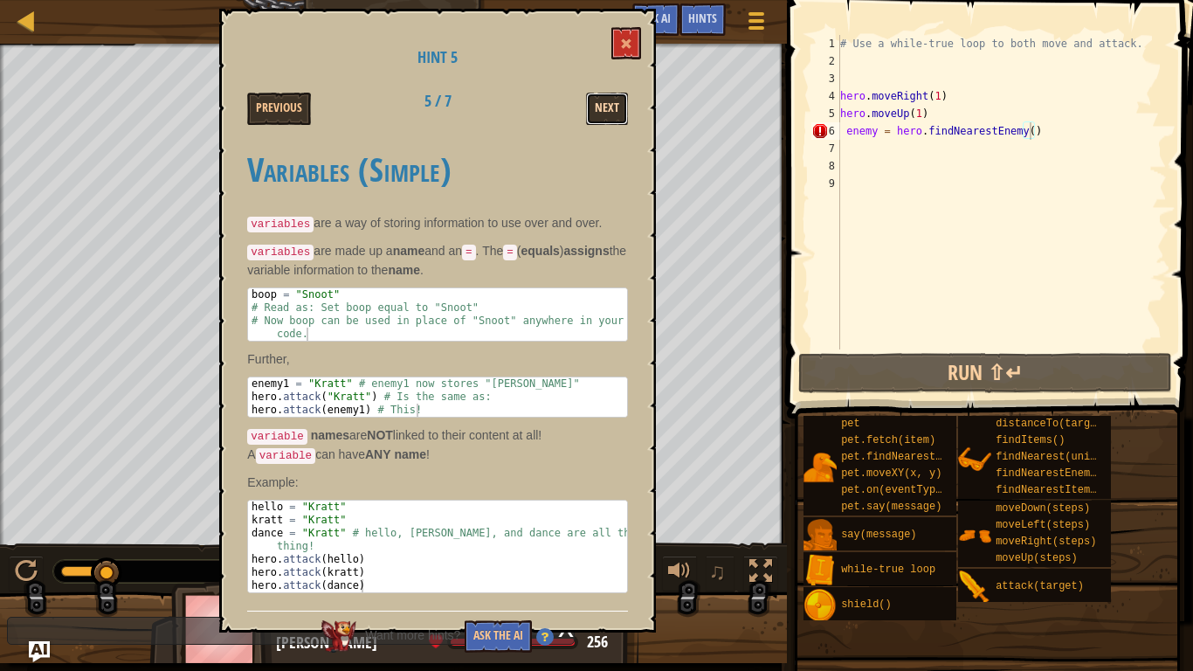
click at [608, 113] on button "Next" at bounding box center [607, 109] width 42 height 32
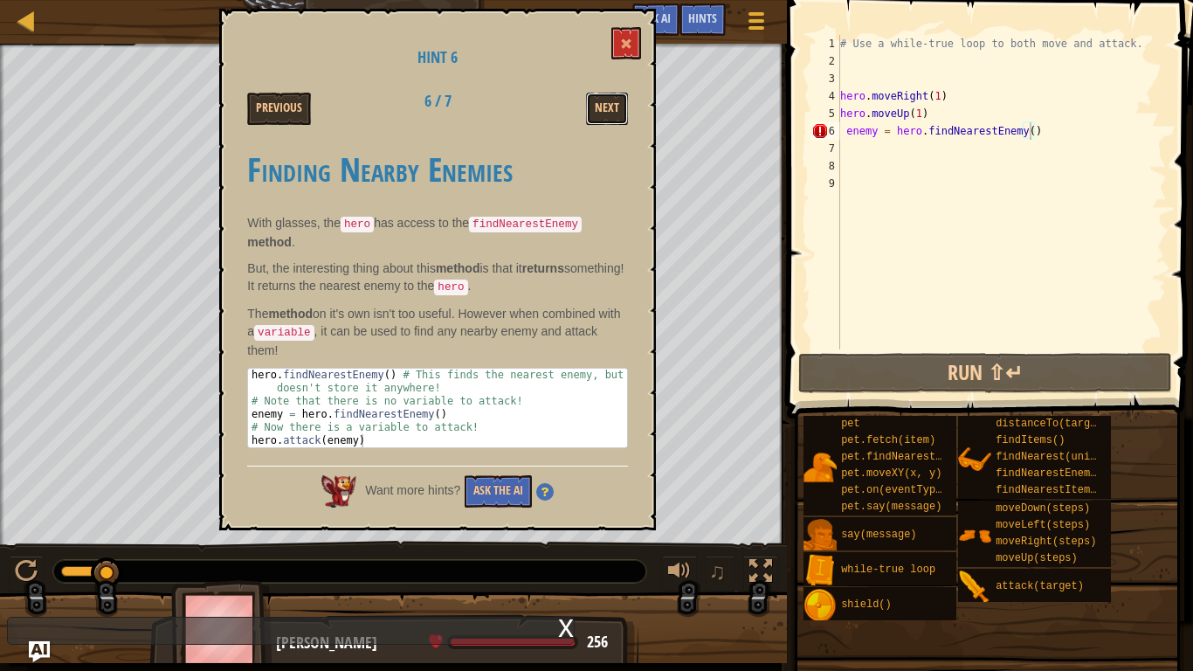
click at [608, 113] on button "Next" at bounding box center [607, 109] width 42 height 32
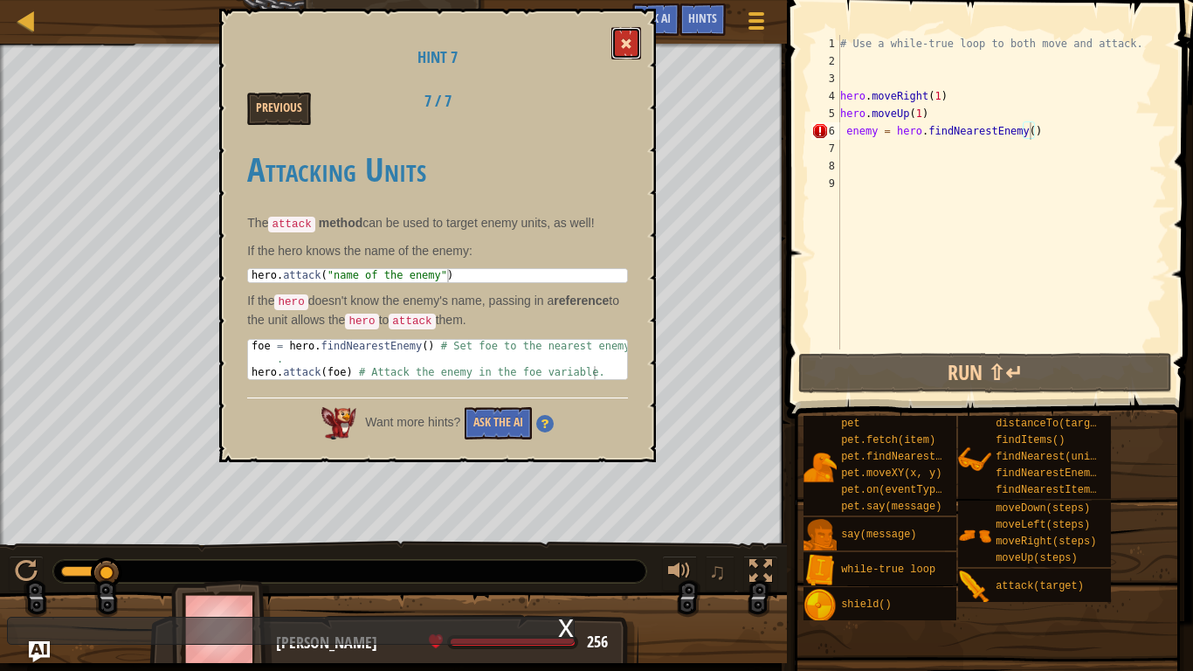
click at [631, 42] on span at bounding box center [626, 44] width 12 height 12
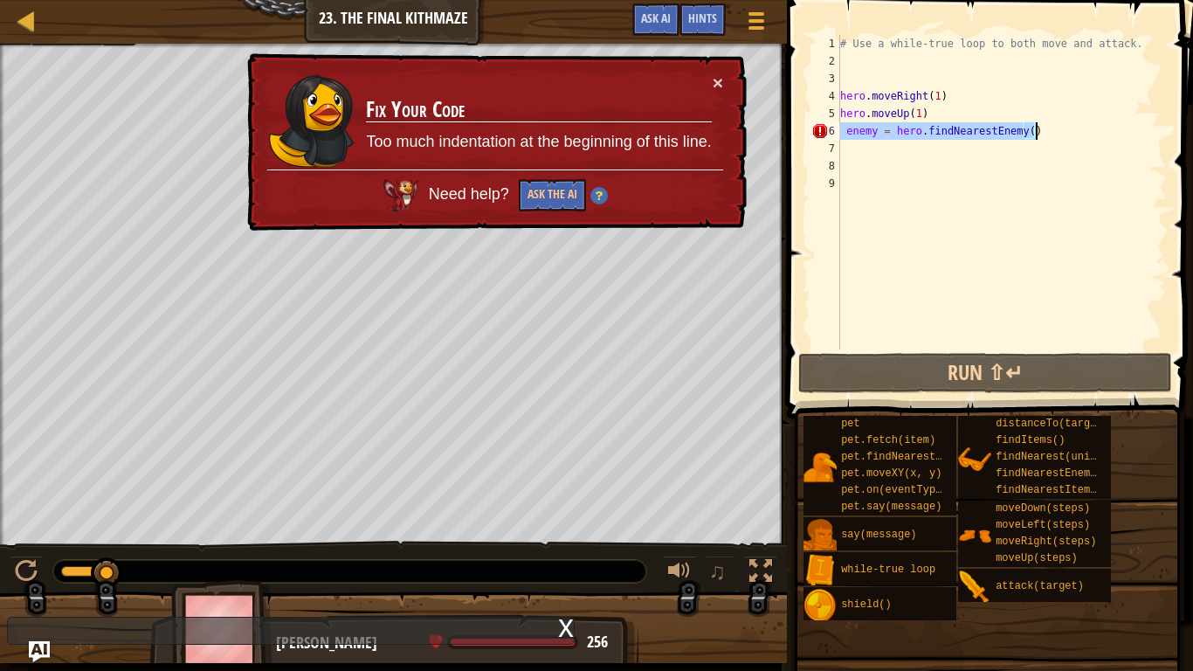
drag, startPoint x: 842, startPoint y: 138, endPoint x: 1040, endPoint y: 132, distance: 198.3
click at [1040, 132] on div "# Use a while-true loop to both move and attack. hero . moveRight ( 1 ) hero . …" at bounding box center [1001, 209] width 330 height 349
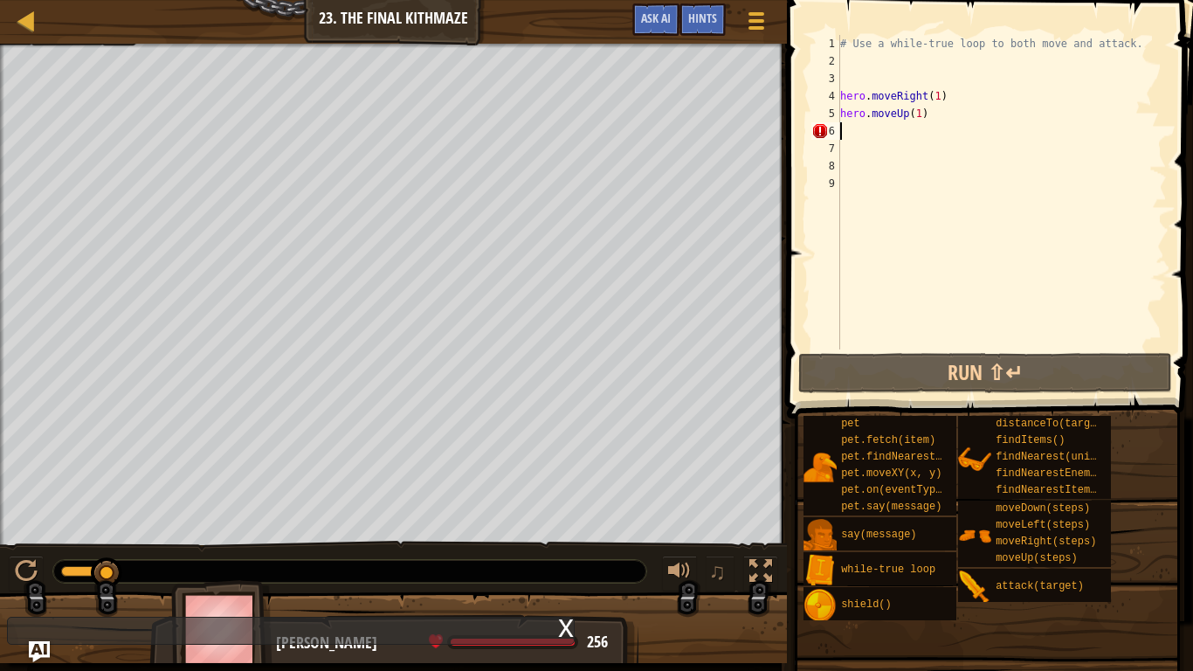
scroll to position [8, 0]
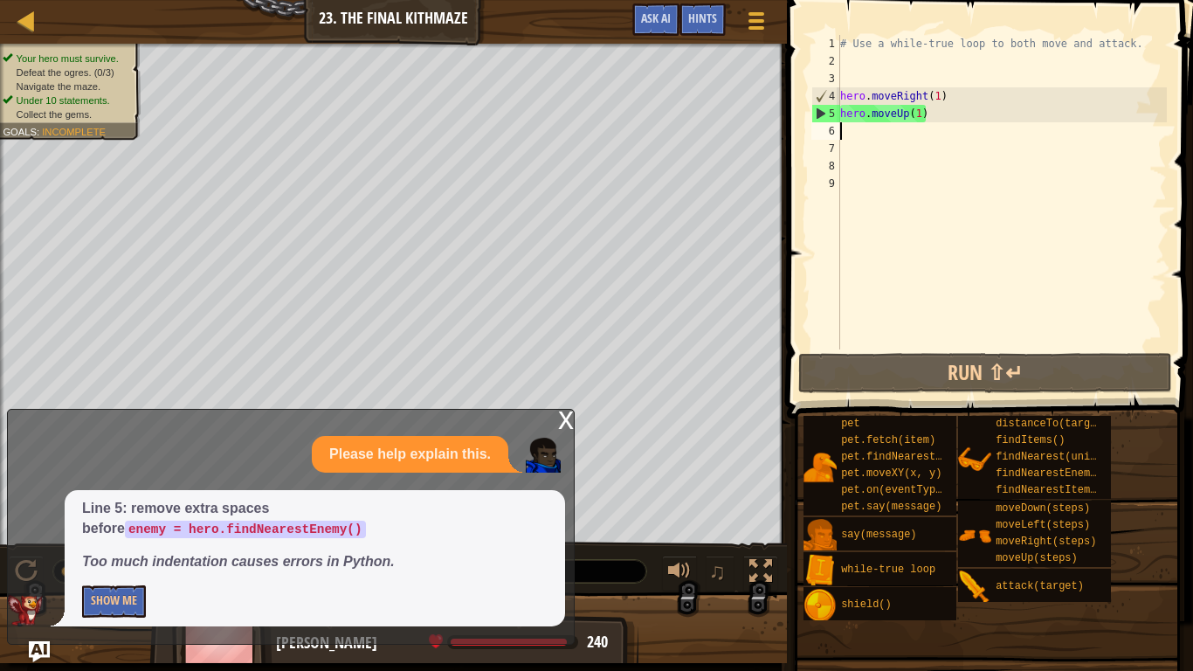
click at [932, 114] on div "# Use a while-true loop to both move and attack. hero . moveRight ( 1 ) hero . …" at bounding box center [1001, 209] width 330 height 349
click at [918, 120] on div "# Use a while-true loop to both move and attack. hero . moveRight ( 1 ) hero . …" at bounding box center [1001, 209] width 330 height 349
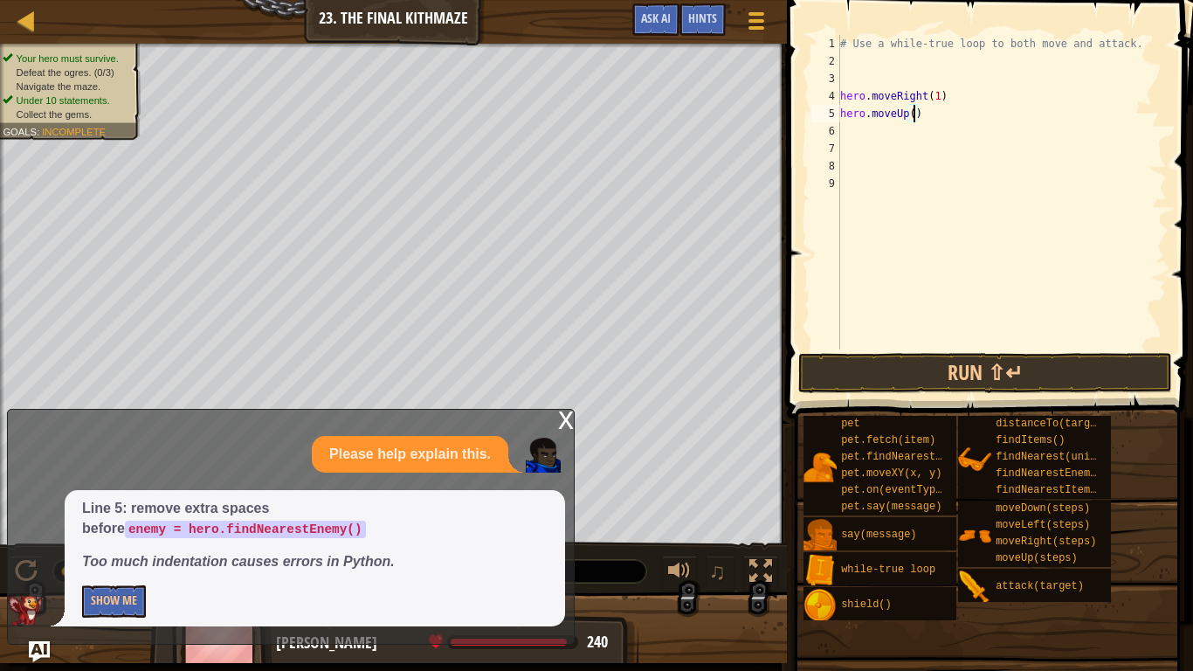
type textarea "hero.moveUp(2)"
click at [950, 139] on div "# Use a while-true loop to both move and attack. hero . moveRight ( 1 ) hero . …" at bounding box center [1001, 209] width 330 height 349
type textarea "e"
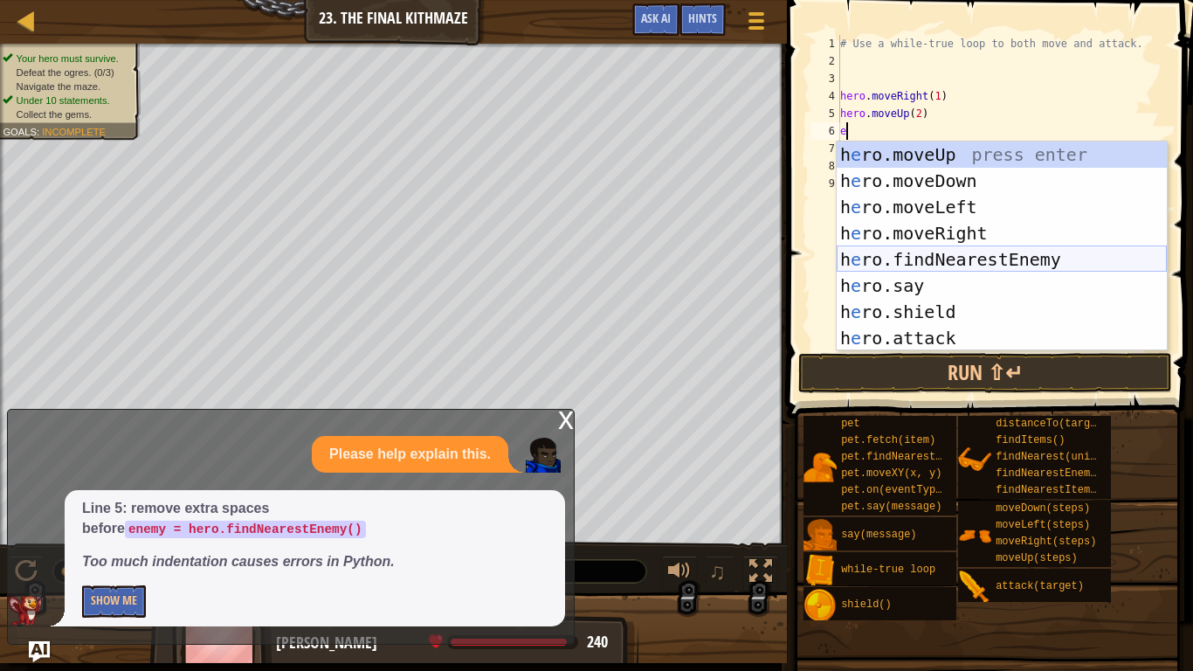
click at [998, 258] on div "h e ro.moveUp press enter h e ro.moveDown press enter h e ro.moveLeft press ent…" at bounding box center [1001, 272] width 330 height 262
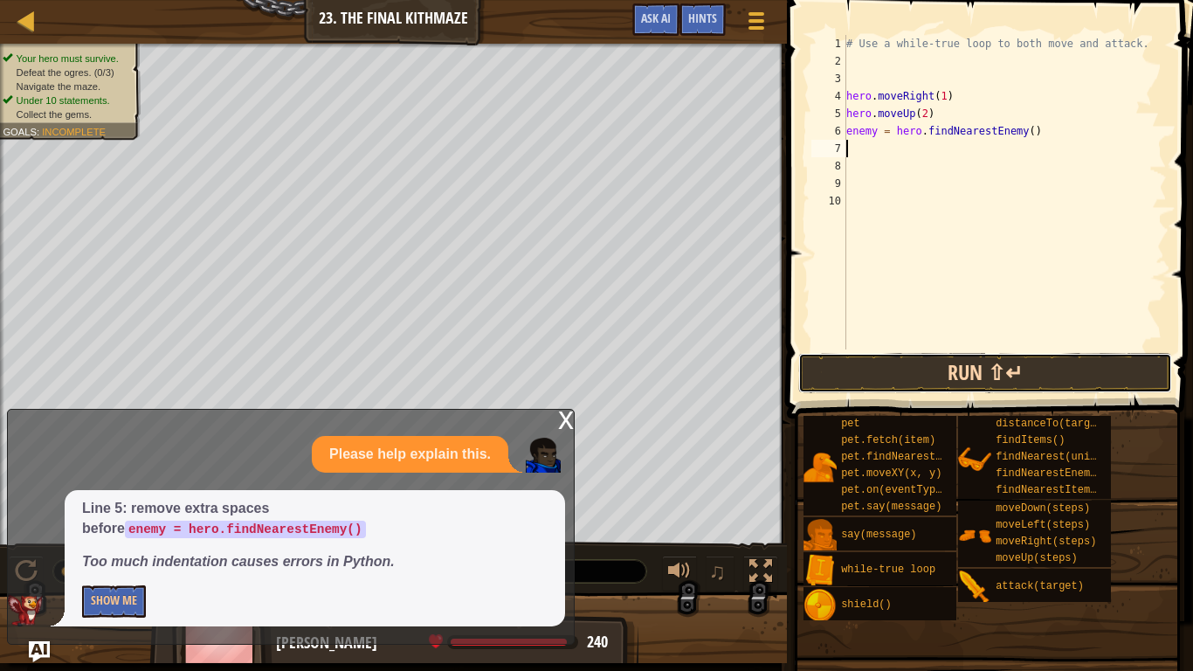
click at [947, 377] on button "Run ⇧↵" at bounding box center [985, 373] width 374 height 40
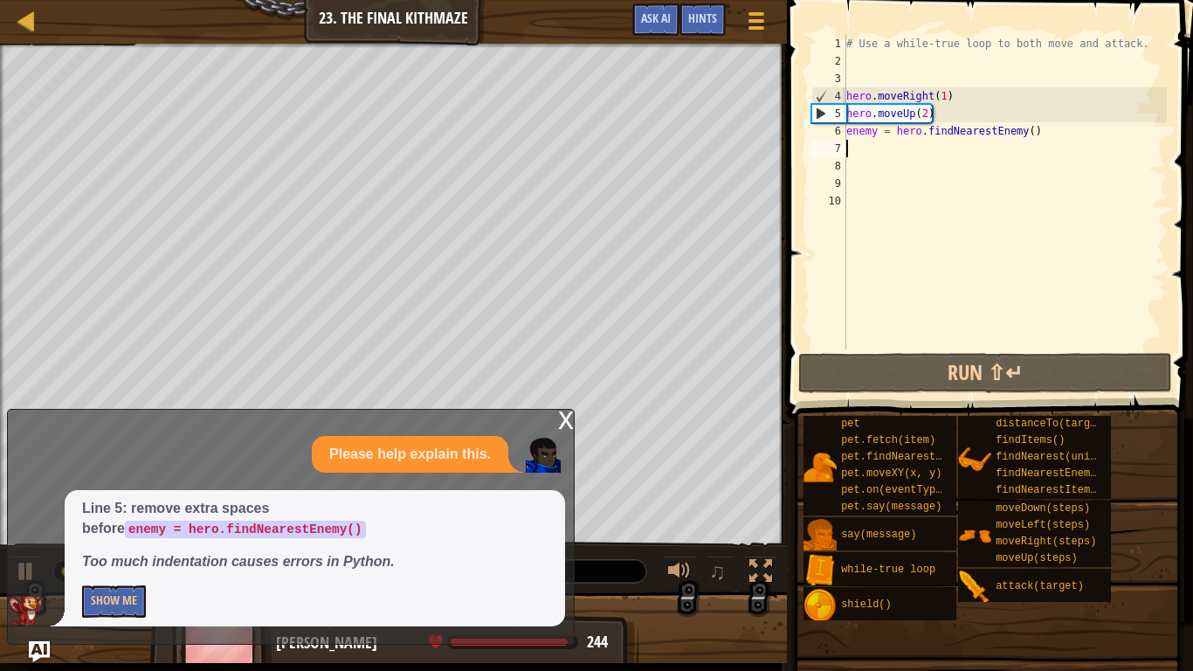
click at [929, 112] on div "# Use a while-true loop to both move and attack. hero . moveRight ( 1 ) hero . …" at bounding box center [1005, 209] width 324 height 349
click at [928, 113] on div "# Use a while-true loop to both move and attack. hero . moveRight ( 1 ) hero . …" at bounding box center [1005, 209] width 324 height 349
click at [559, 419] on div "x" at bounding box center [566, 417] width 16 height 17
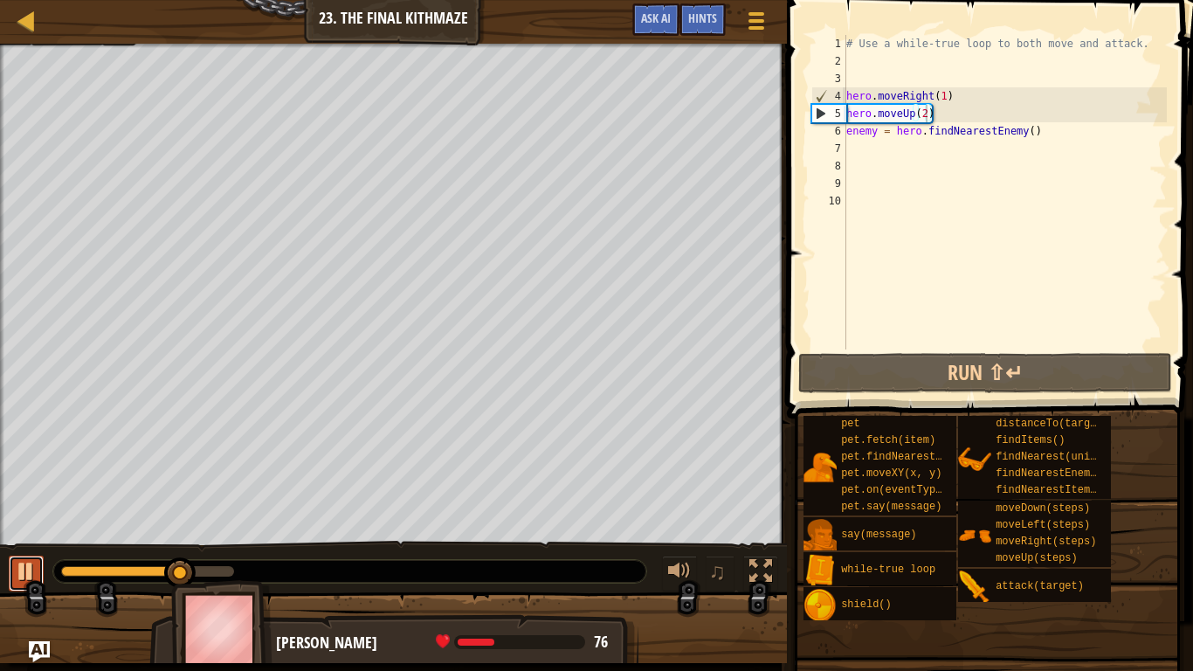
click at [30, 522] on div at bounding box center [26, 571] width 23 height 23
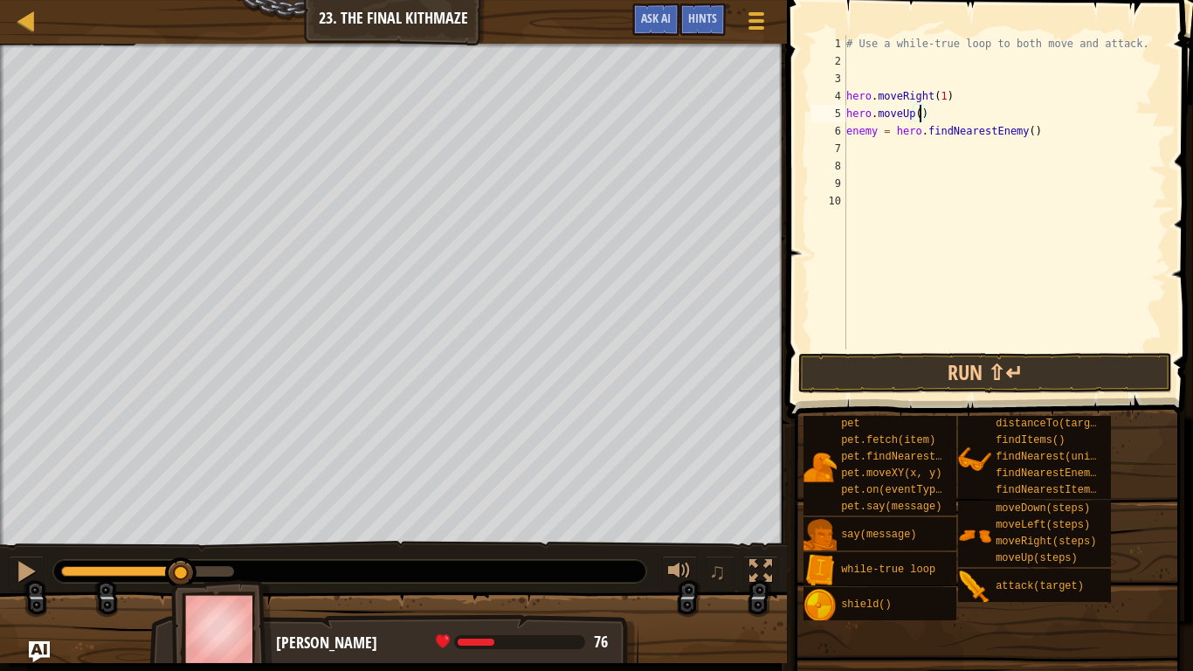
type textarea "hero.moveUp(1)"
click at [948, 119] on div "# Use a while-true loop to both move and attack. hero . moveRight ( 1 ) hero . …" at bounding box center [1005, 209] width 324 height 349
type textarea "h"
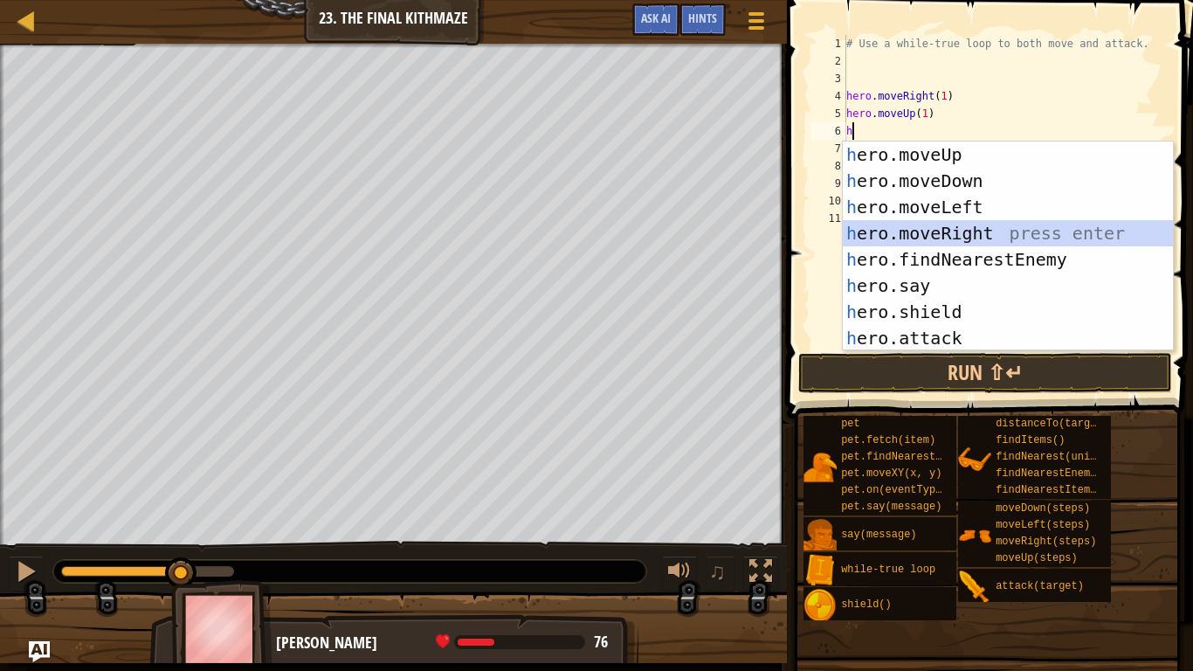
click at [992, 236] on div "h ero.moveUp press enter h ero.moveDown press enter h ero.moveLeft press enter …" at bounding box center [1008, 272] width 330 height 262
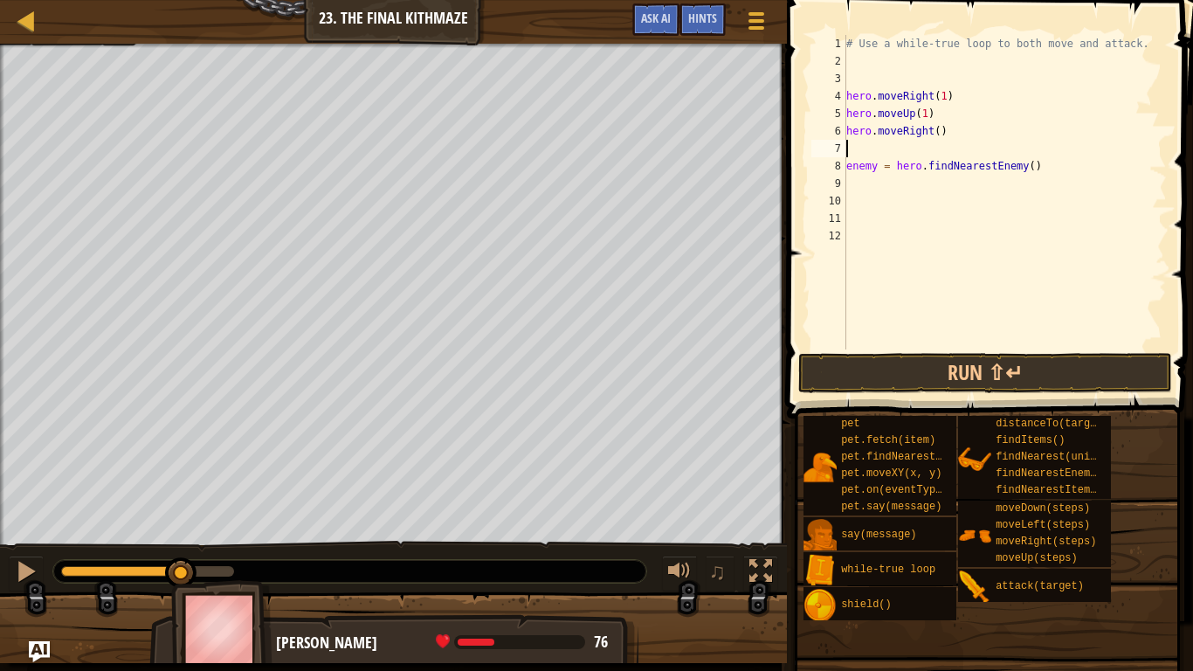
click at [940, 134] on div "# Use a while-true loop to both move and attack. hero . moveRight ( 1 ) hero . …" at bounding box center [1005, 209] width 324 height 349
type textarea "hero.moveRight(1)"
click at [880, 148] on div "# Use a while-true loop to both move and attack. hero . moveRight ( 1 ) hero . …" at bounding box center [1005, 209] width 324 height 349
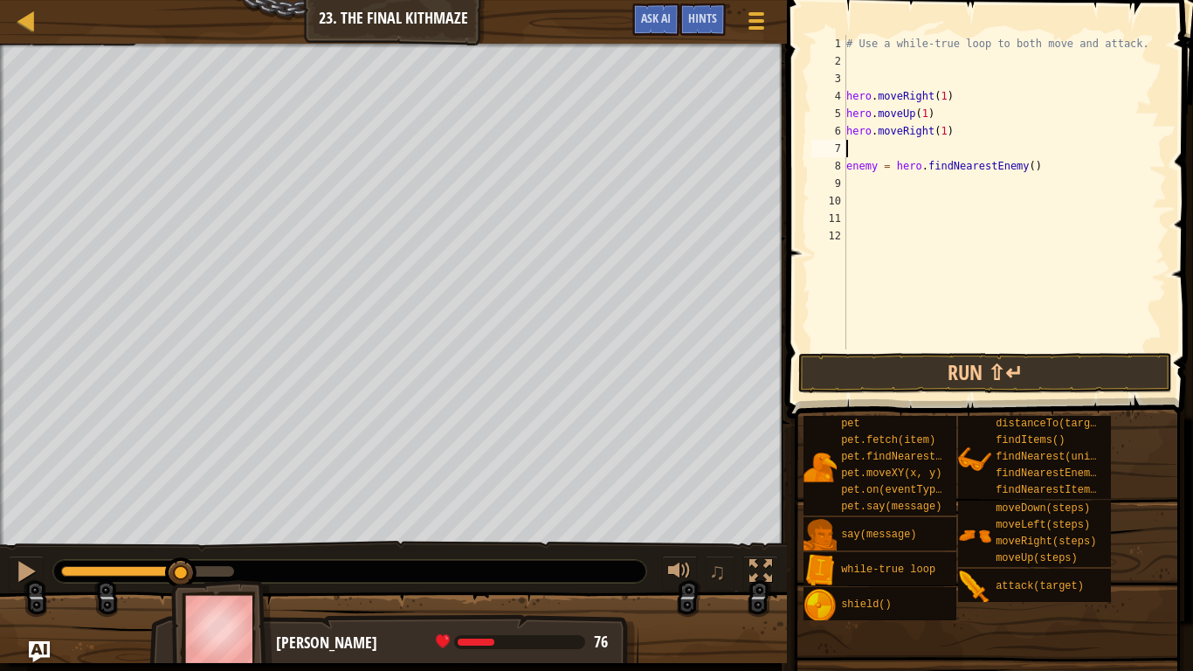
type textarea "hero.moveRight(1)"
click at [933, 368] on button "Run ⇧↵" at bounding box center [985, 373] width 374 height 40
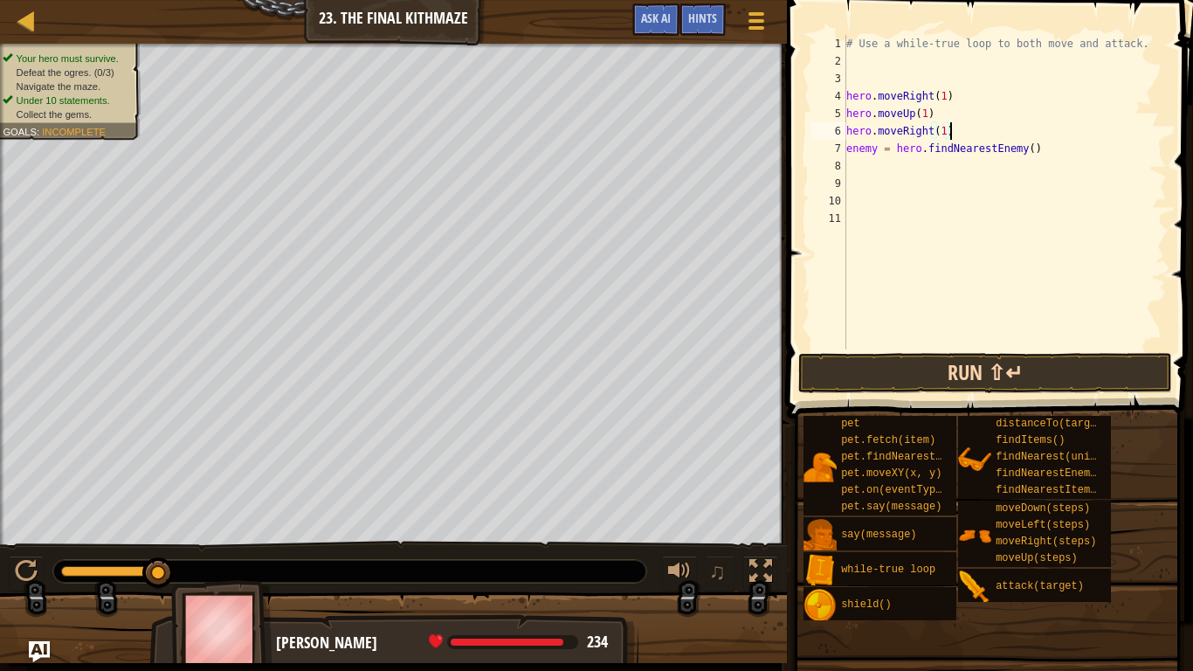
type textarea "enemy = hero.findNearestEnemy()"
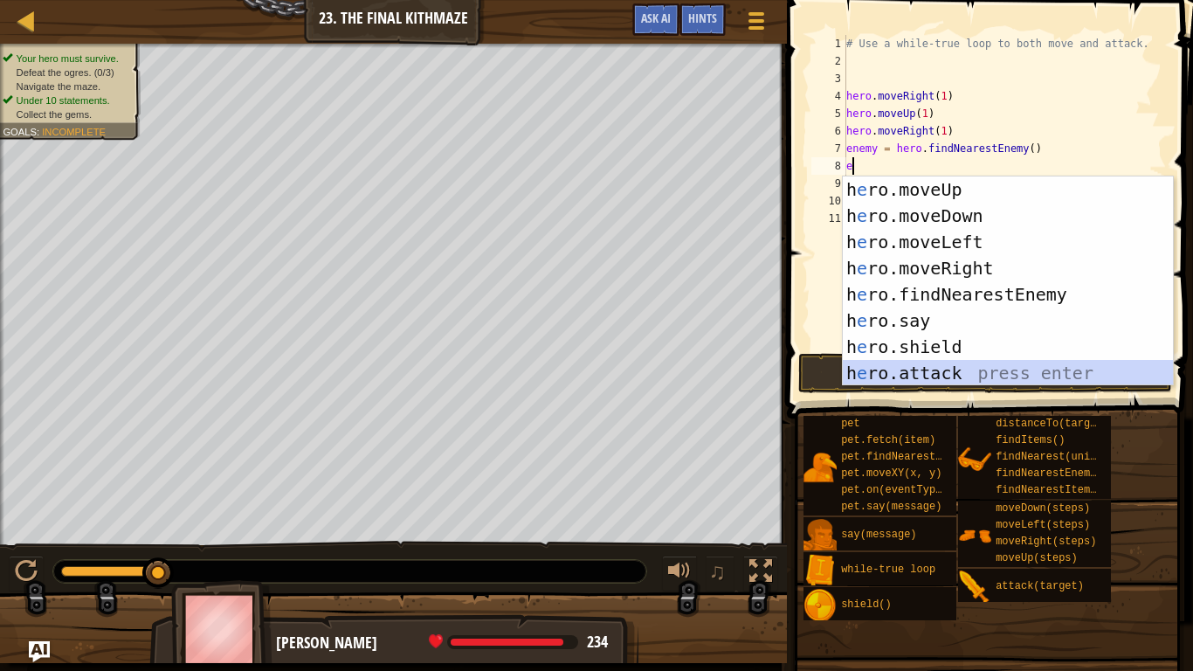
click at [956, 377] on div "h e ro.moveUp press enter h e ro.moveDown press enter h e ro.moveLeft press ent…" at bounding box center [1008, 307] width 330 height 262
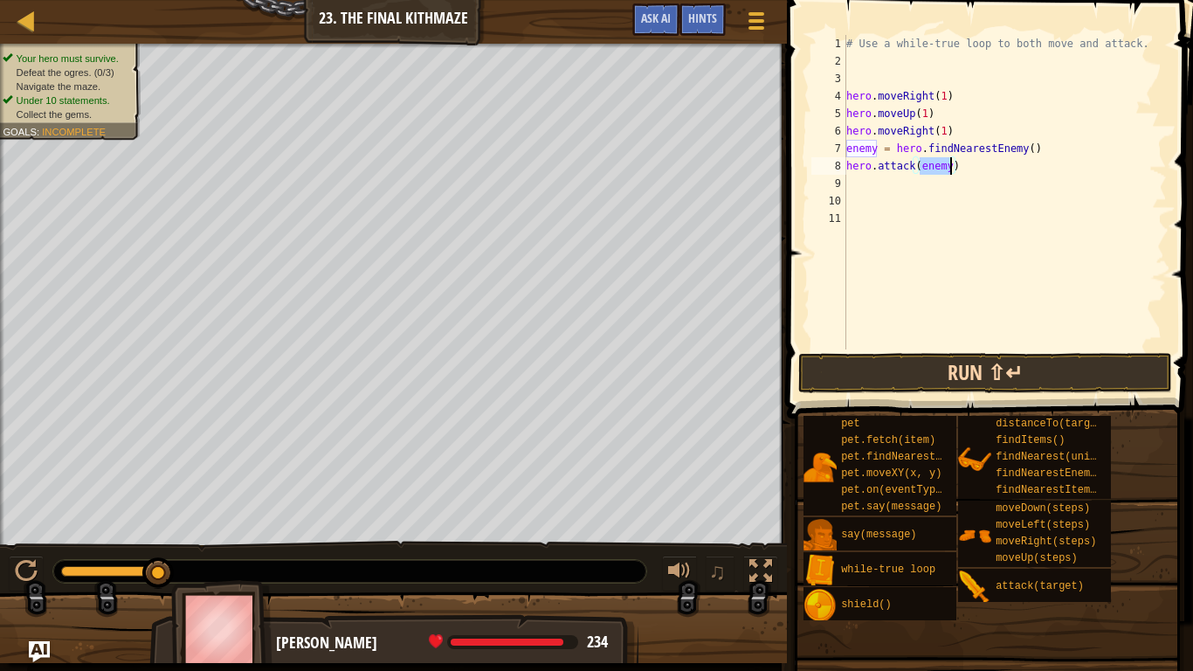
type textarea "hero.attack(enemy)"
click at [955, 368] on button "Run ⇧↵" at bounding box center [985, 373] width 374 height 40
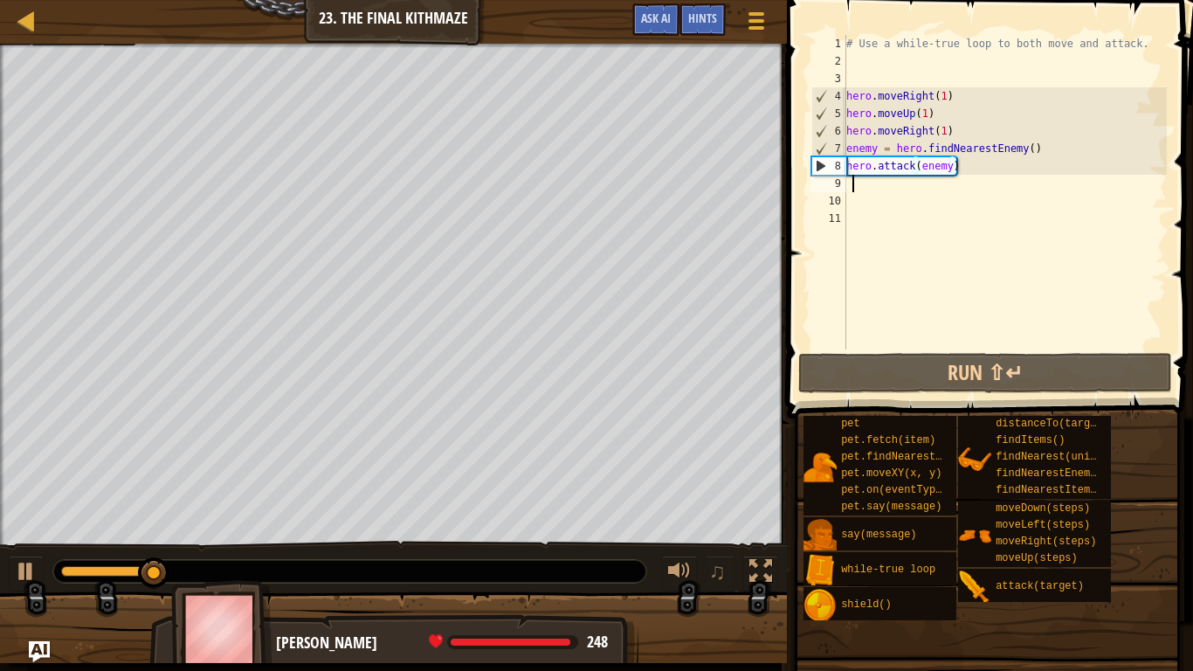
click at [944, 191] on div "# Use a while-true loop to both move and attack. hero . moveRight ( 1 ) hero . …" at bounding box center [1005, 209] width 324 height 349
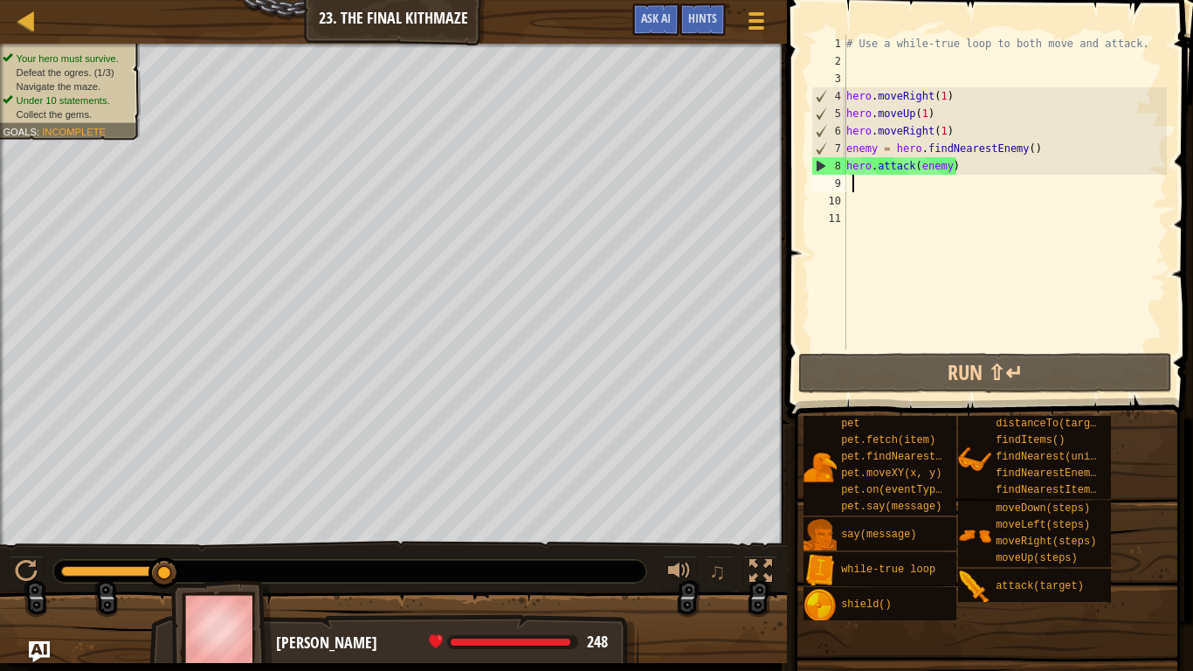
type textarea "h"
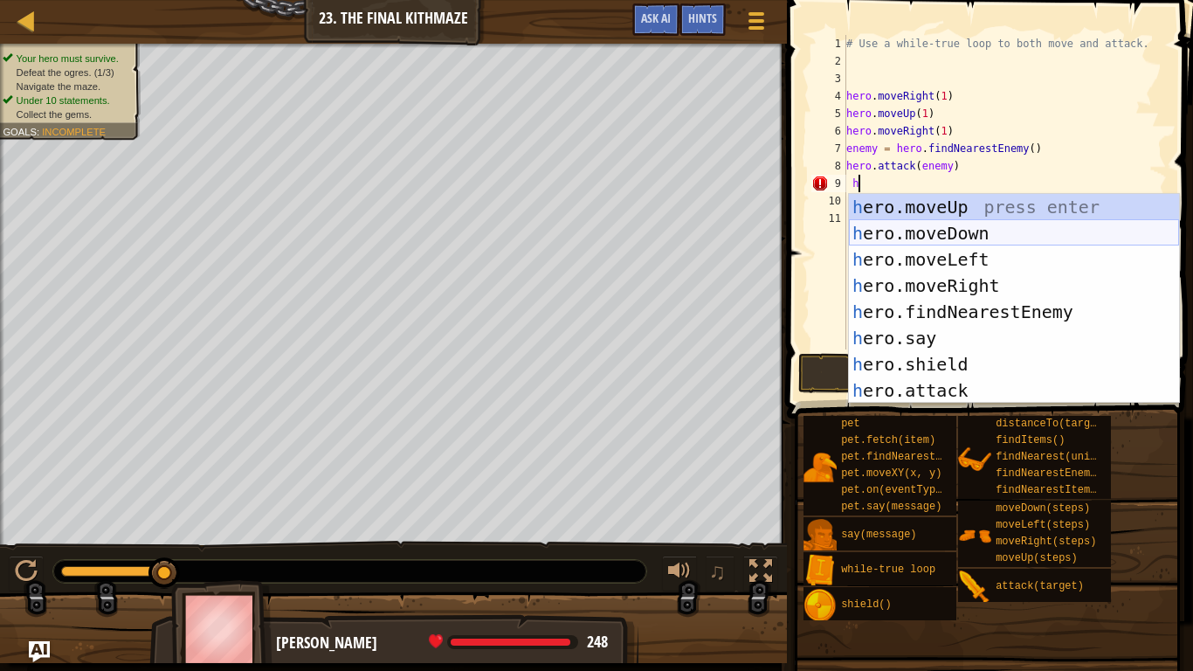
click at [960, 231] on div "h ero.moveUp press enter h ero.moveDown press enter h ero.moveLeft press enter …" at bounding box center [1014, 325] width 330 height 262
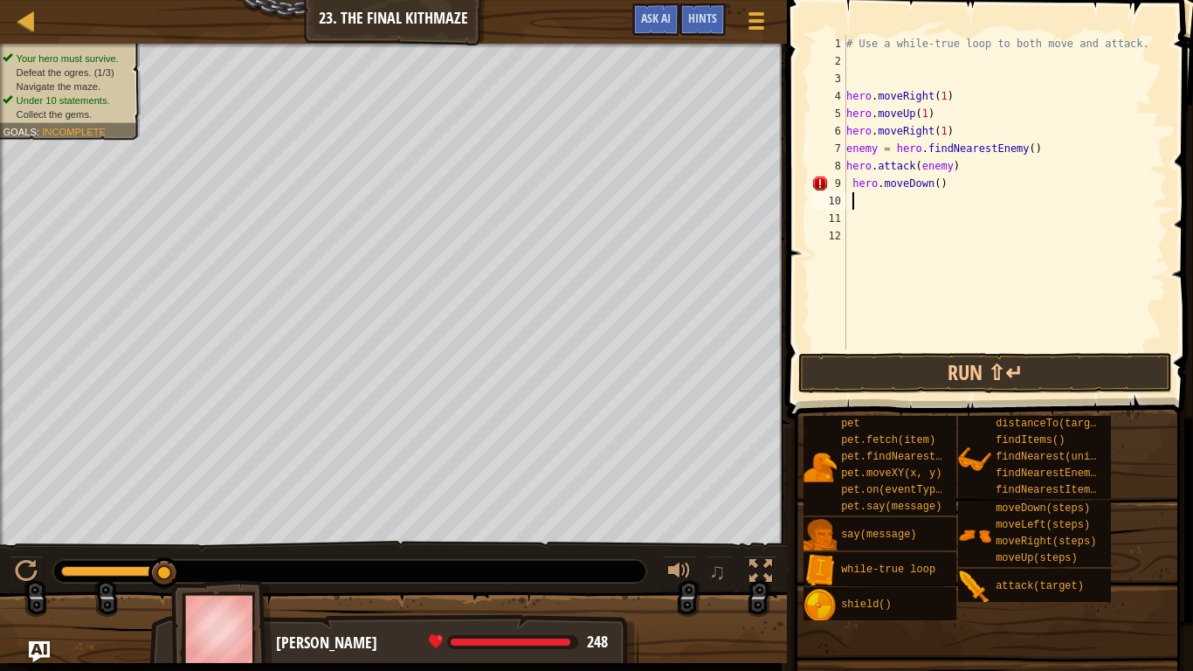
click at [939, 185] on div "# Use a while-true loop to both move and attack. hero . moveRight ( 1 ) hero . …" at bounding box center [1005, 209] width 324 height 349
click at [950, 360] on button "Run ⇧↵" at bounding box center [985, 373] width 374 height 40
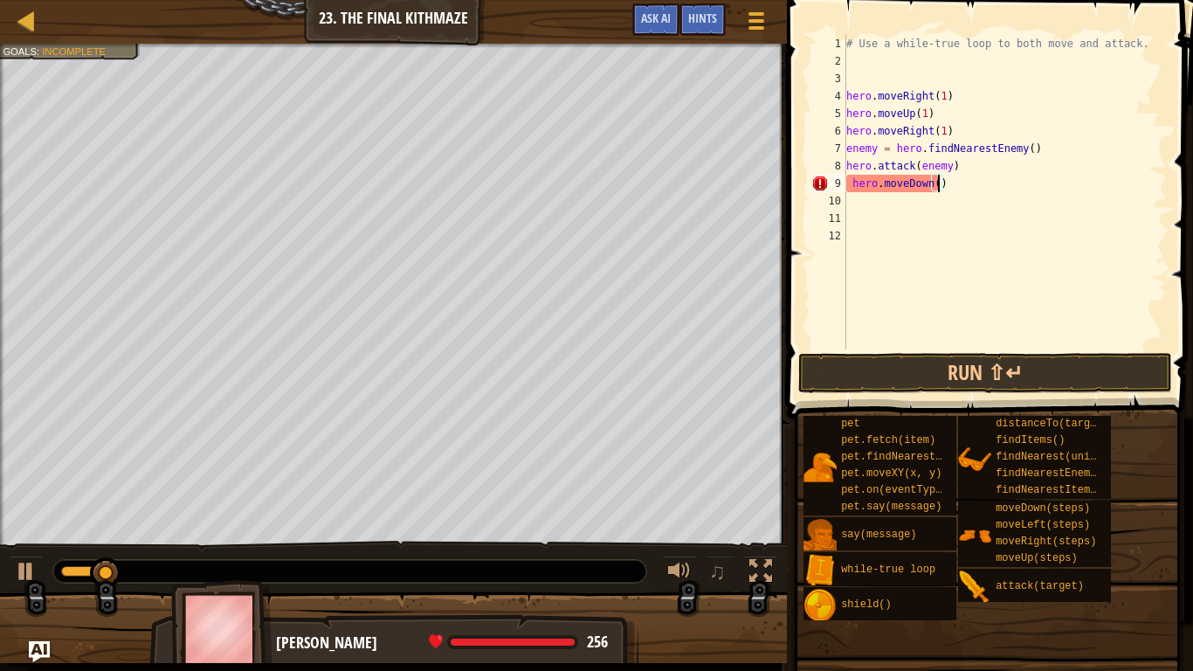
scroll to position [8, 13]
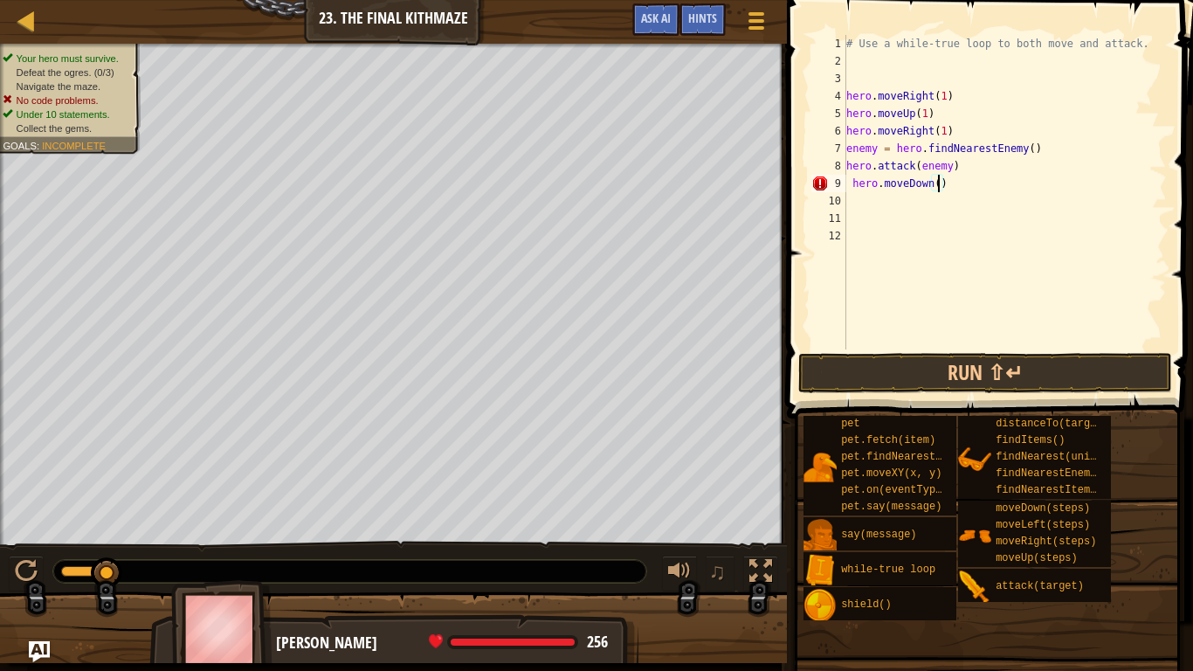
type textarea "hero.moveDown(1)"
click at [1077, 358] on button "Run ⇧↵" at bounding box center [985, 373] width 374 height 40
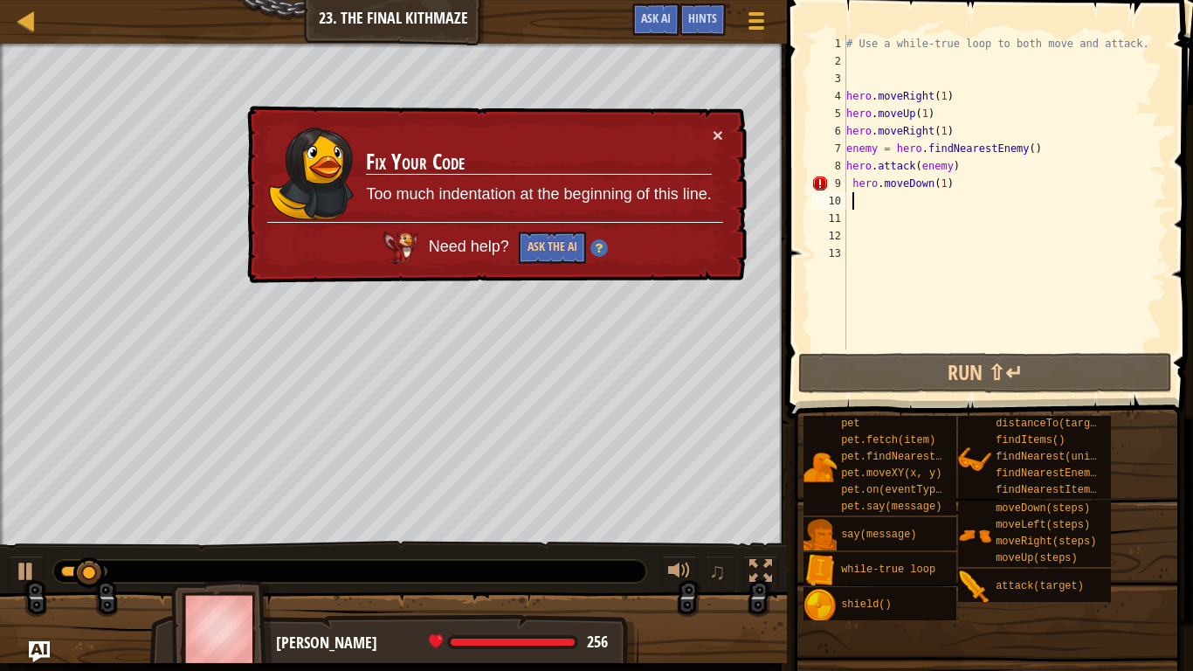
click at [947, 185] on div "# Use a while-true loop to both move and attack. hero . moveRight ( 1 ) hero . …" at bounding box center [1005, 209] width 324 height 349
type textarea "hero.moveDown(1)"
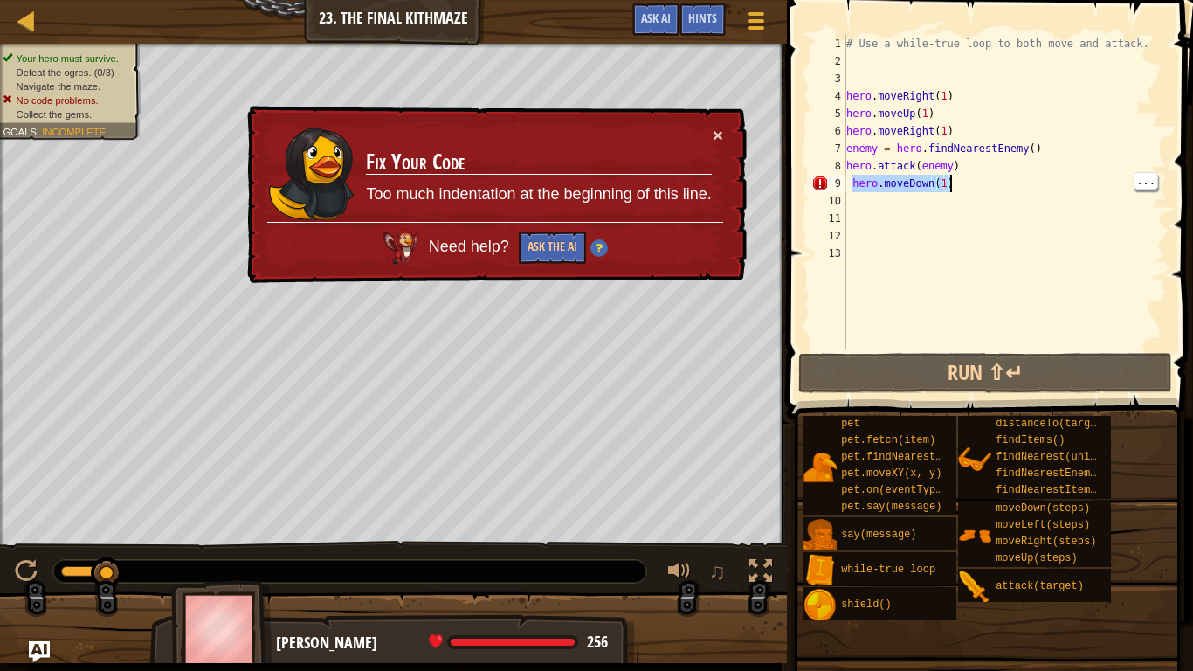
drag, startPoint x: 850, startPoint y: 190, endPoint x: 970, endPoint y: 190, distance: 119.6
click at [970, 190] on div "# Use a while-true loop to both move and attack. hero . moveRight ( 1 ) hero . …" at bounding box center [1005, 209] width 324 height 349
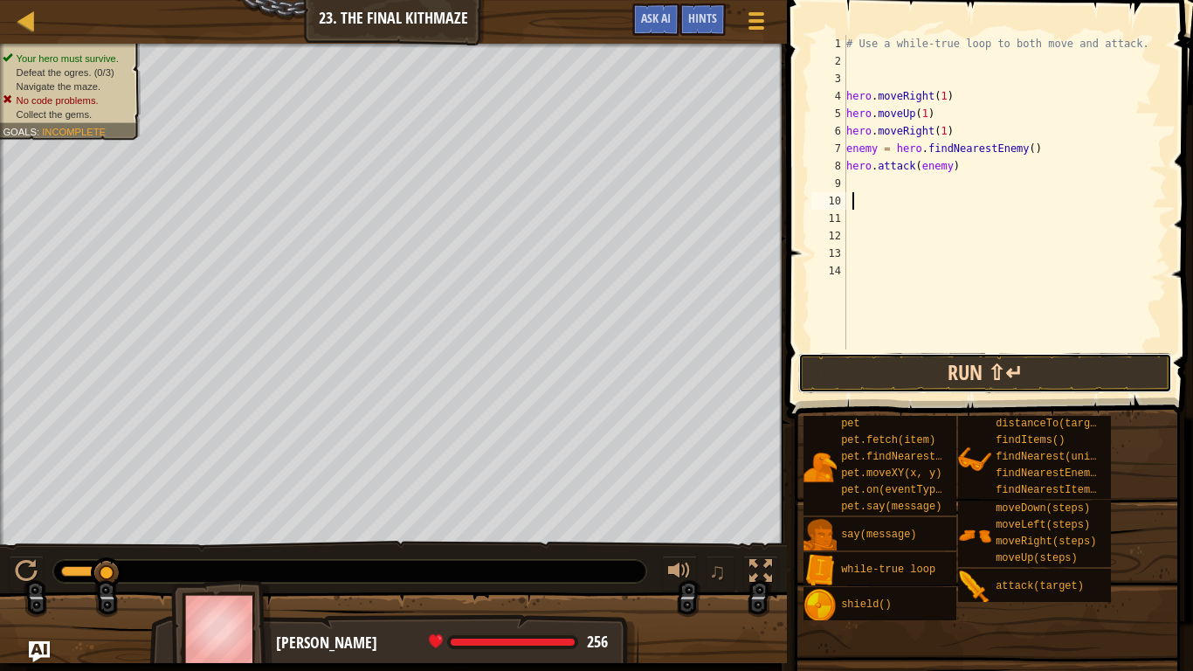
click at [1066, 368] on button "Run ⇧↵" at bounding box center [985, 373] width 374 height 40
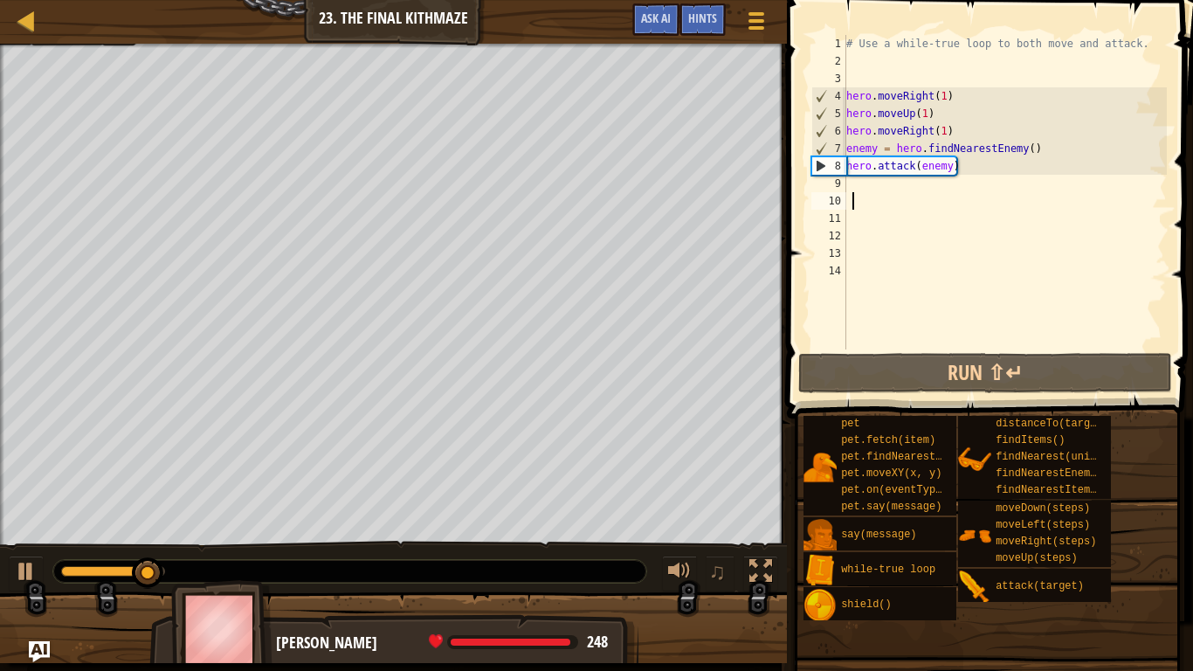
click at [957, 185] on div "# Use a while-true loop to both move and attack. hero . moveRight ( 1 ) hero . …" at bounding box center [1005, 209] width 324 height 349
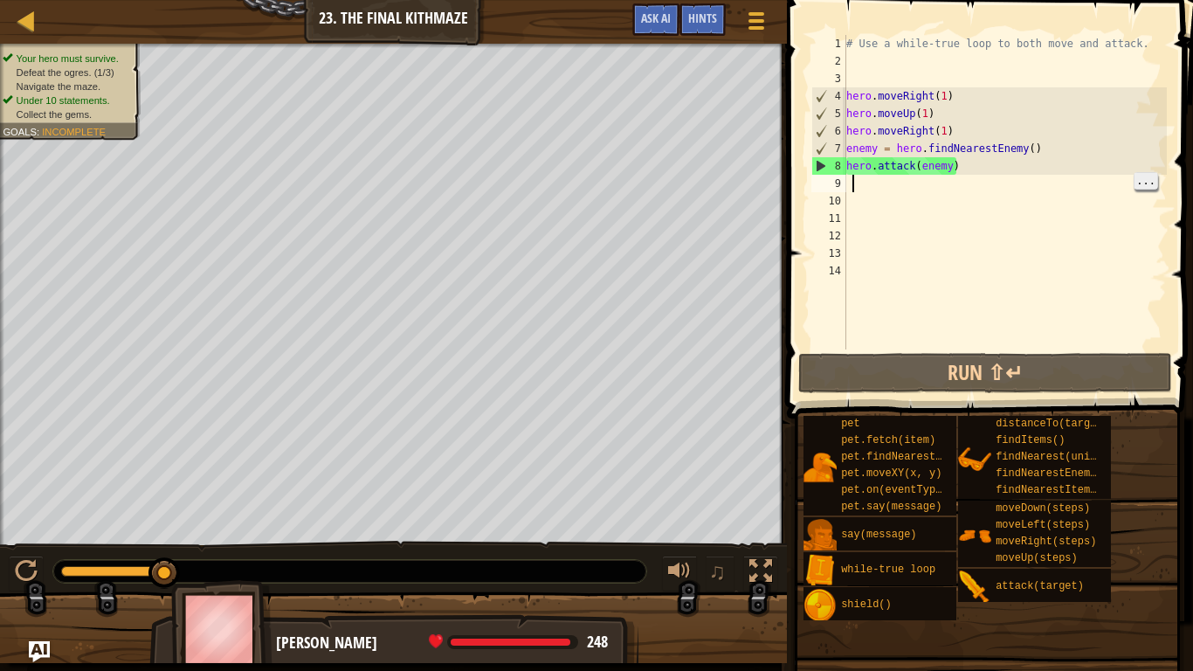
click at [1154, 185] on span "..." at bounding box center [1145, 181] width 23 height 16
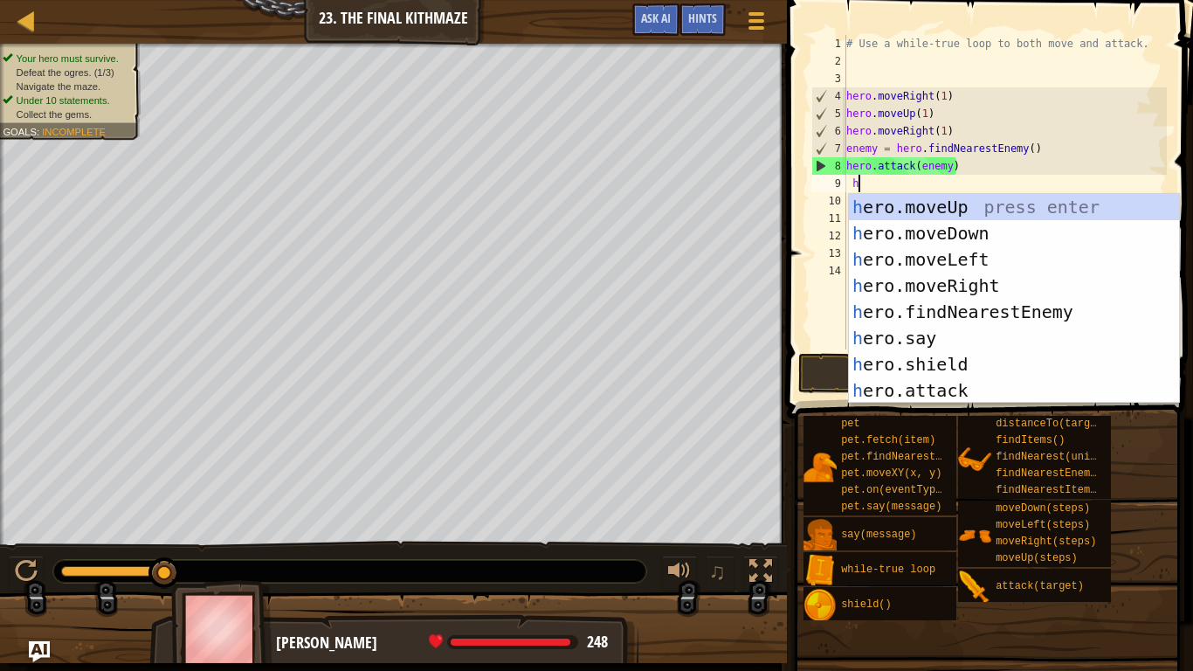
scroll to position [8, 1]
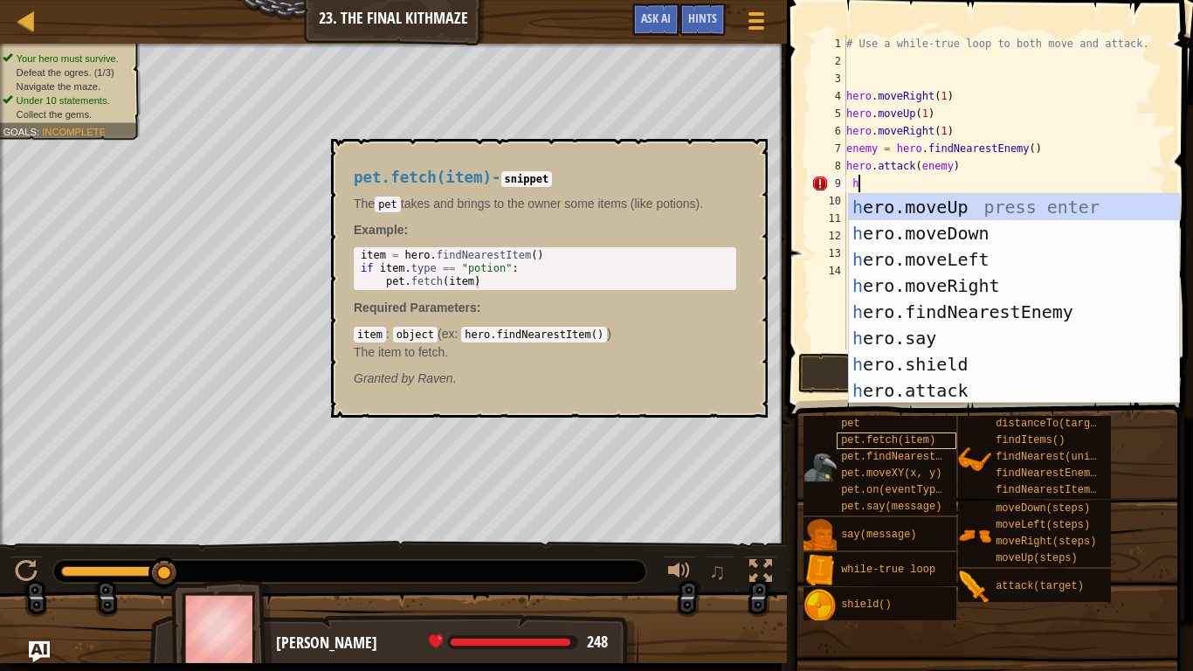
type textarea "h"
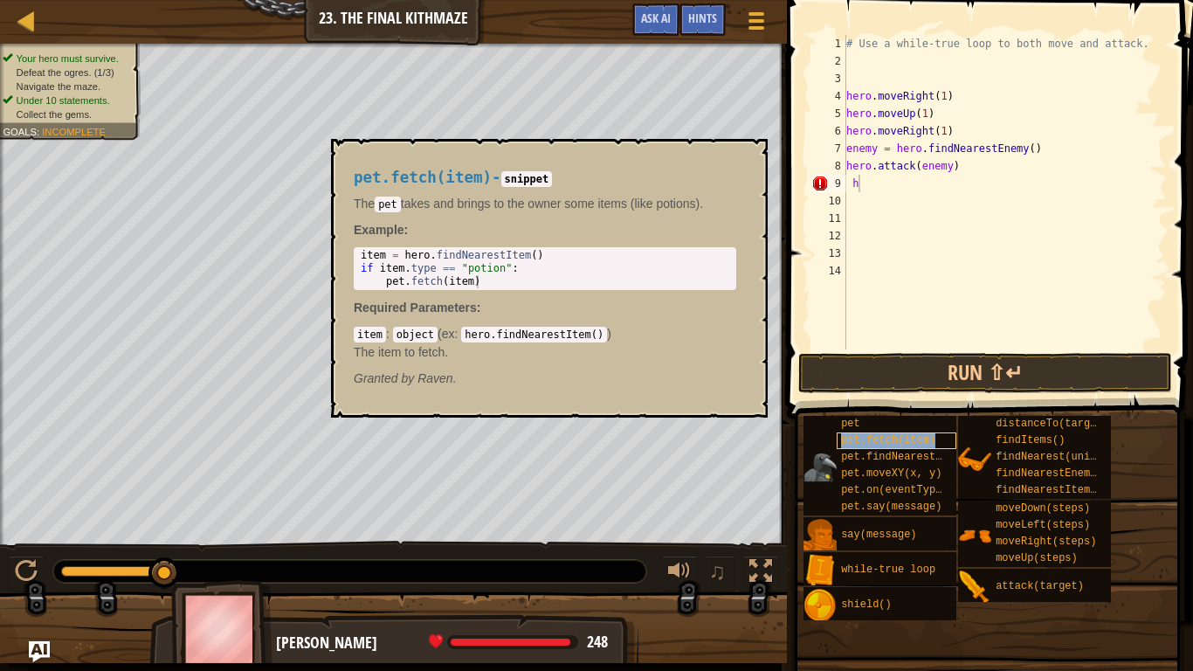
click at [905, 442] on span "pet.fetch(item)" at bounding box center [888, 440] width 94 height 12
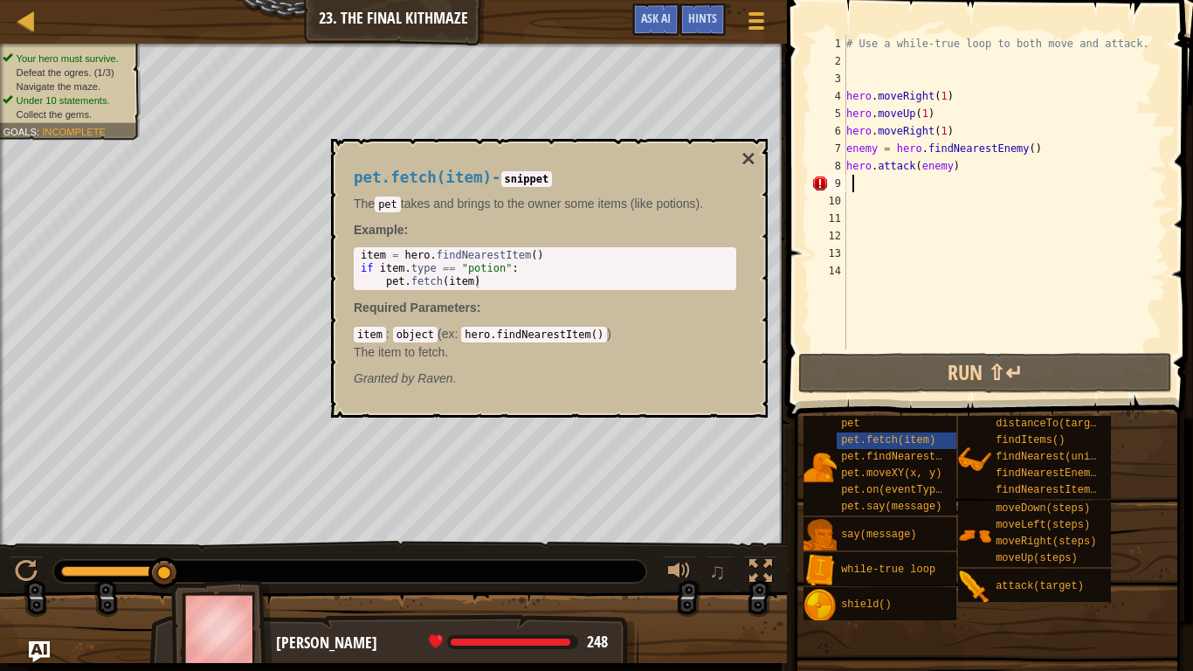
scroll to position [8, 0]
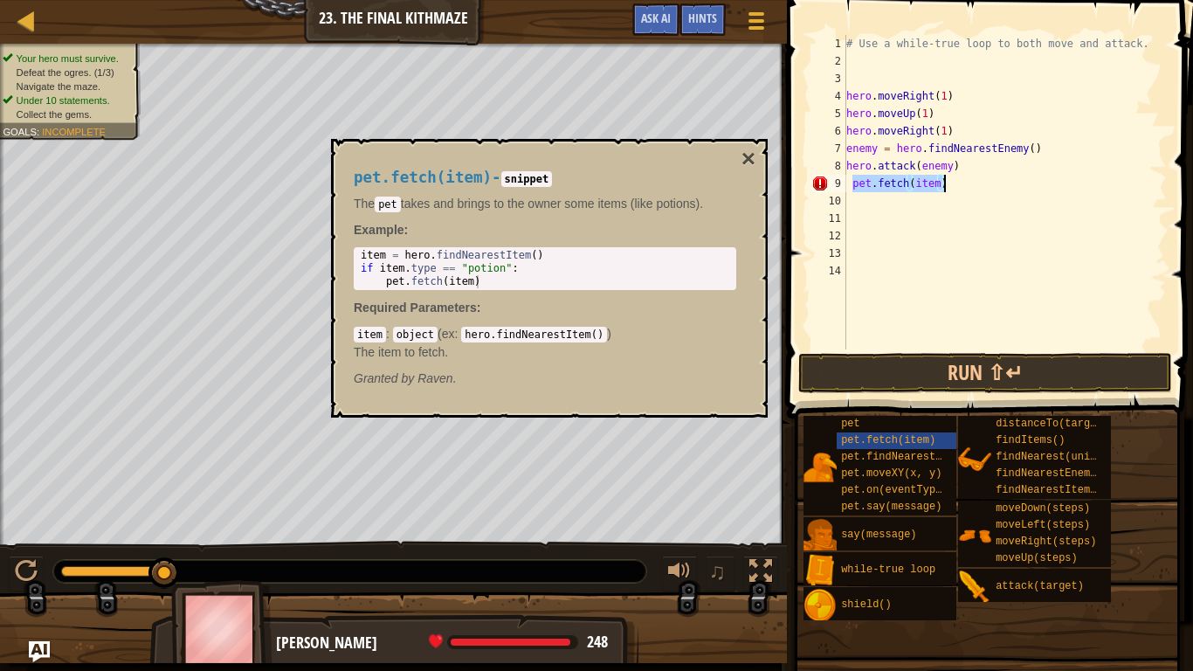
click at [938, 181] on div "# Use a while-true loop to both move and attack. hero . moveRight ( 1 ) hero . …" at bounding box center [1005, 192] width 324 height 314
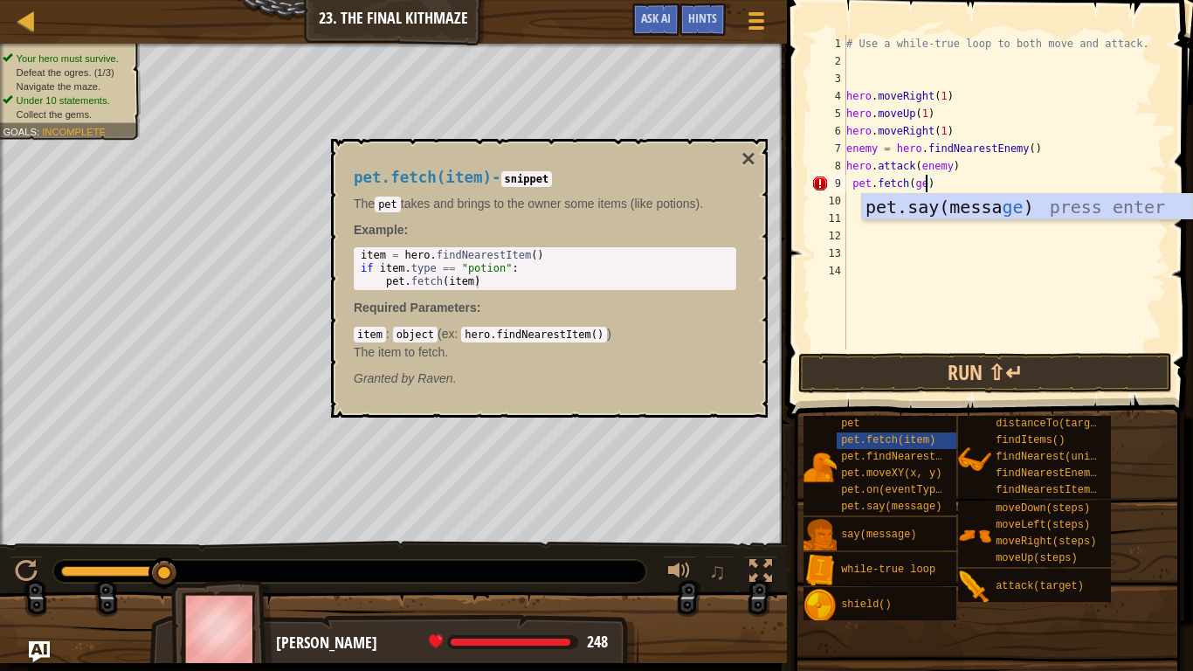
type textarea "pet.fetch(gem)"
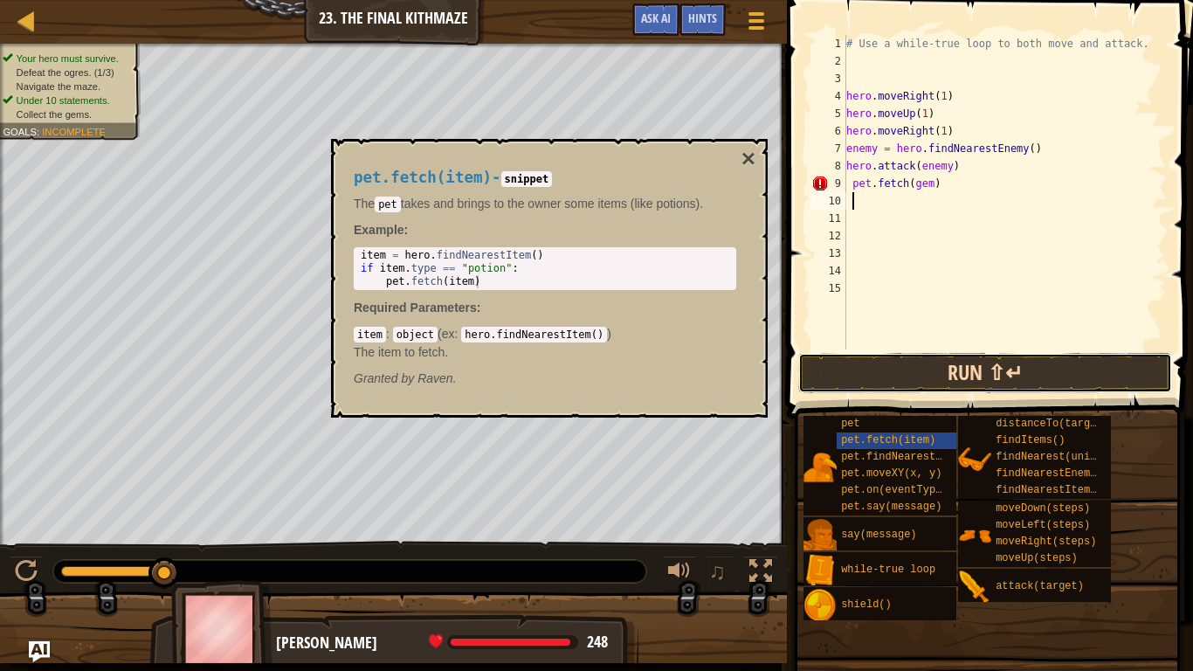
click at [1038, 379] on button "Run ⇧↵" at bounding box center [985, 373] width 374 height 40
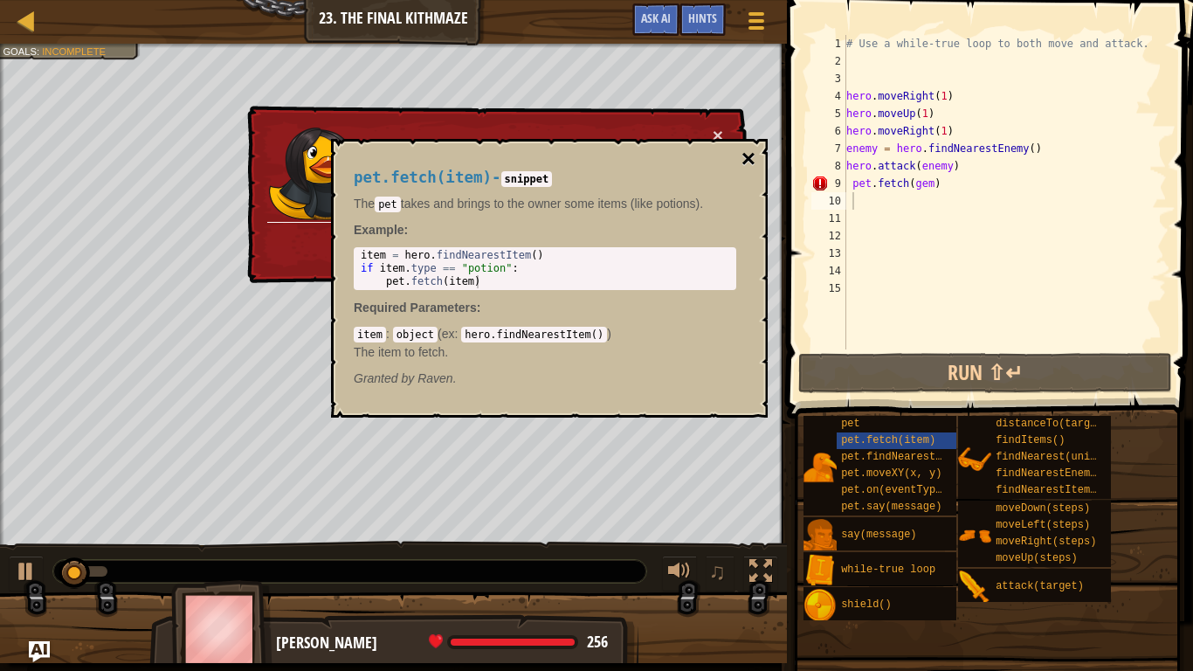
click at [749, 164] on button "×" at bounding box center [748, 159] width 14 height 24
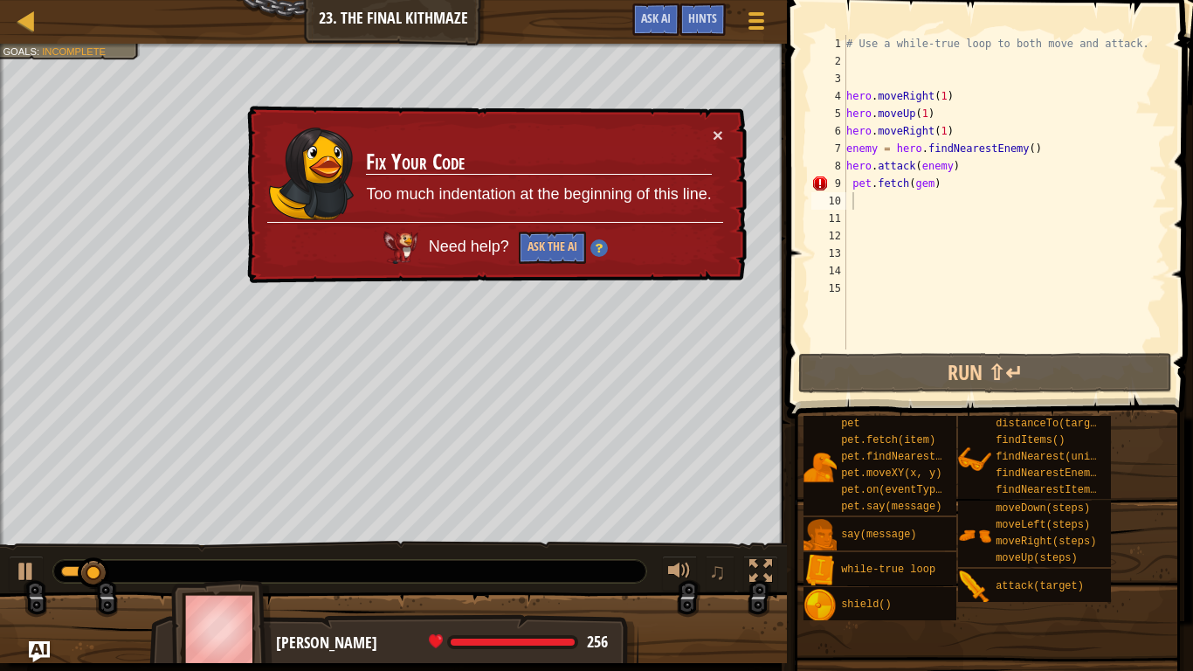
type textarea "pet.fetch(gem)"
click at [938, 189] on div "# Use a while-true loop to both move and attack. hero . moveRight ( 1 ) hero . …" at bounding box center [1005, 209] width 324 height 349
